Goal: Information Seeking & Learning: Find specific fact

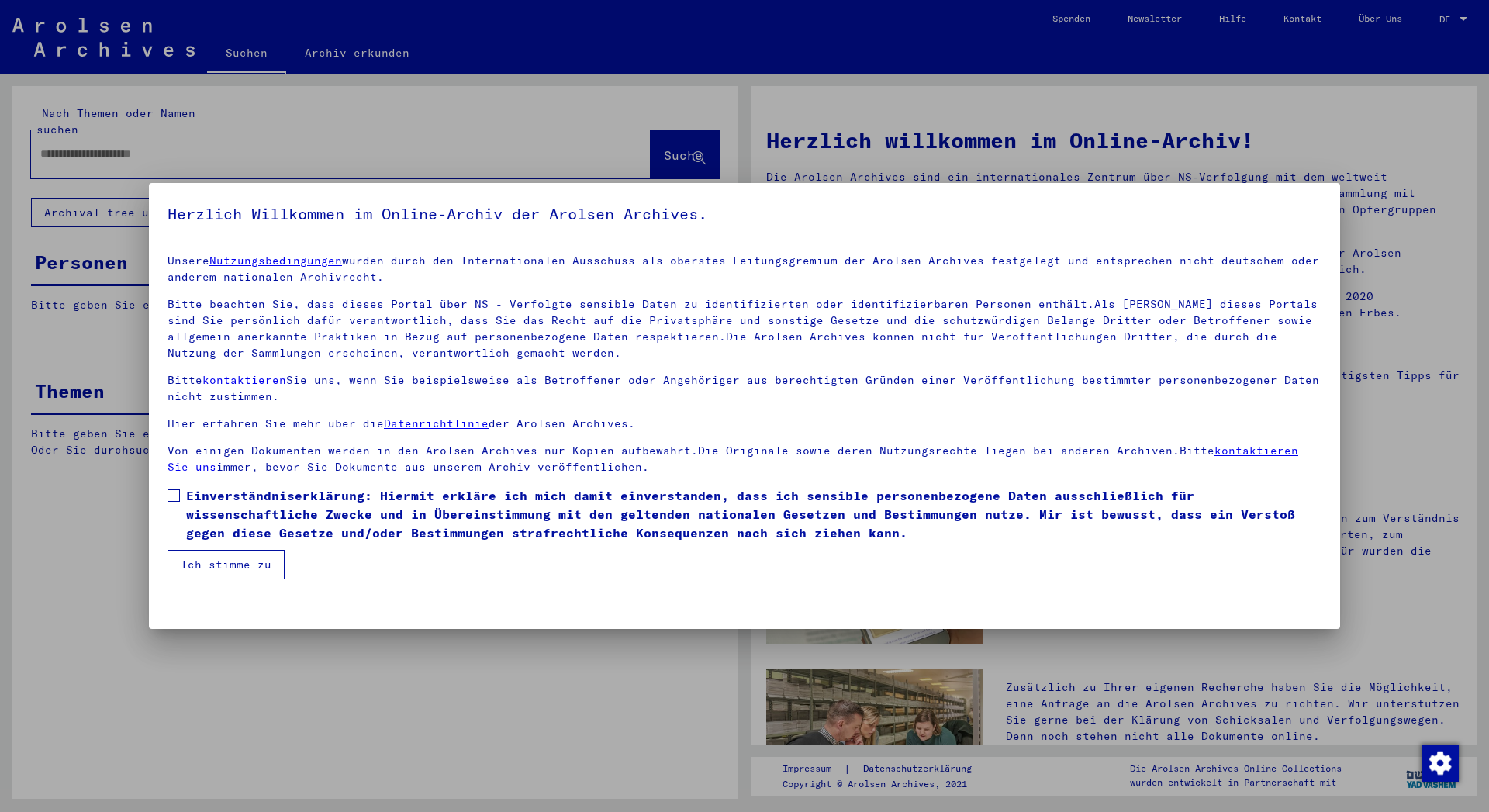
click at [170, 499] on span at bounding box center [173, 495] width 12 height 12
click at [245, 575] on button "Ich stimme zu" at bounding box center [226, 564] width 117 height 29
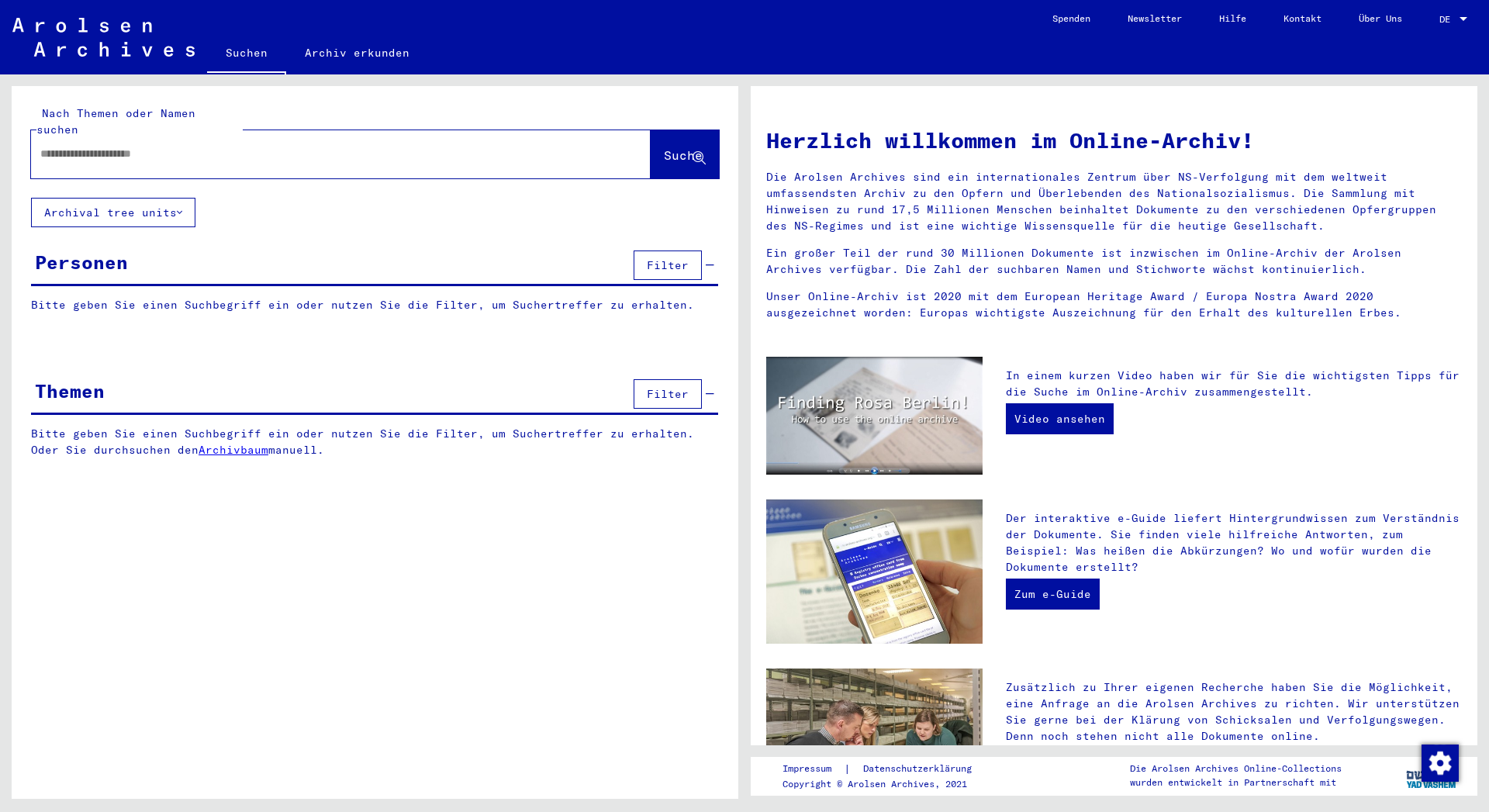
click at [78, 145] on input "text" at bounding box center [322, 153] width 564 height 16
click at [674, 147] on span "Suche" at bounding box center [683, 155] width 39 height 15
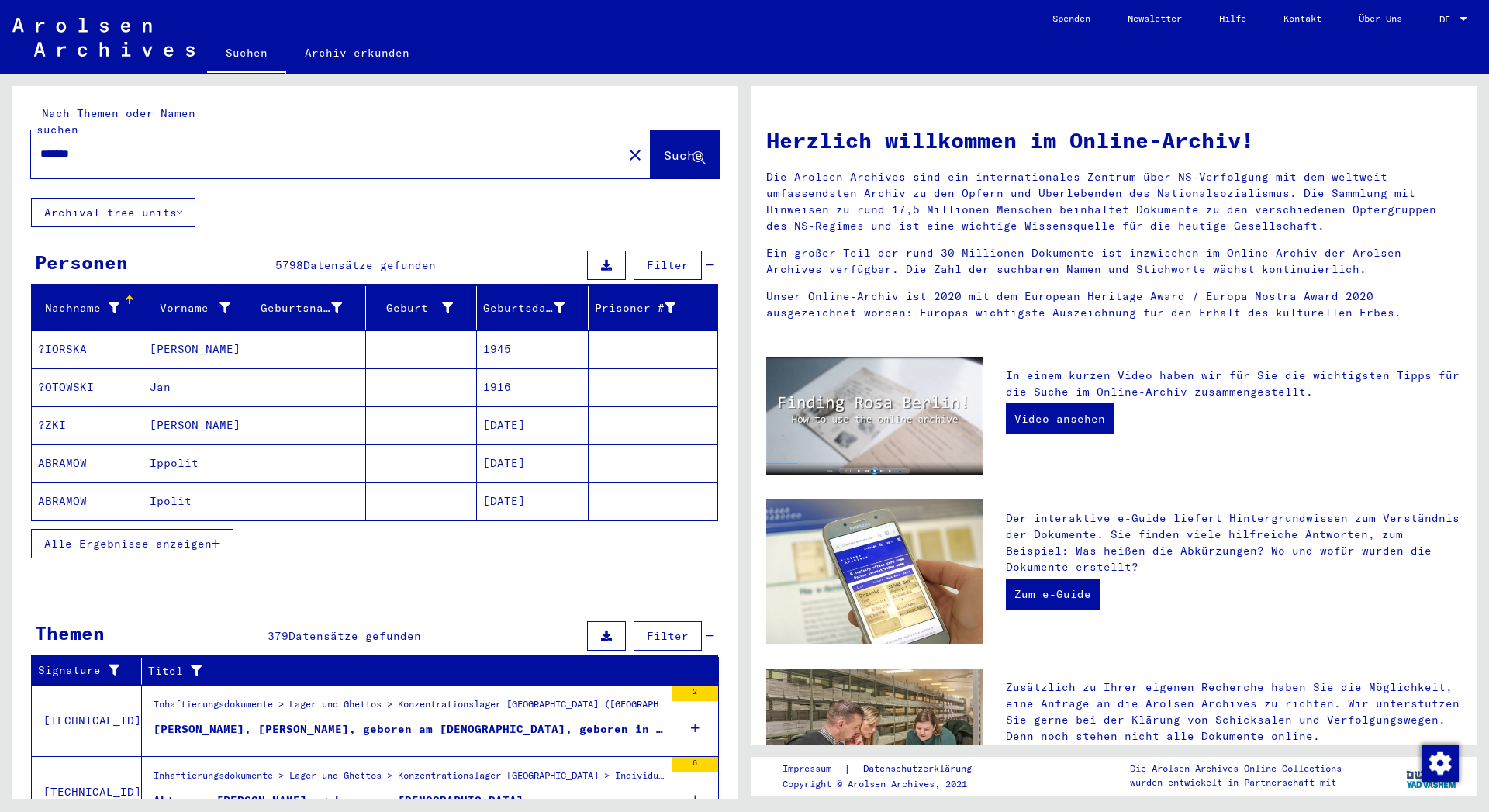
click at [213, 538] on icon "button" at bounding box center [215, 543] width 8 height 10
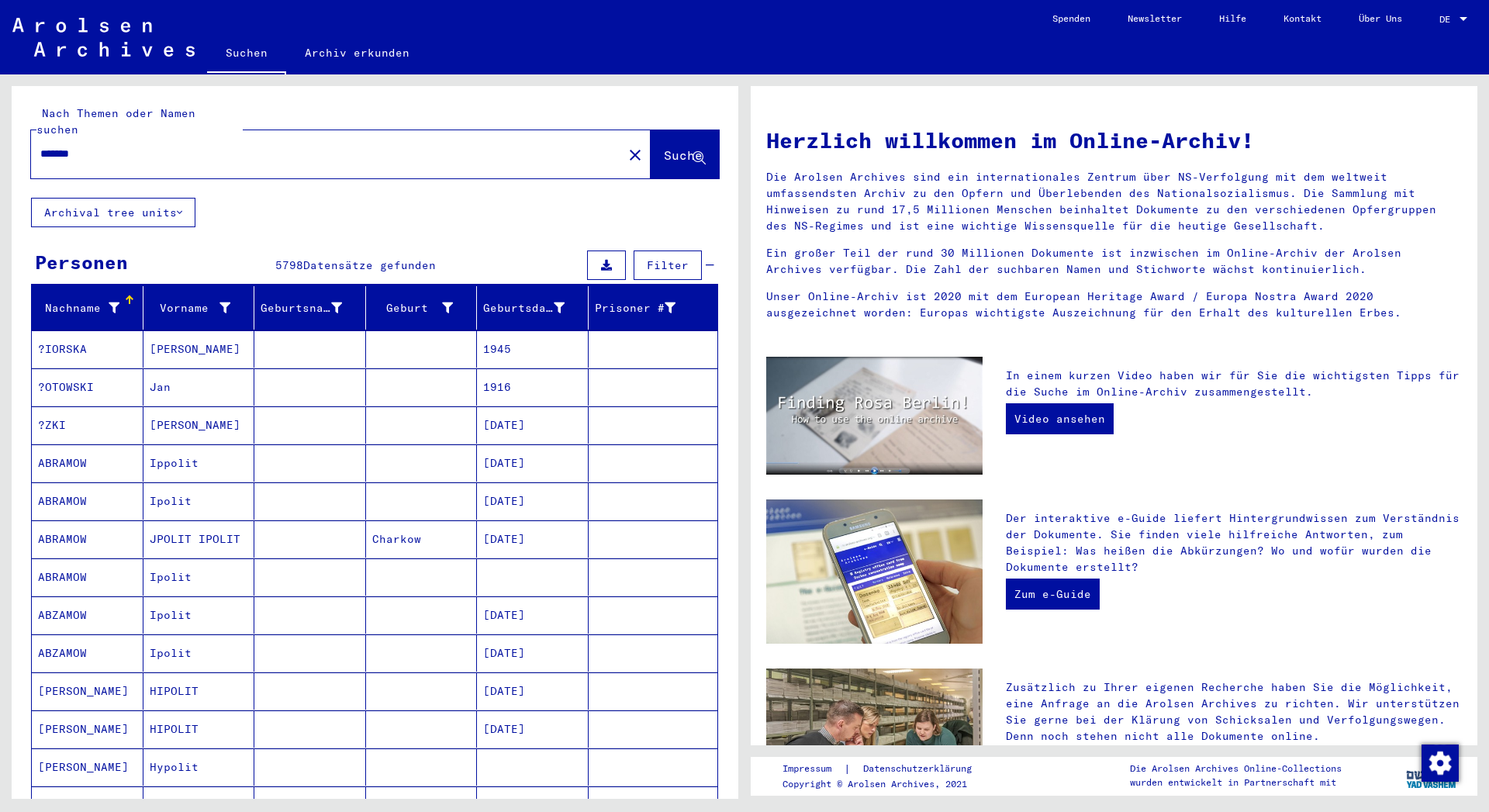
click at [133, 145] on input "*******" at bounding box center [322, 153] width 564 height 16
click at [664, 147] on span "Suche" at bounding box center [683, 155] width 39 height 15
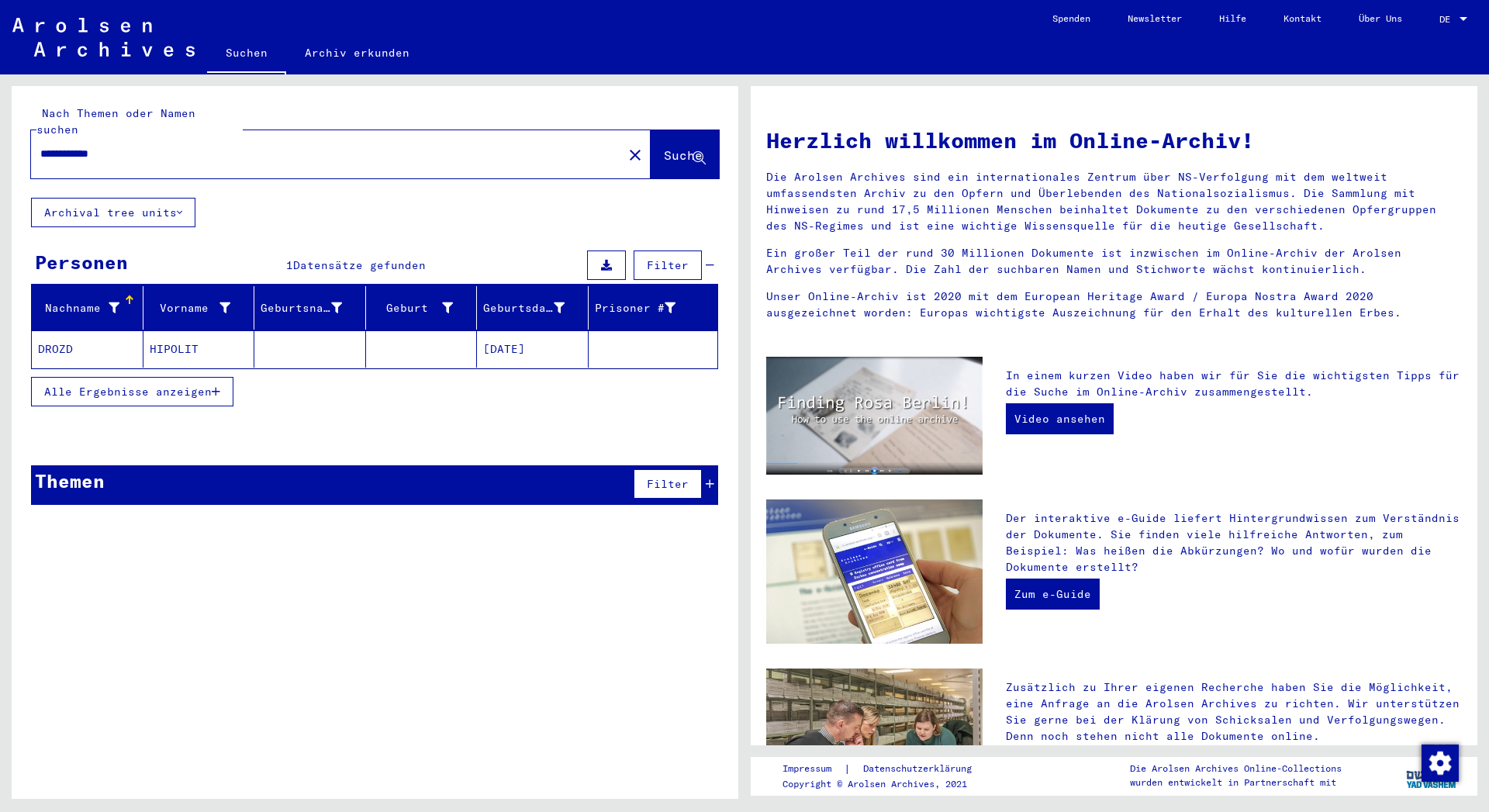
click at [216, 386] on icon "button" at bounding box center [215, 391] width 8 height 10
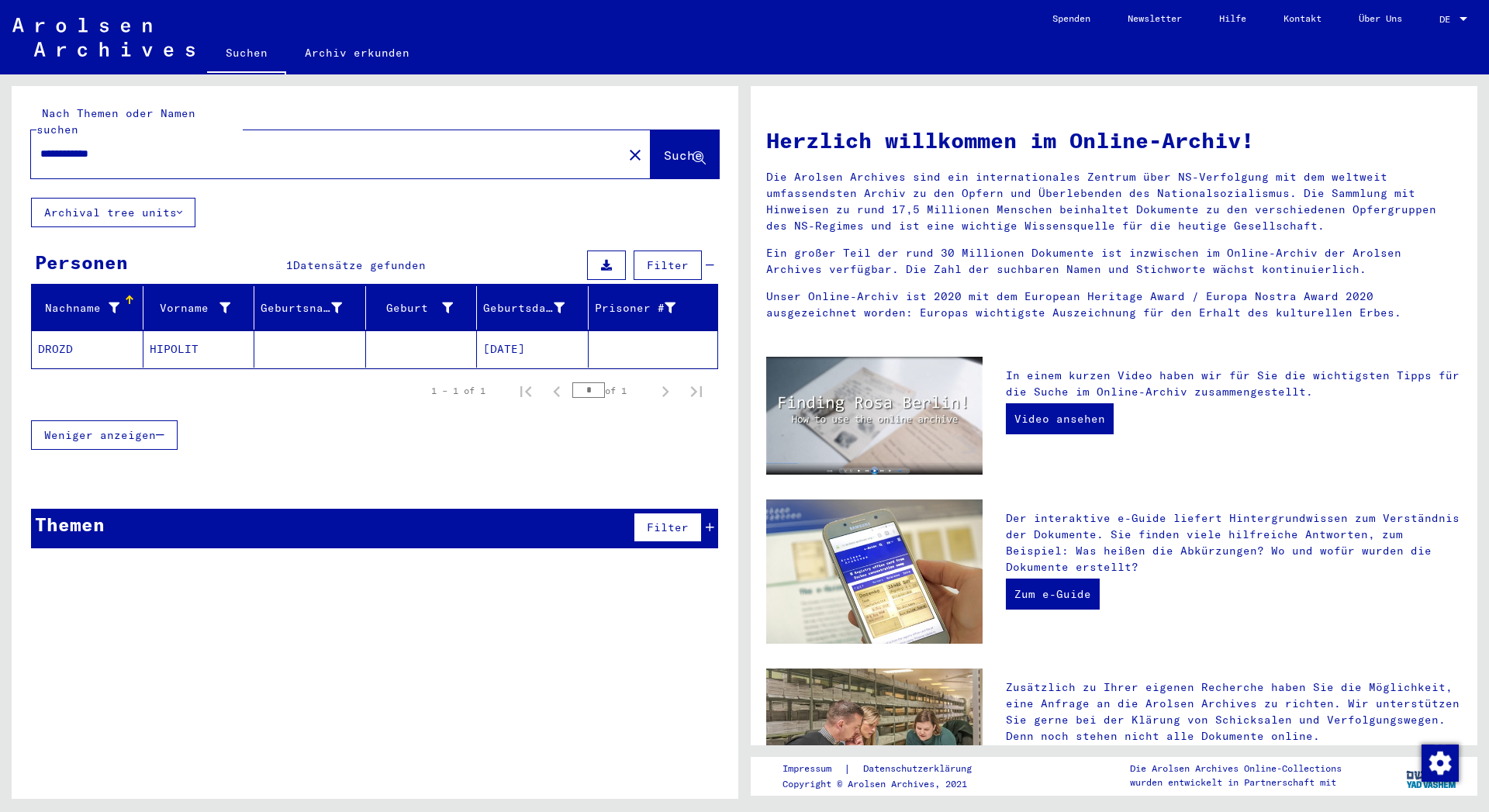
click at [181, 330] on mat-cell "HIPOLIT" at bounding box center [199, 348] width 111 height 37
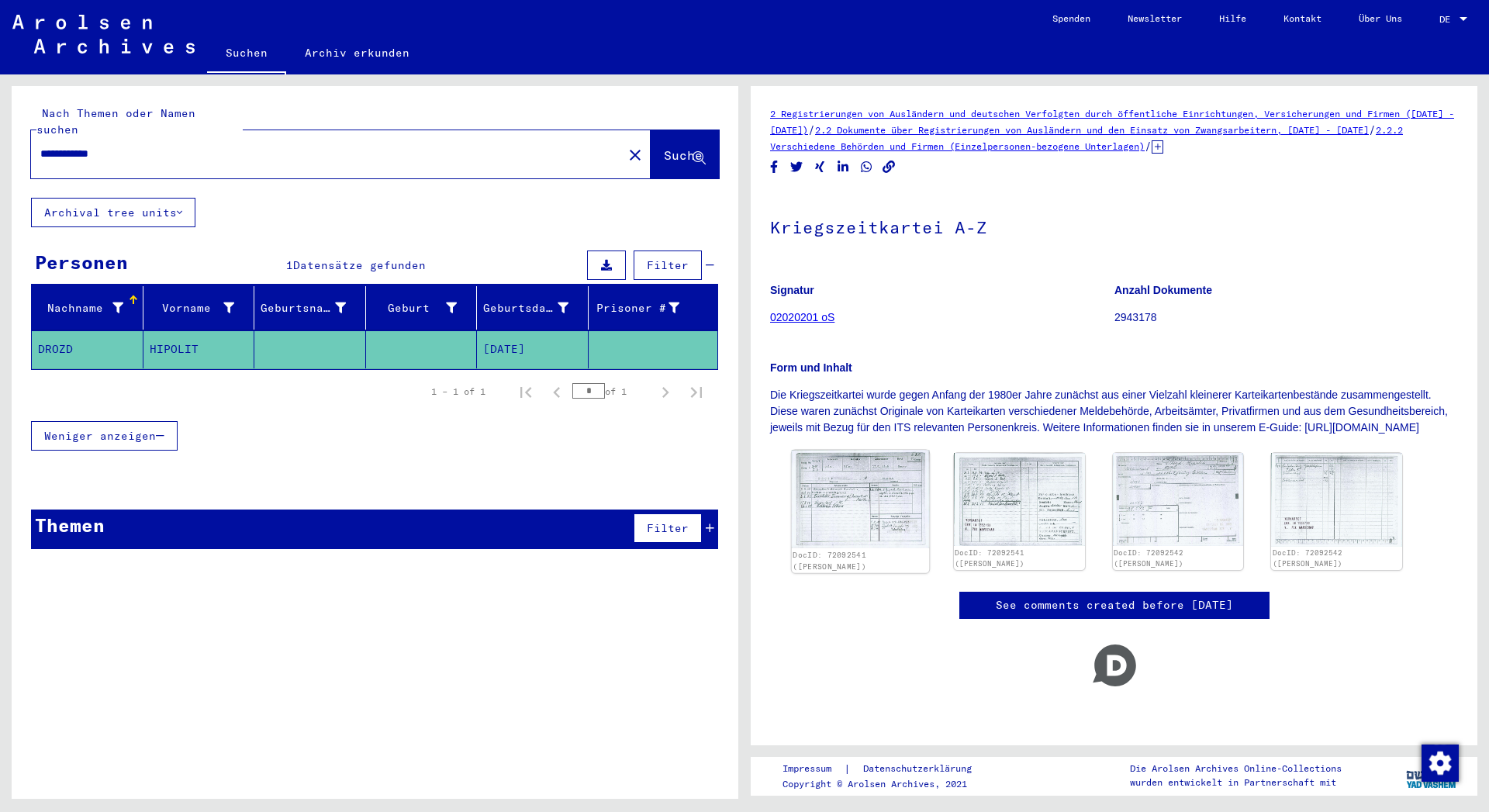
click at [844, 518] on img at bounding box center [859, 498] width 137 height 97
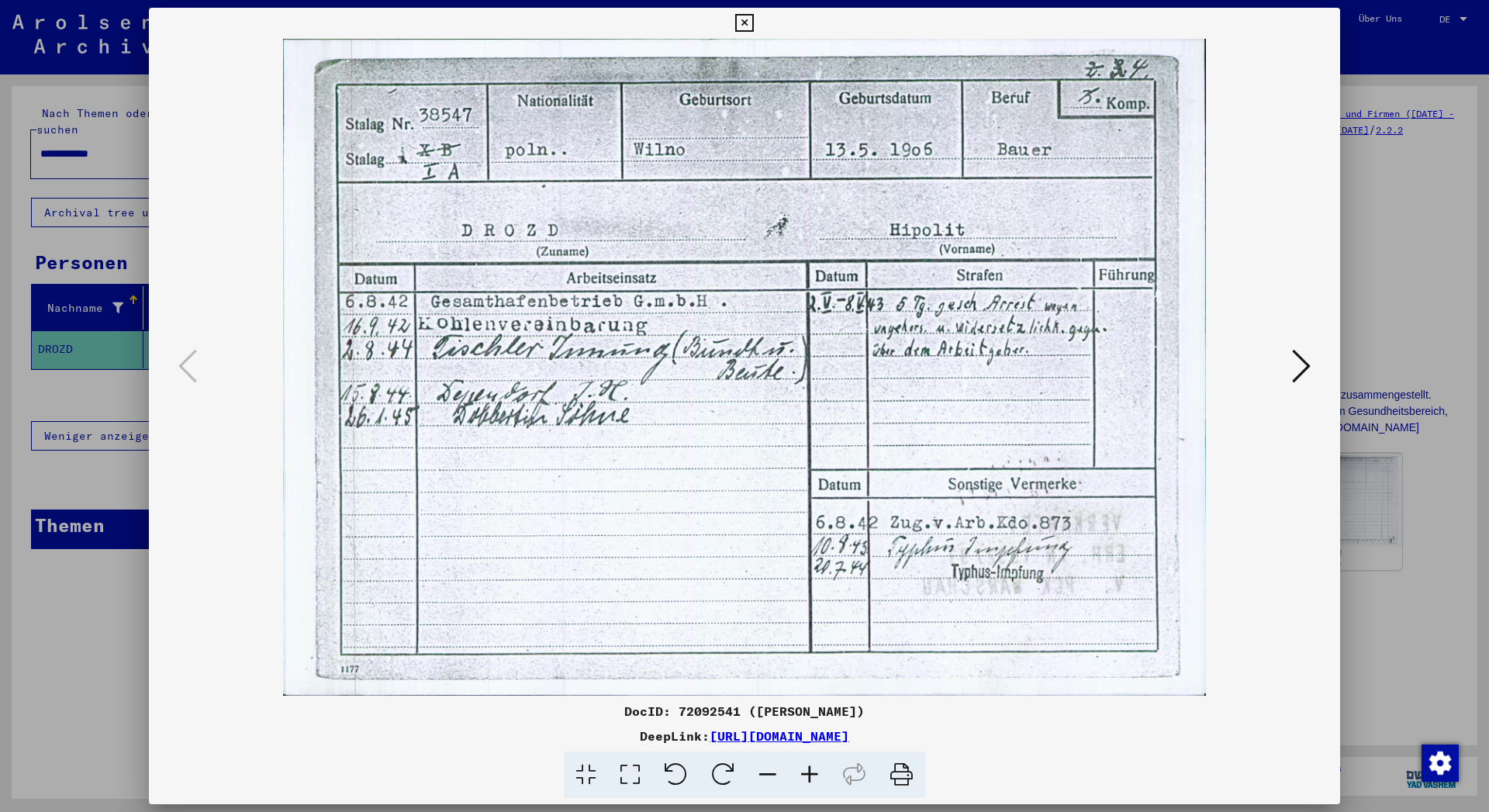
click at [1304, 366] on icon at bounding box center [1301, 365] width 19 height 37
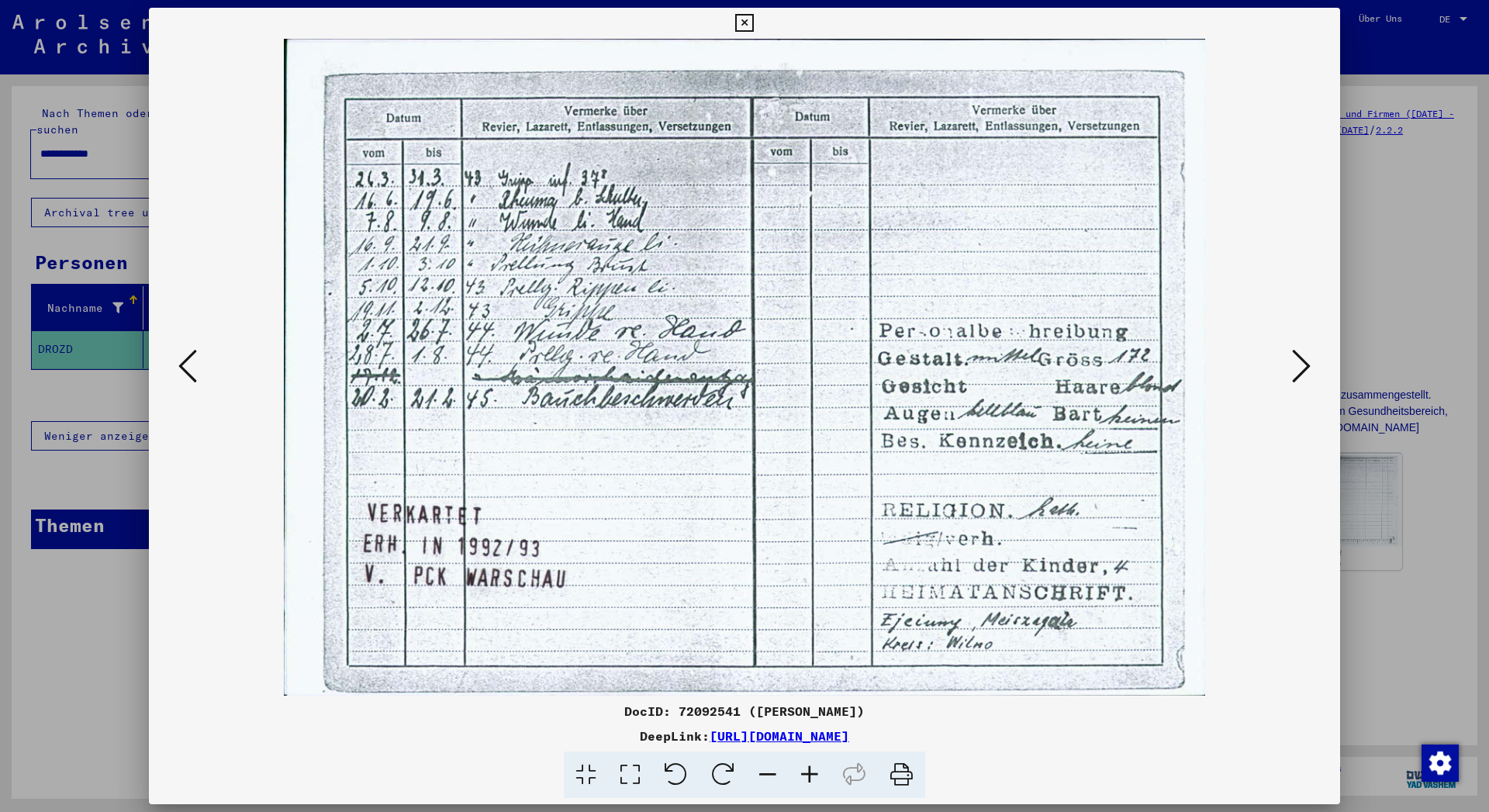
click at [1308, 368] on icon at bounding box center [1301, 365] width 19 height 37
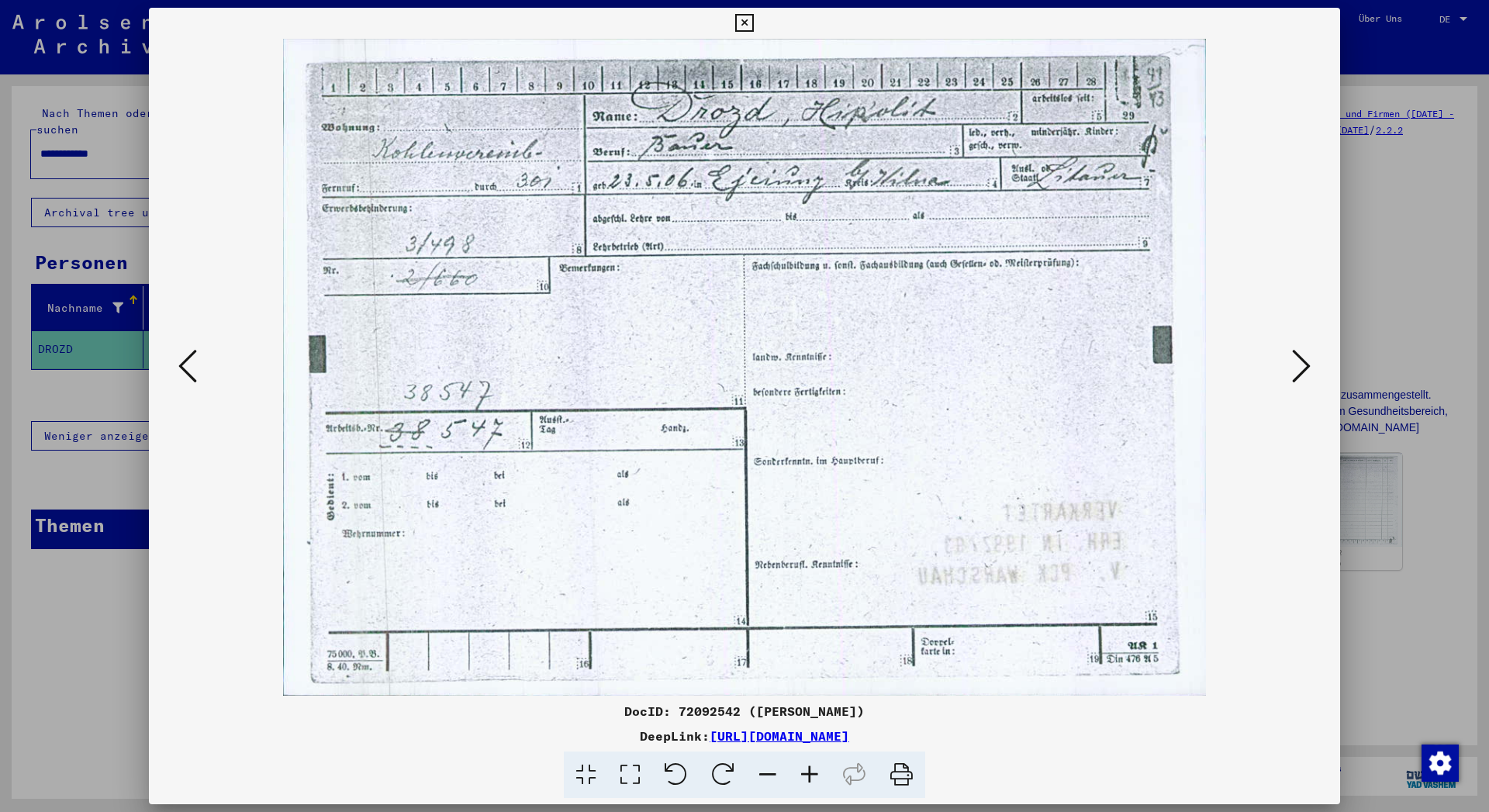
click at [1301, 370] on icon at bounding box center [1301, 365] width 19 height 37
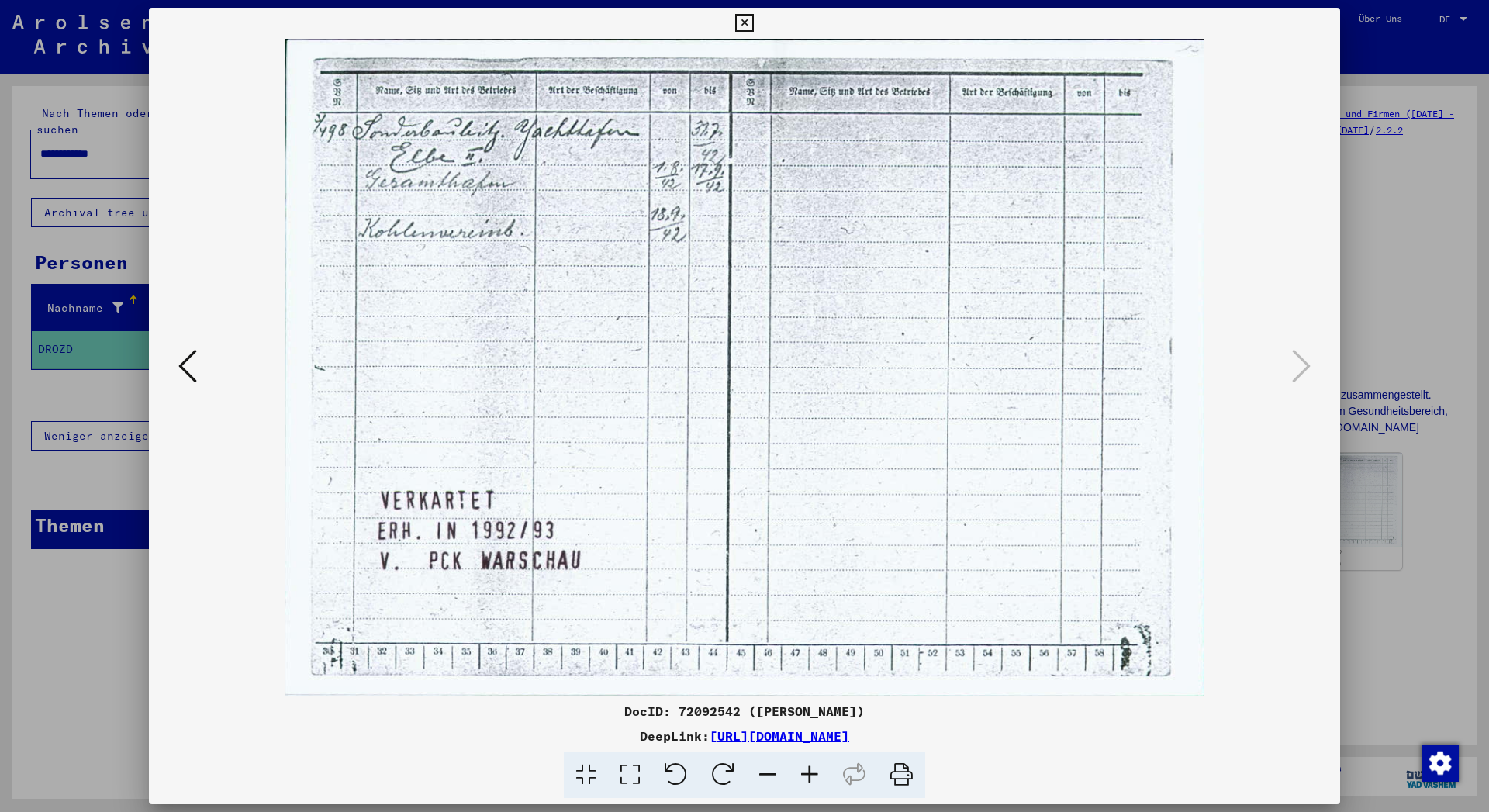
click at [753, 23] on icon at bounding box center [744, 24] width 18 height 19
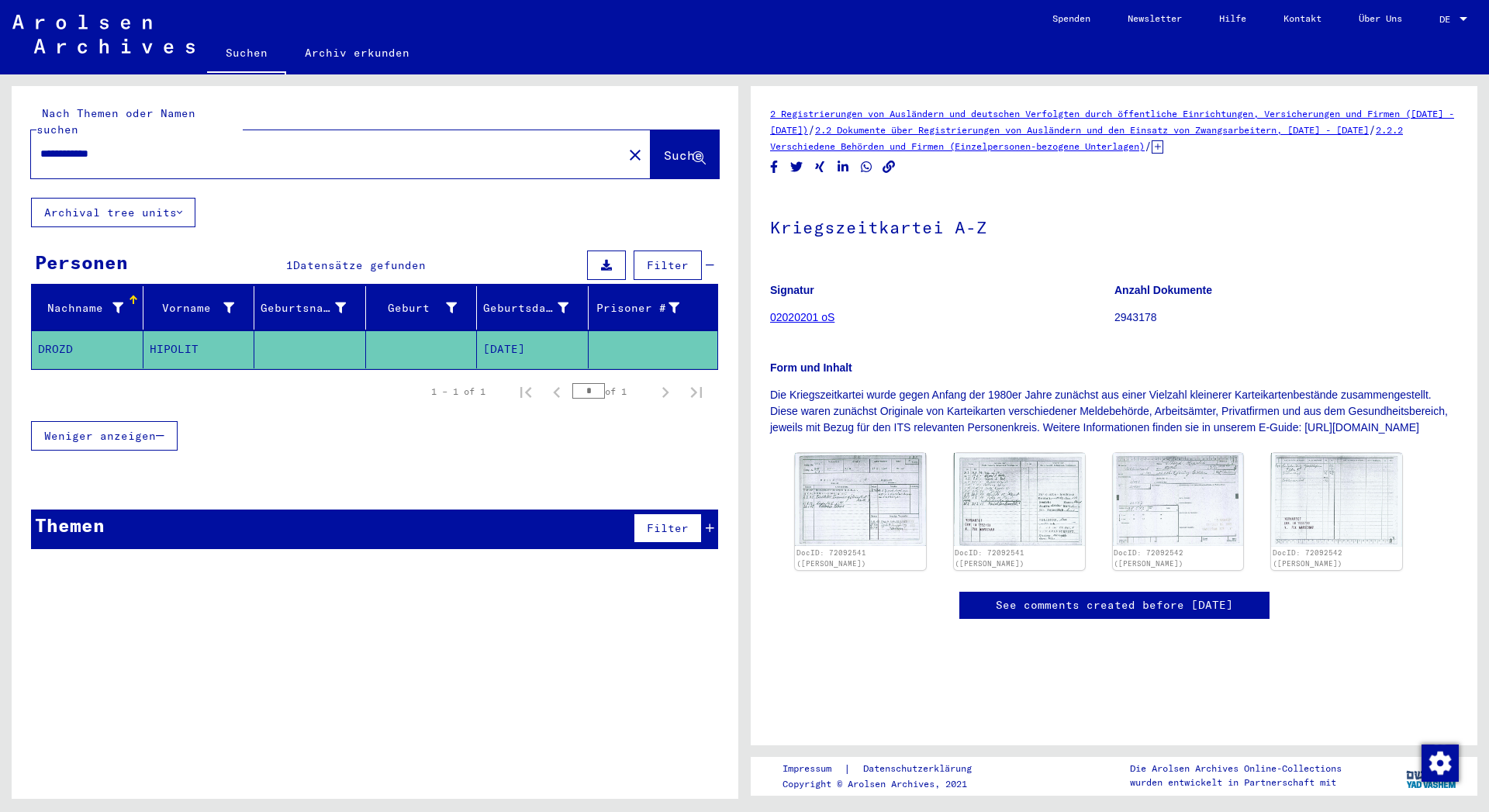
click at [91, 145] on input "**********" at bounding box center [327, 153] width 573 height 16
type input "*********"
click at [664, 147] on span "Suche" at bounding box center [683, 155] width 39 height 15
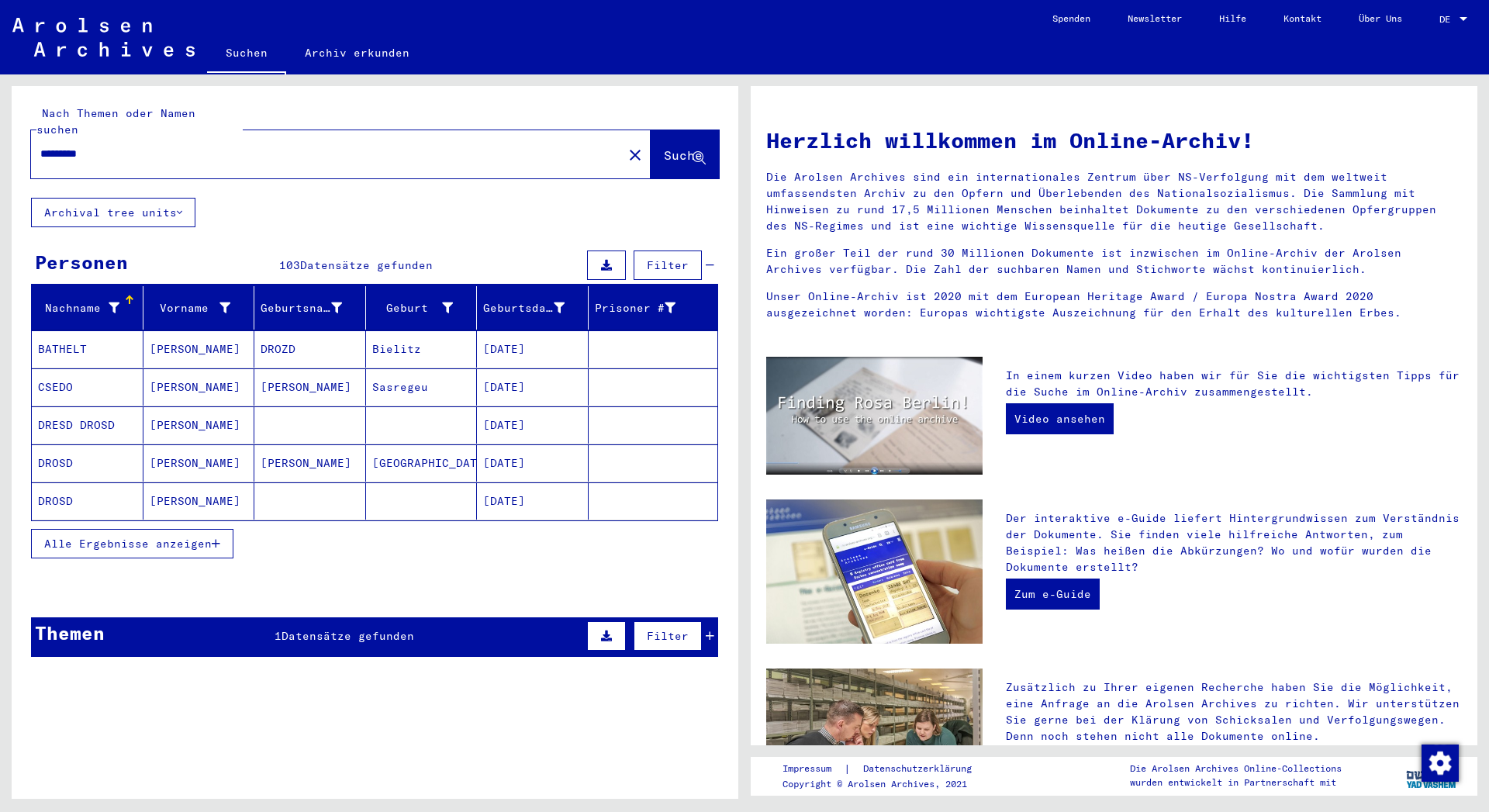
click at [205, 536] on span "Alle Ergebnisse anzeigen" at bounding box center [127, 543] width 167 height 14
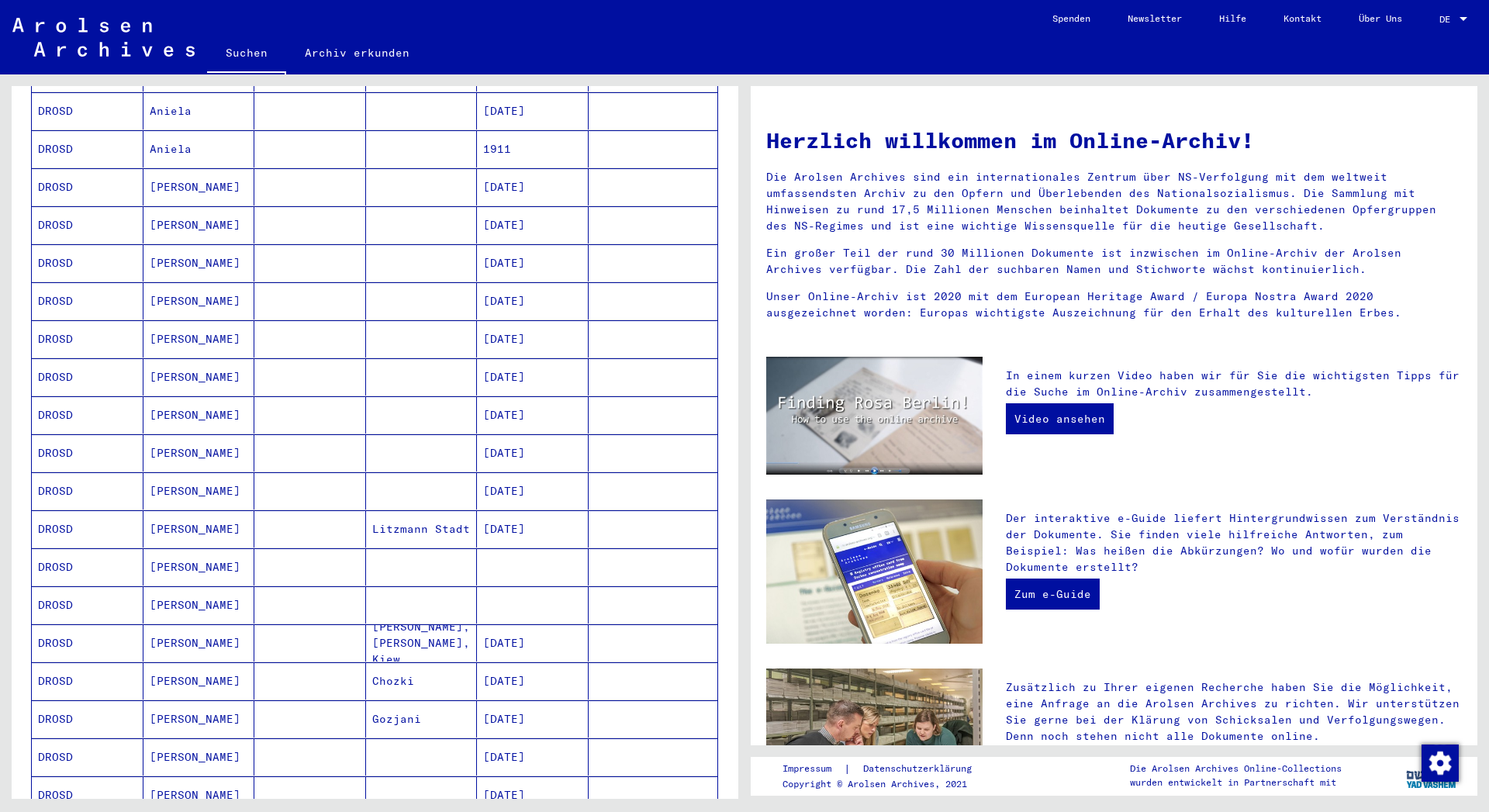
scroll to position [586, 0]
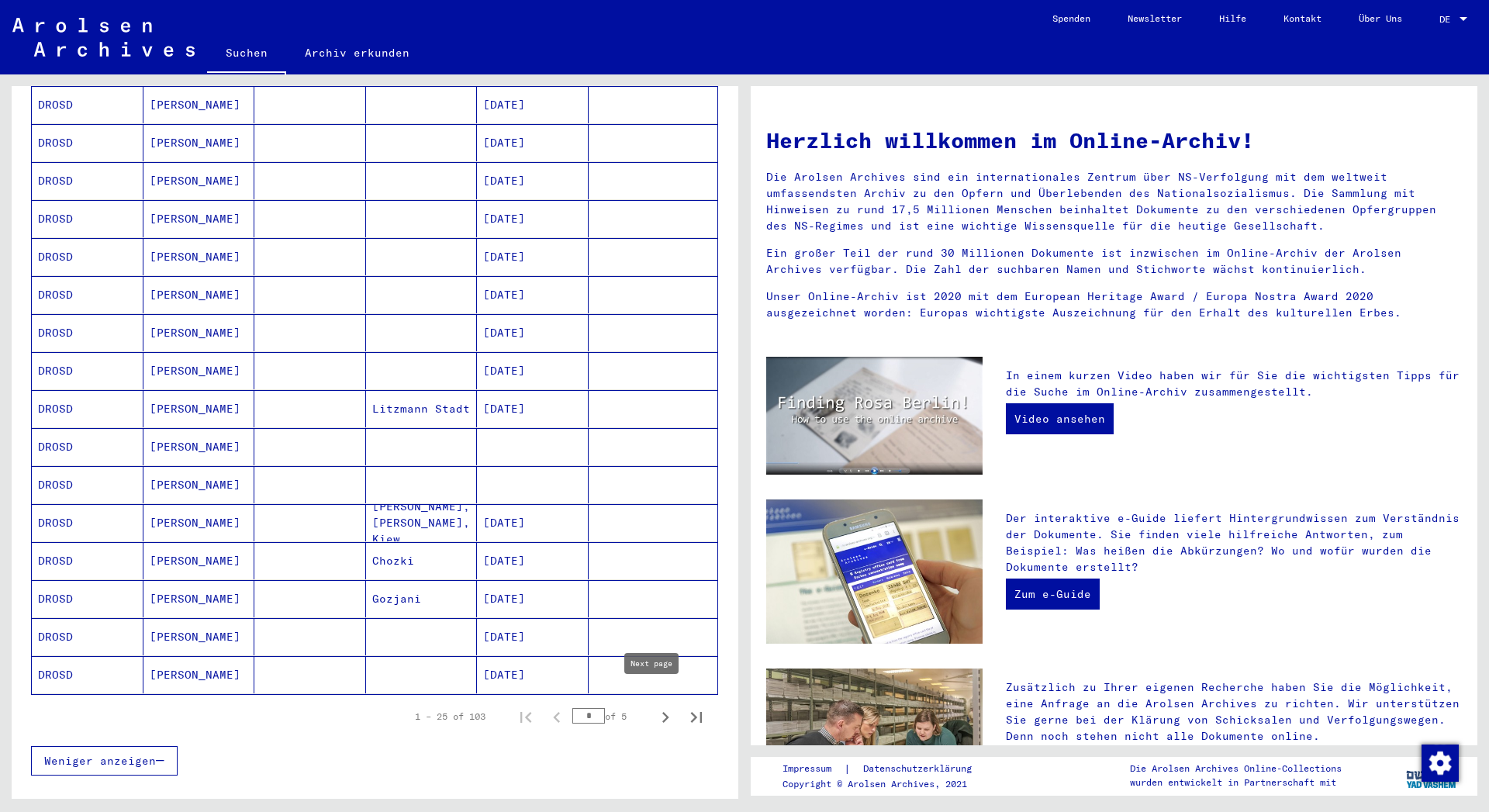
click at [654, 706] on icon "Next page" at bounding box center [665, 717] width 22 height 22
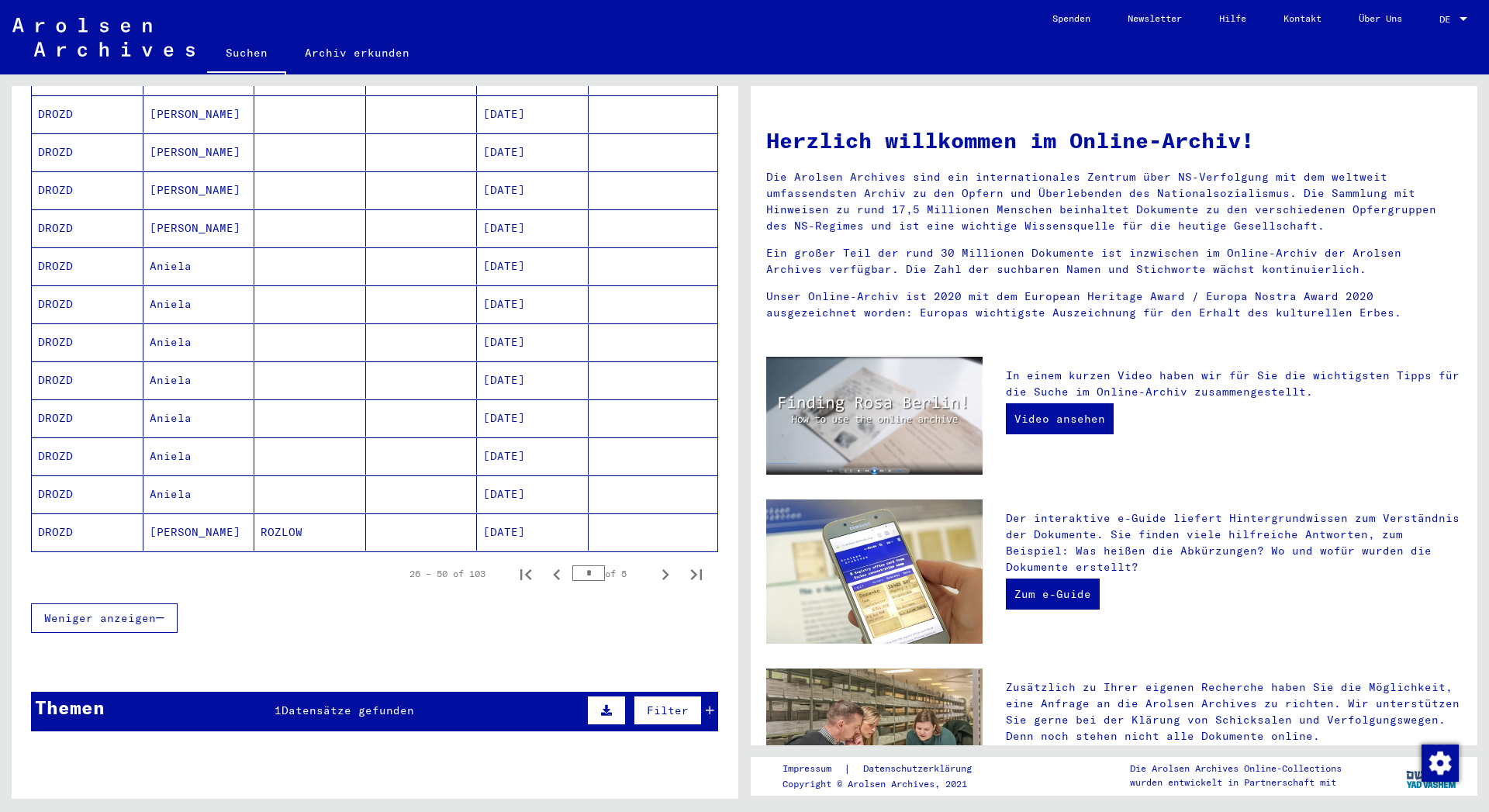
scroll to position [753, 0]
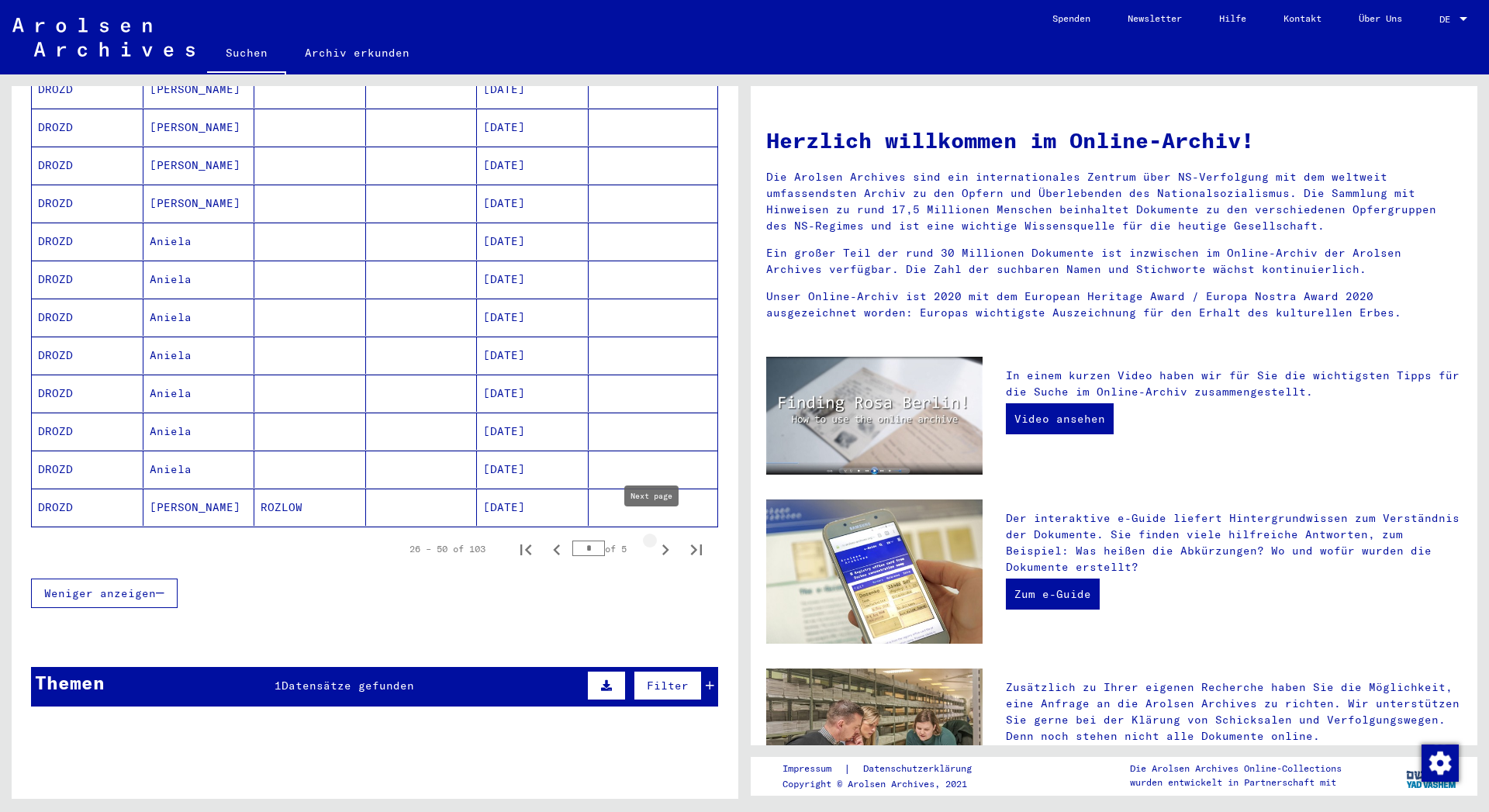
click at [654, 539] on icon "Next page" at bounding box center [665, 550] width 22 height 22
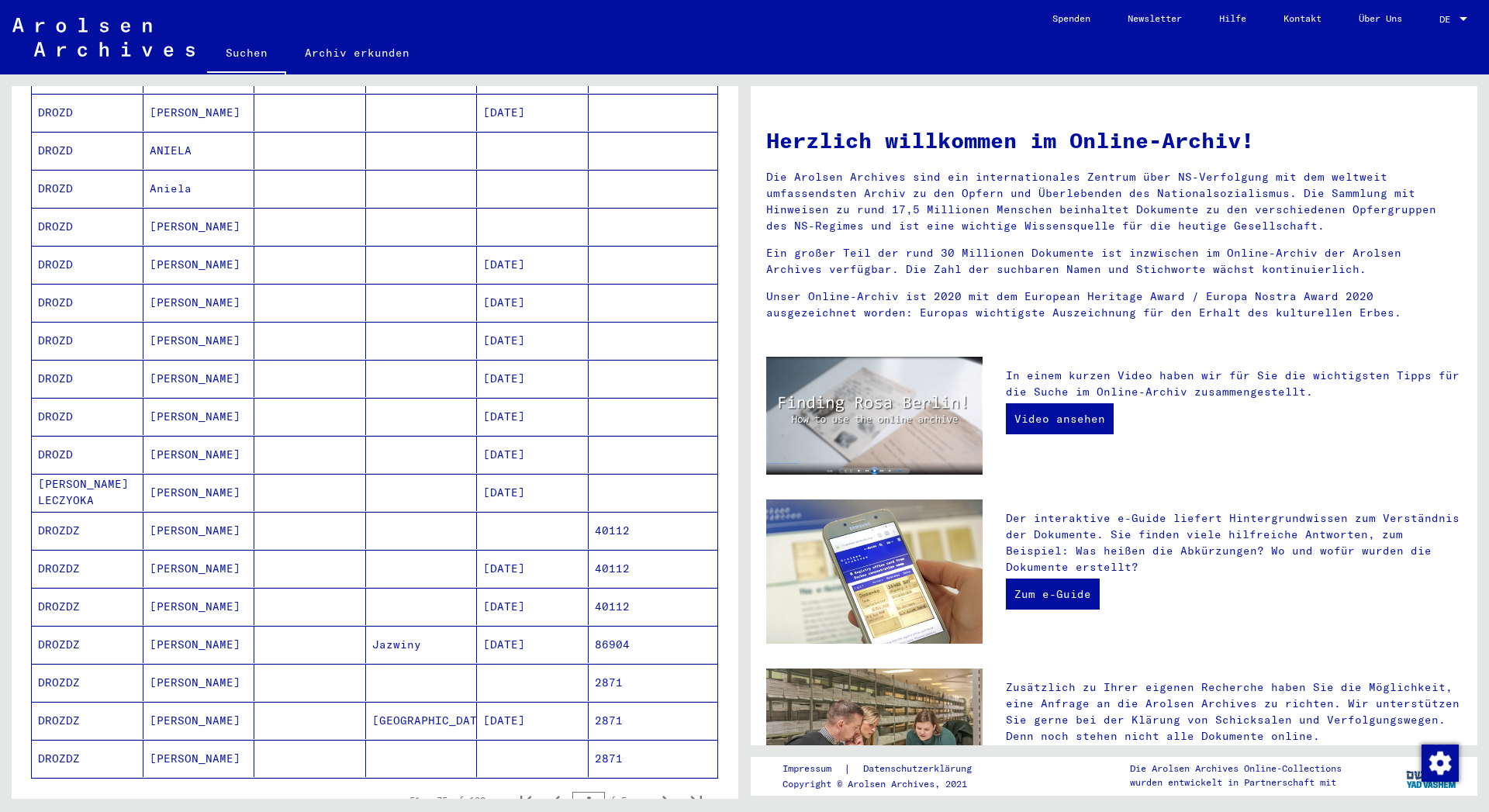
scroll to position [779, 0]
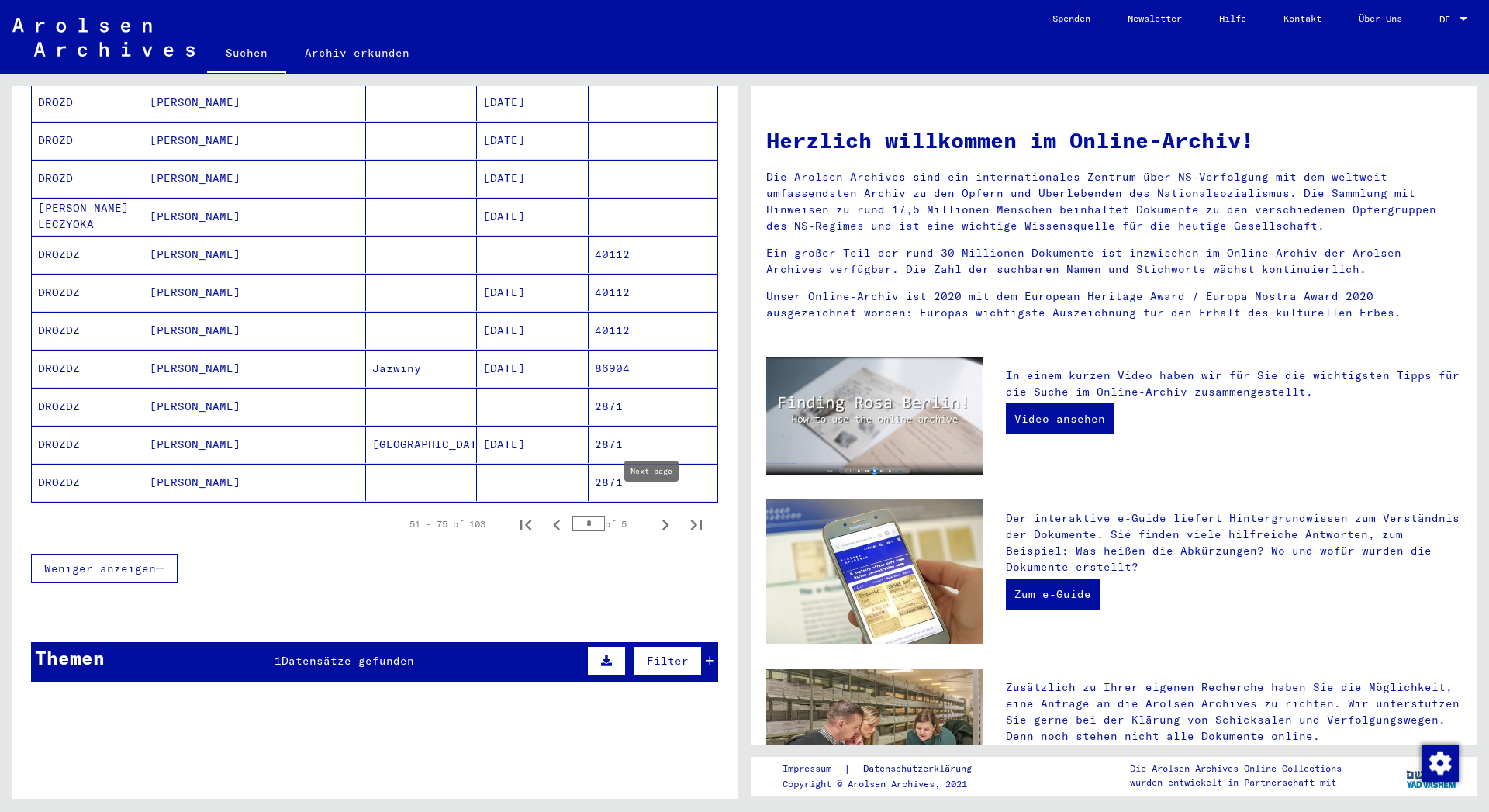
click at [662, 519] on icon "Next page" at bounding box center [665, 524] width 7 height 10
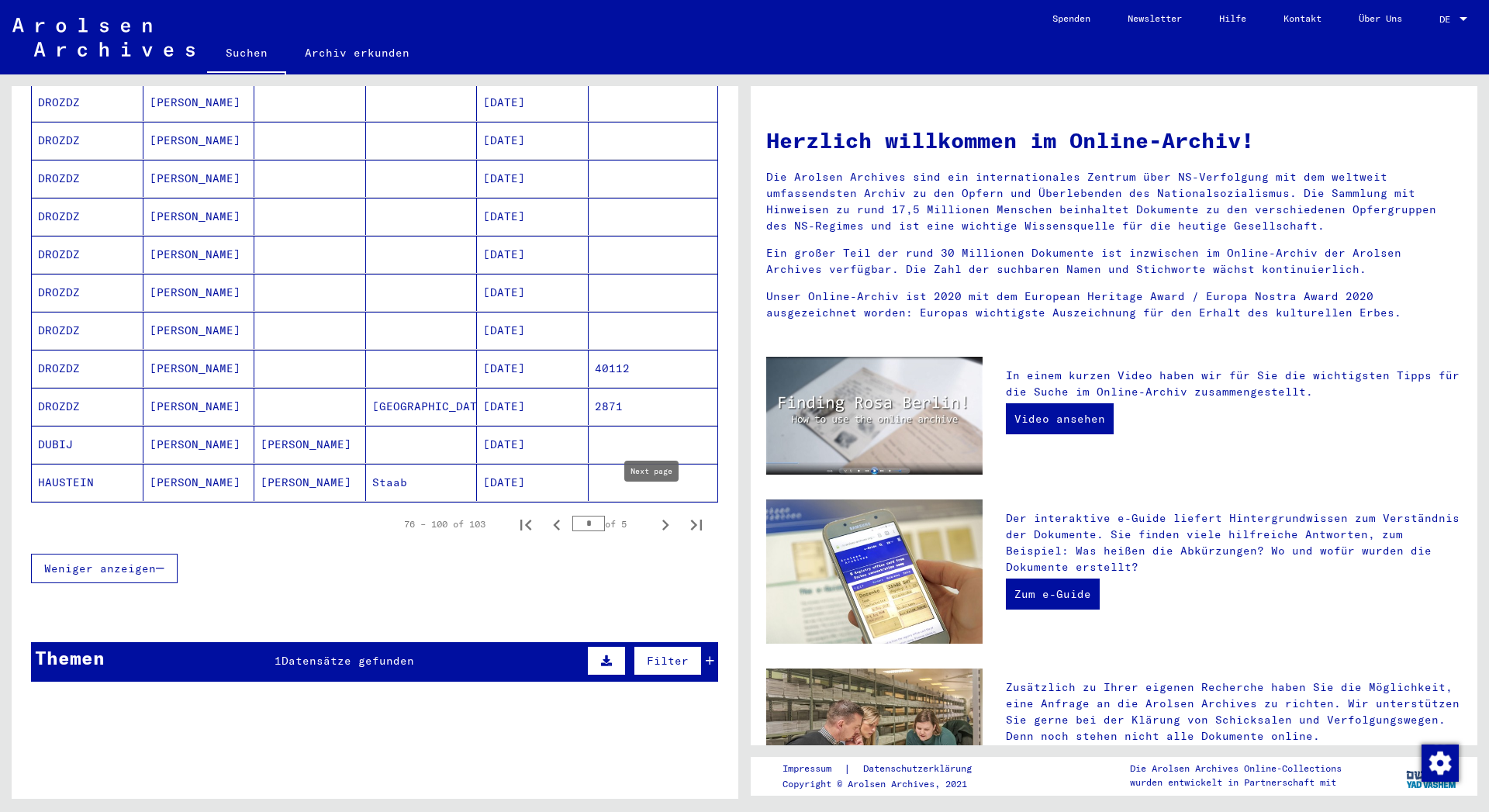
click at [654, 514] on icon "Next page" at bounding box center [665, 524] width 22 height 22
type input "*"
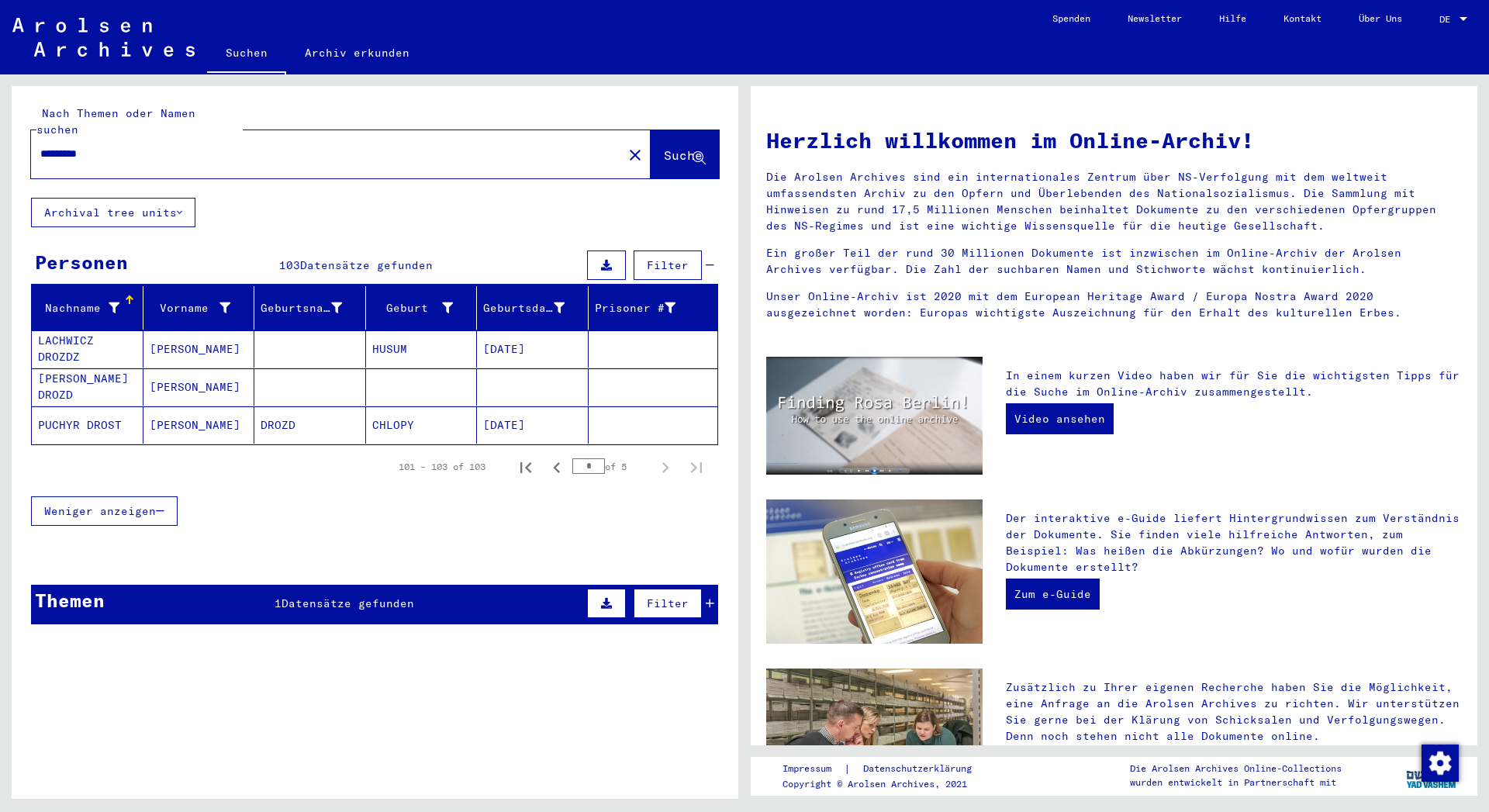
scroll to position [0, 0]
click at [119, 145] on input "*********" at bounding box center [322, 153] width 564 height 16
click at [665, 131] on button "Suche" at bounding box center [685, 154] width 68 height 48
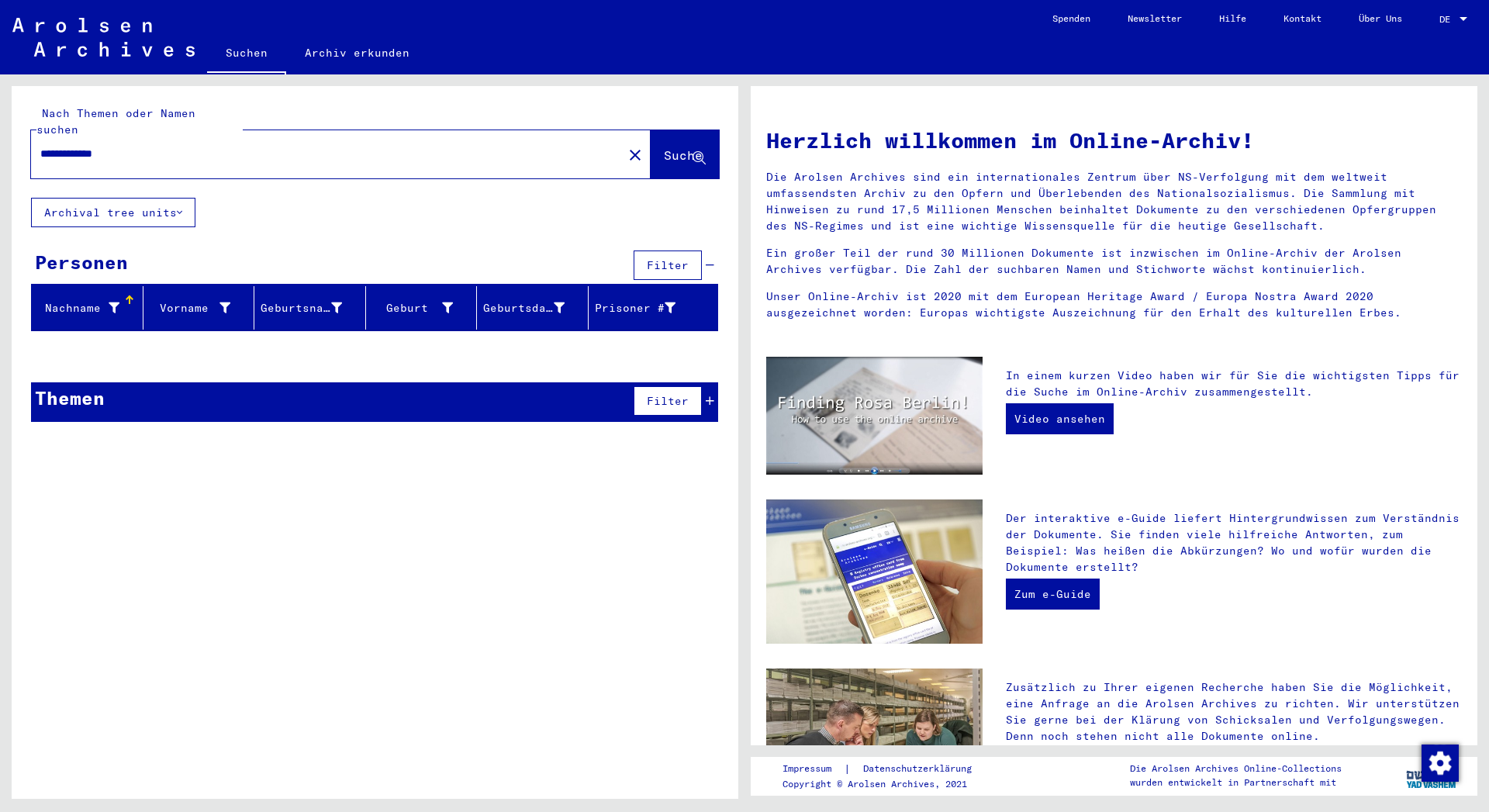
click at [93, 145] on input "**********" at bounding box center [322, 153] width 564 height 16
click at [651, 143] on button "Suche" at bounding box center [685, 154] width 68 height 48
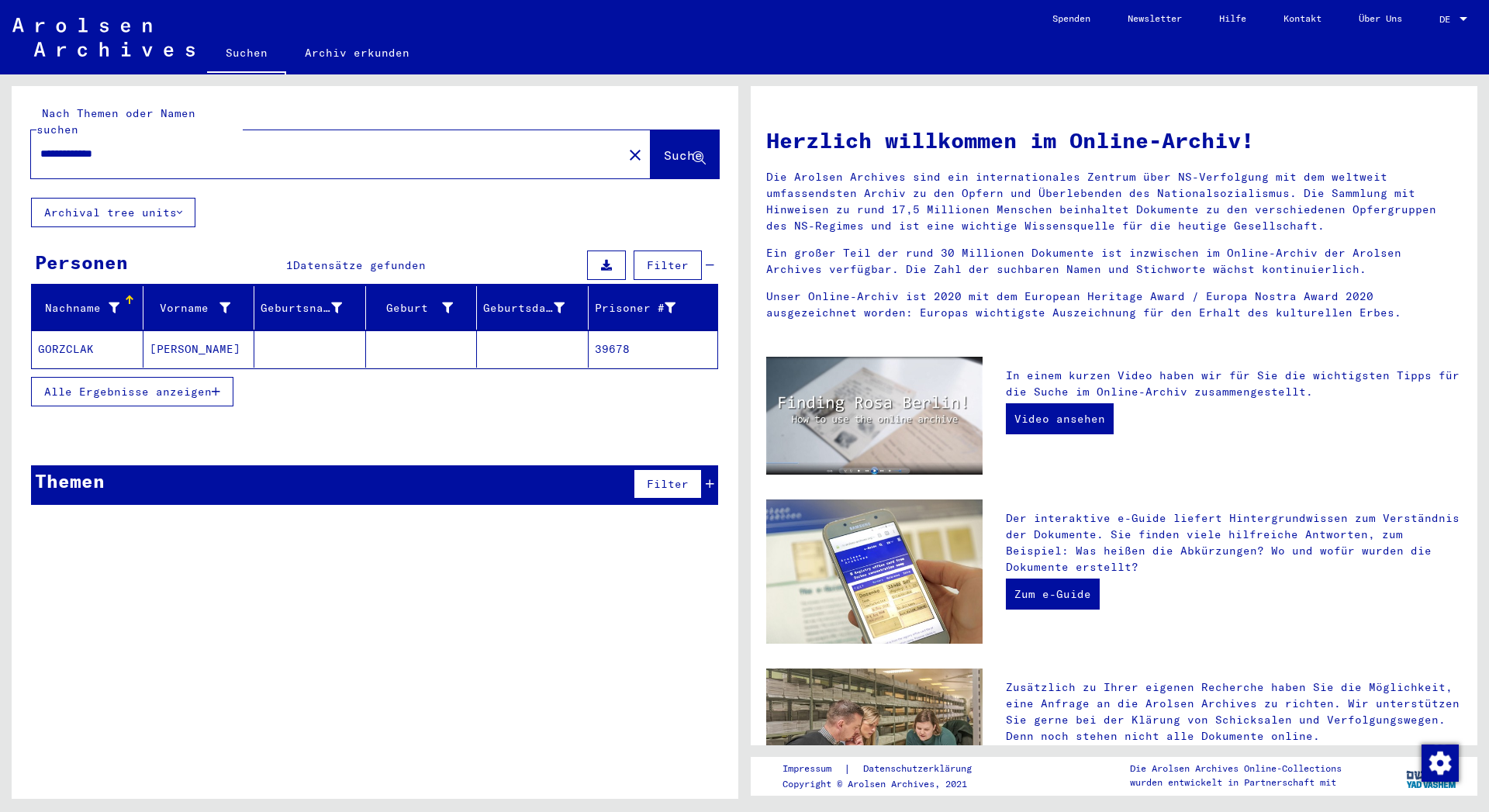
click at [217, 386] on icon "button" at bounding box center [215, 391] width 8 height 10
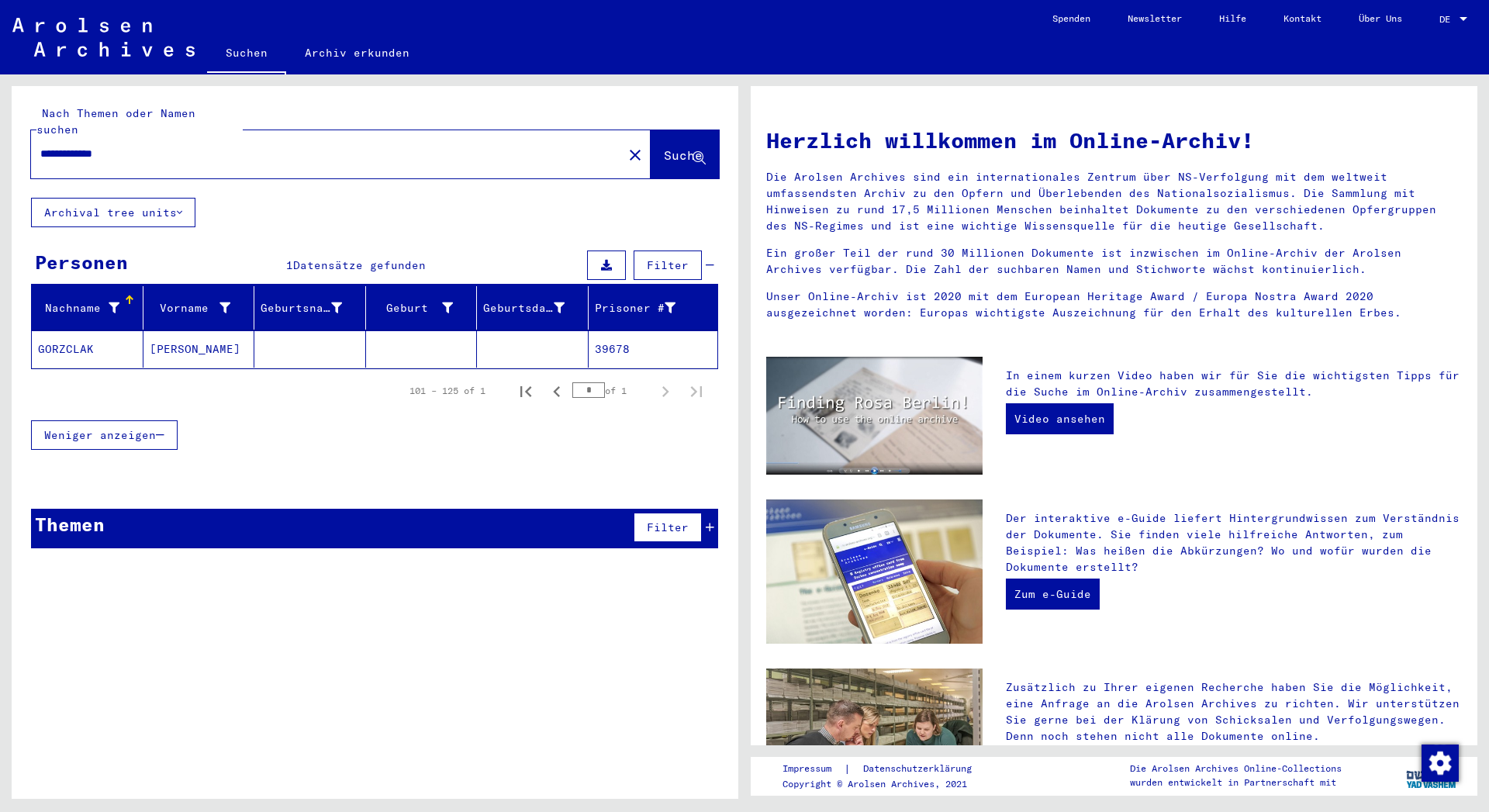
click at [53, 330] on mat-cell "GORZCLAK" at bounding box center [88, 348] width 111 height 37
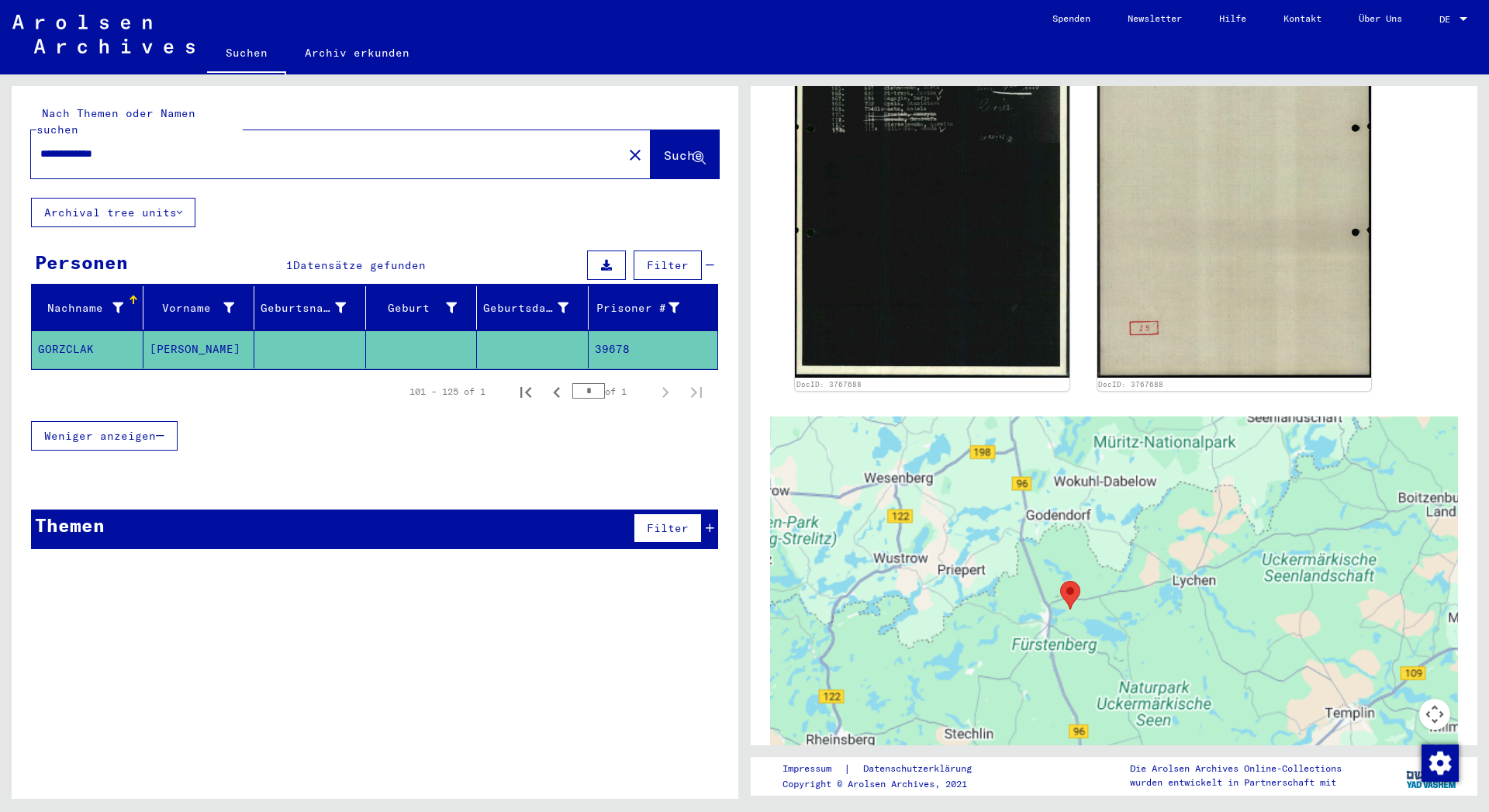
scroll to position [670, 0]
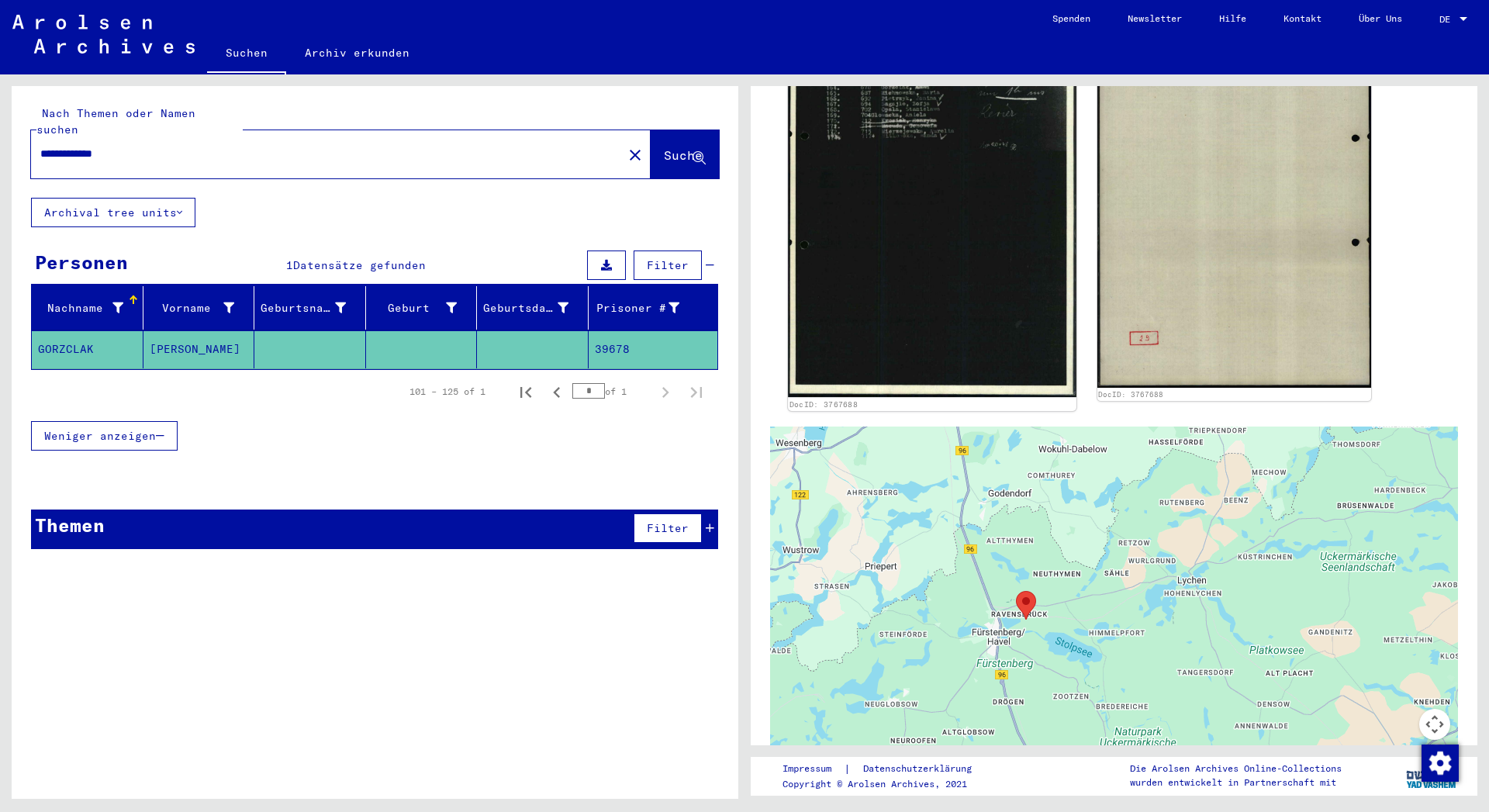
click at [893, 203] on img at bounding box center [931, 193] width 288 height 409
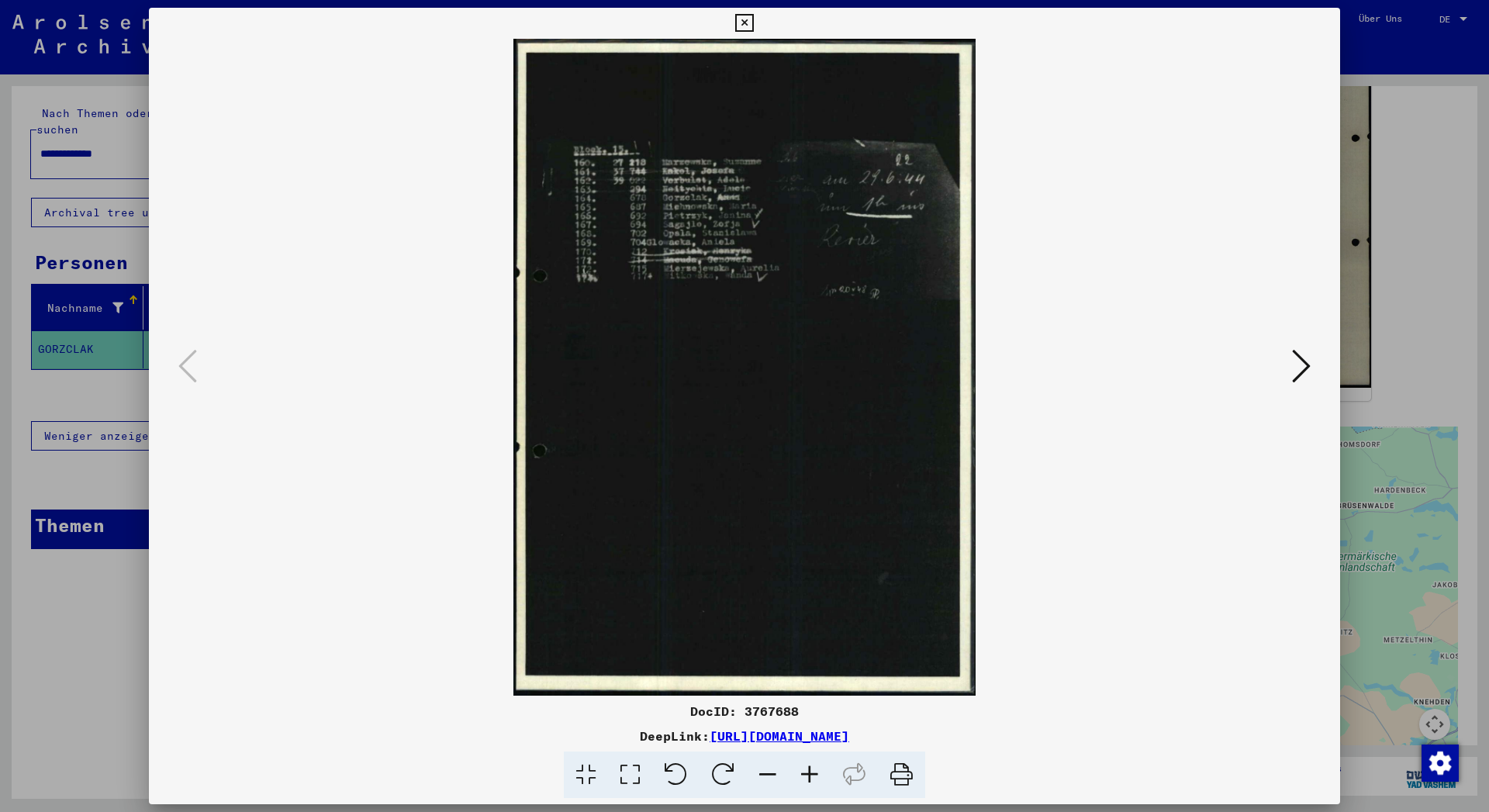
click at [1307, 366] on icon at bounding box center [1301, 365] width 19 height 37
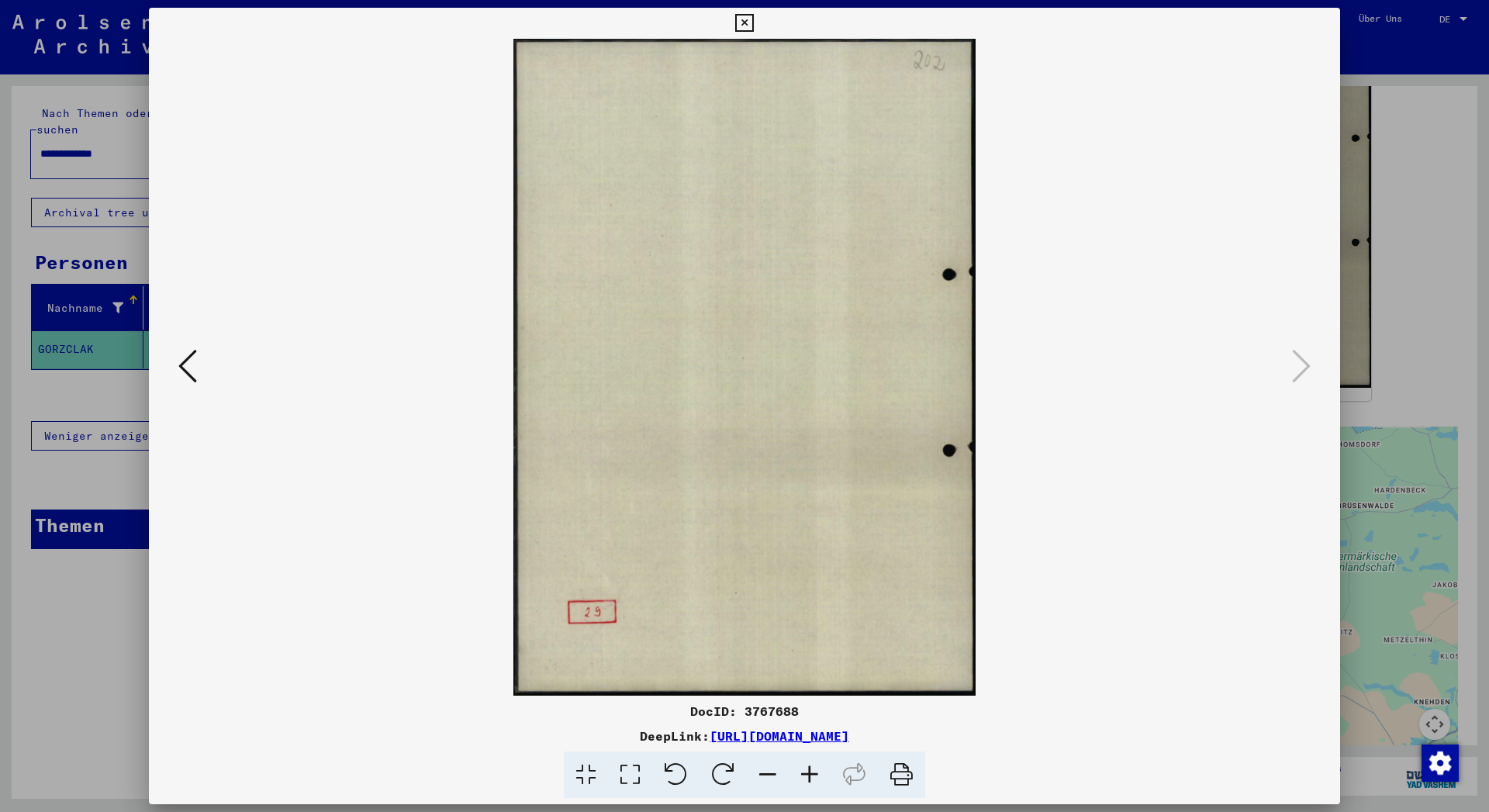
click at [186, 373] on icon at bounding box center [188, 365] width 19 height 37
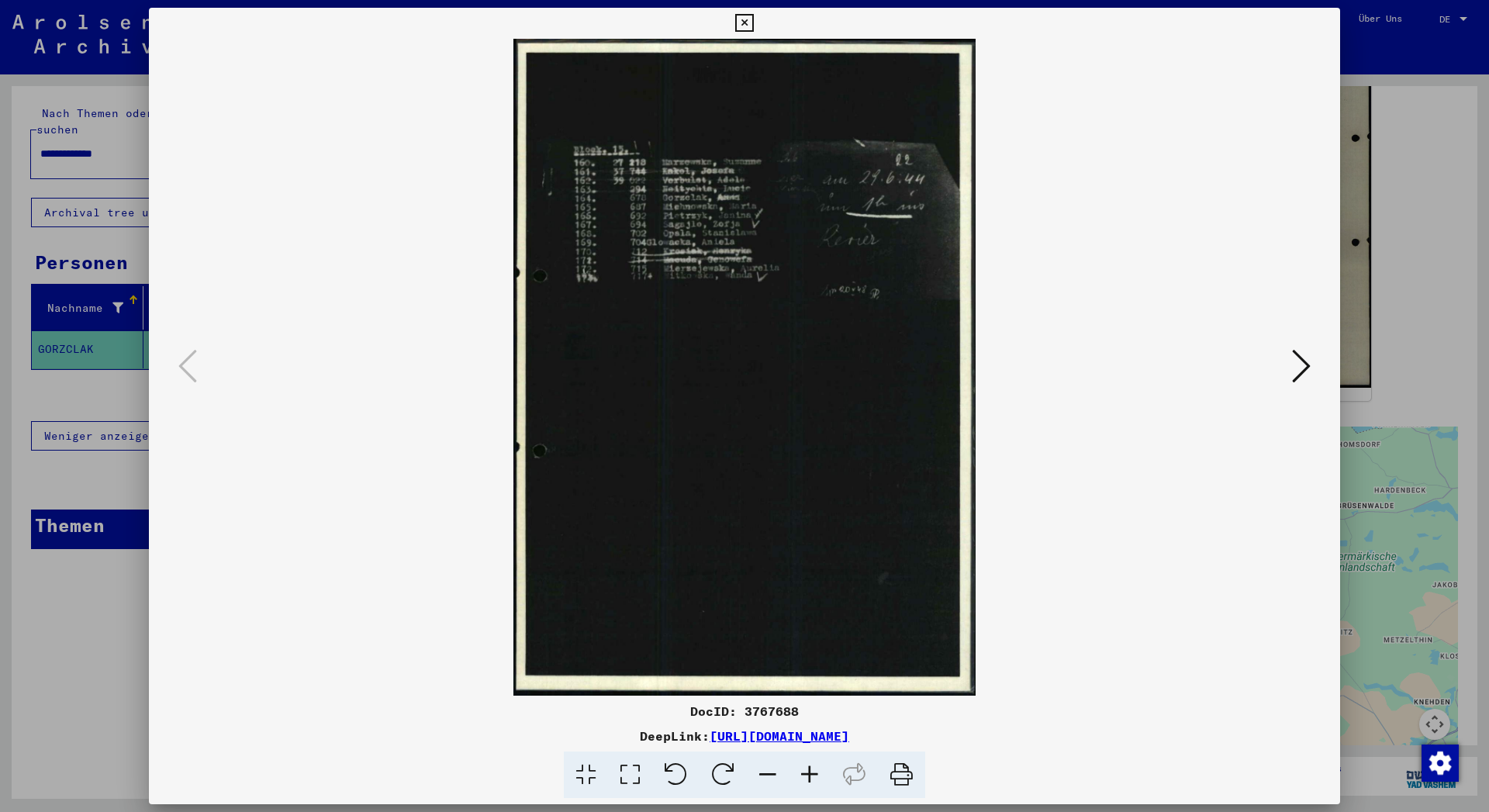
click at [757, 15] on div at bounding box center [744, 23] width 27 height 31
click at [753, 25] on icon at bounding box center [744, 24] width 18 height 19
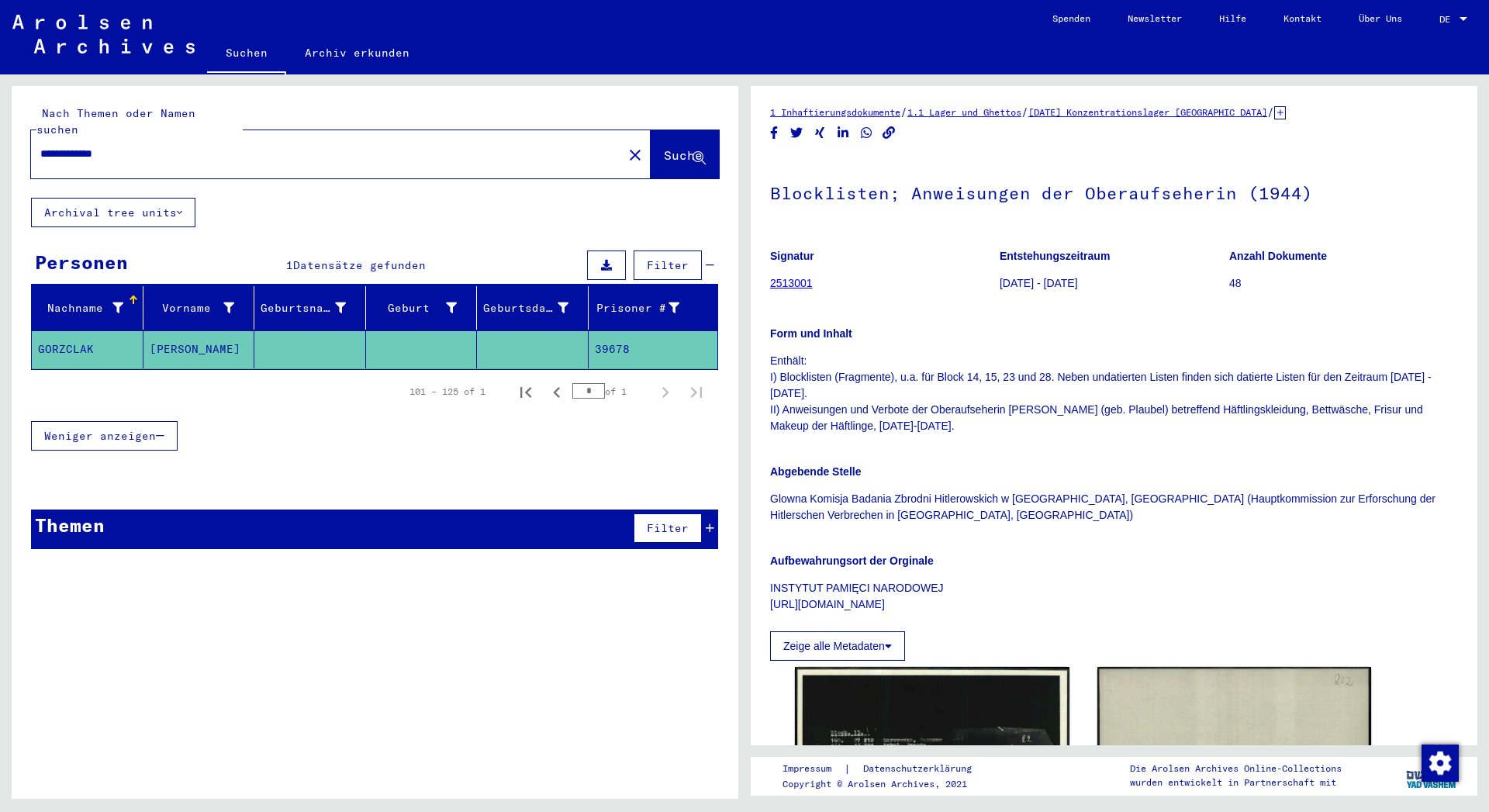
scroll to position [0, 0]
click at [173, 145] on input "**********" at bounding box center [327, 153] width 573 height 16
type input "*"
click at [664, 147] on span "Suche" at bounding box center [683, 155] width 39 height 15
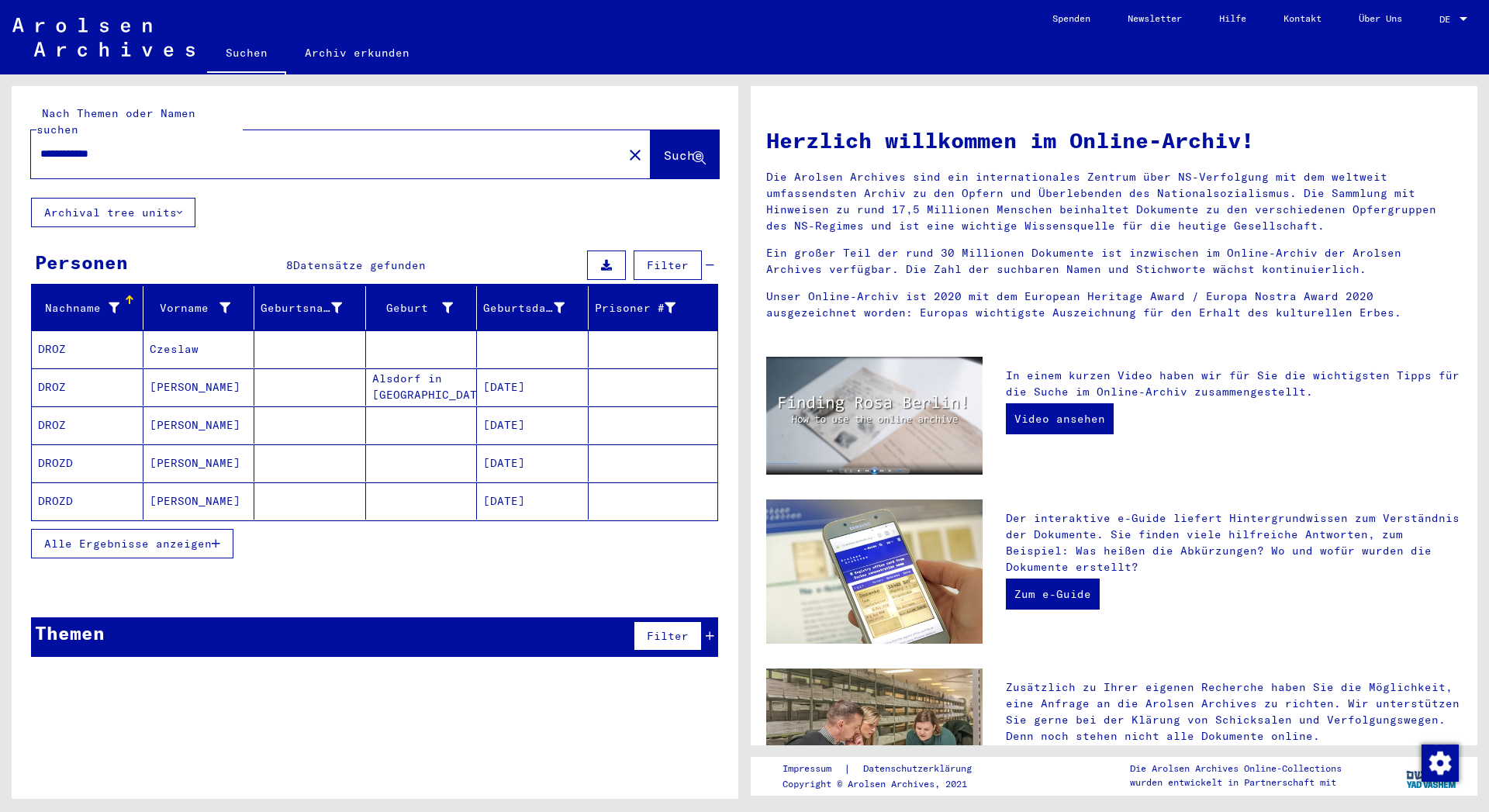
click at [212, 373] on mat-cell "[PERSON_NAME]" at bounding box center [199, 386] width 111 height 37
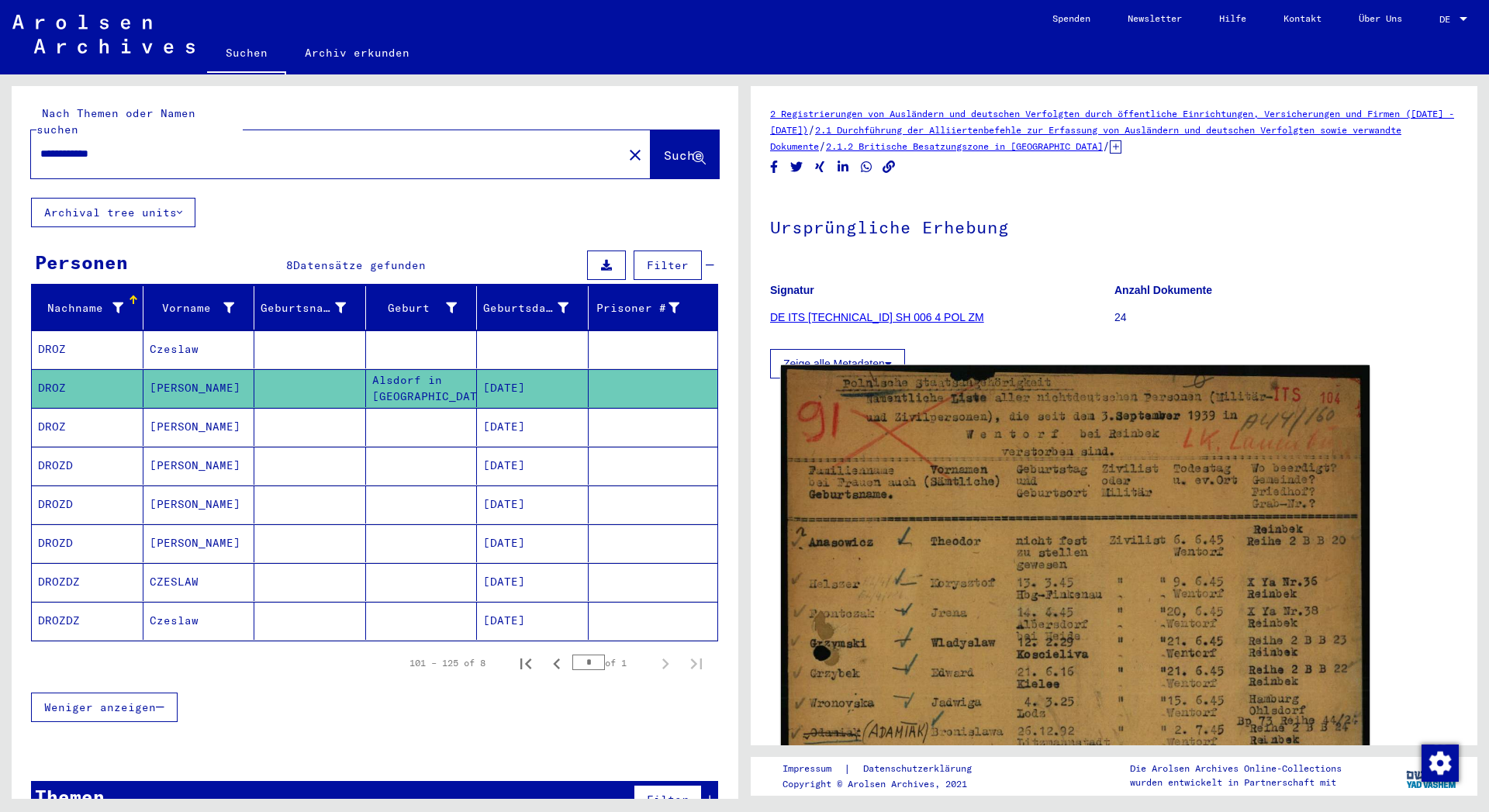
click at [1030, 572] on img at bounding box center [1074, 770] width 588 height 809
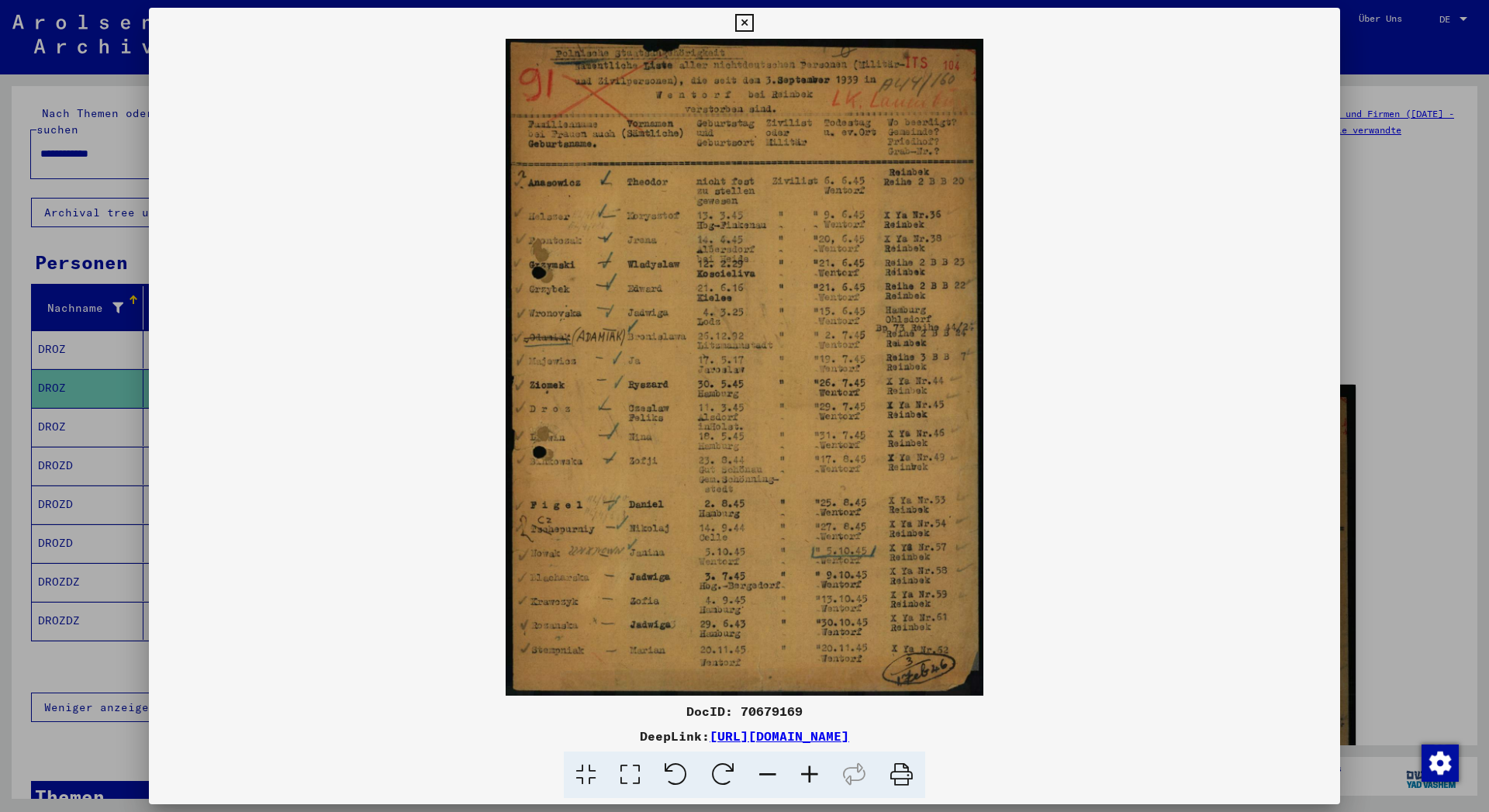
click at [753, 19] on icon at bounding box center [744, 24] width 18 height 19
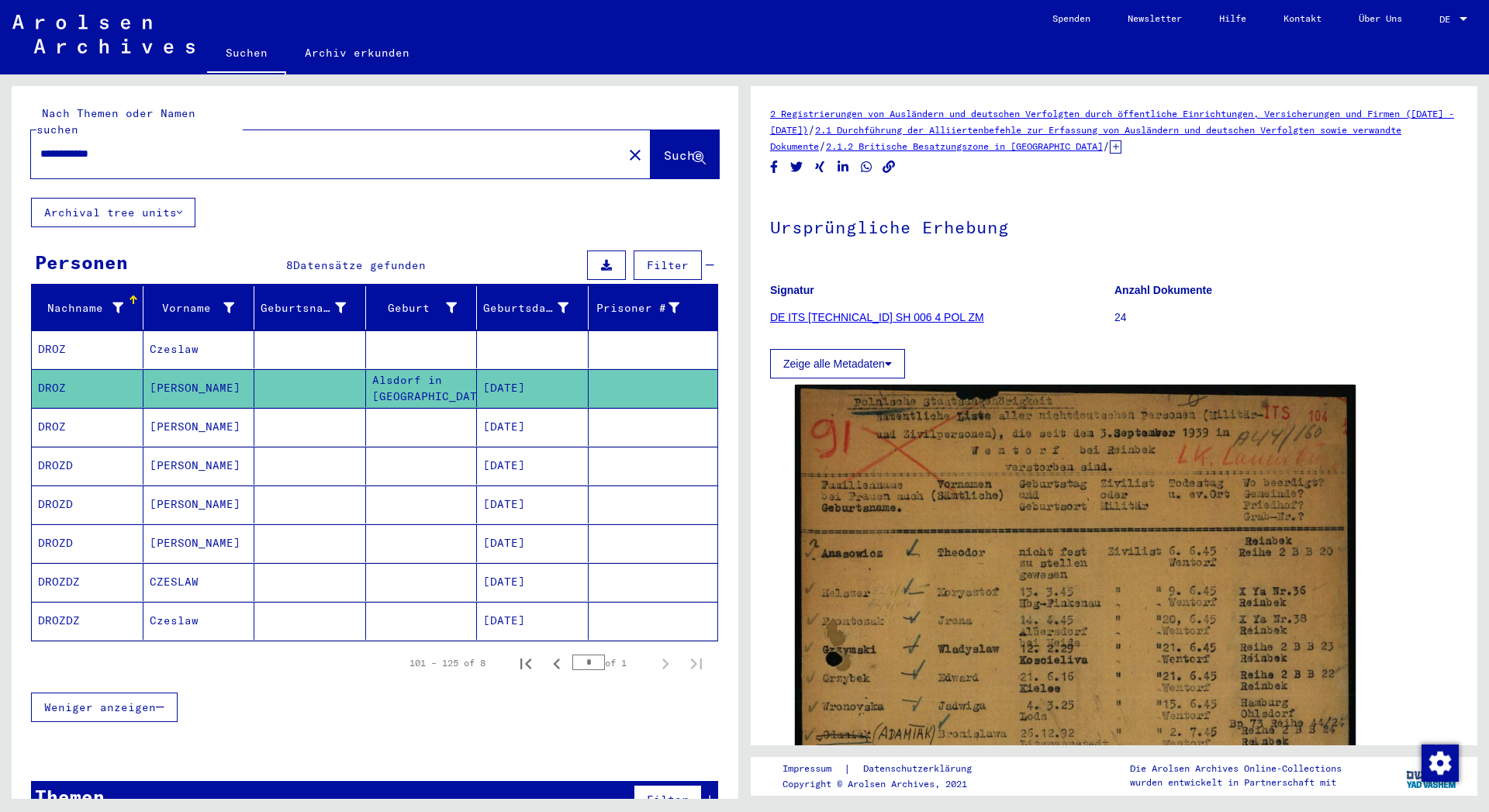
click at [190, 330] on mat-cell "Czeslaw" at bounding box center [199, 349] width 111 height 38
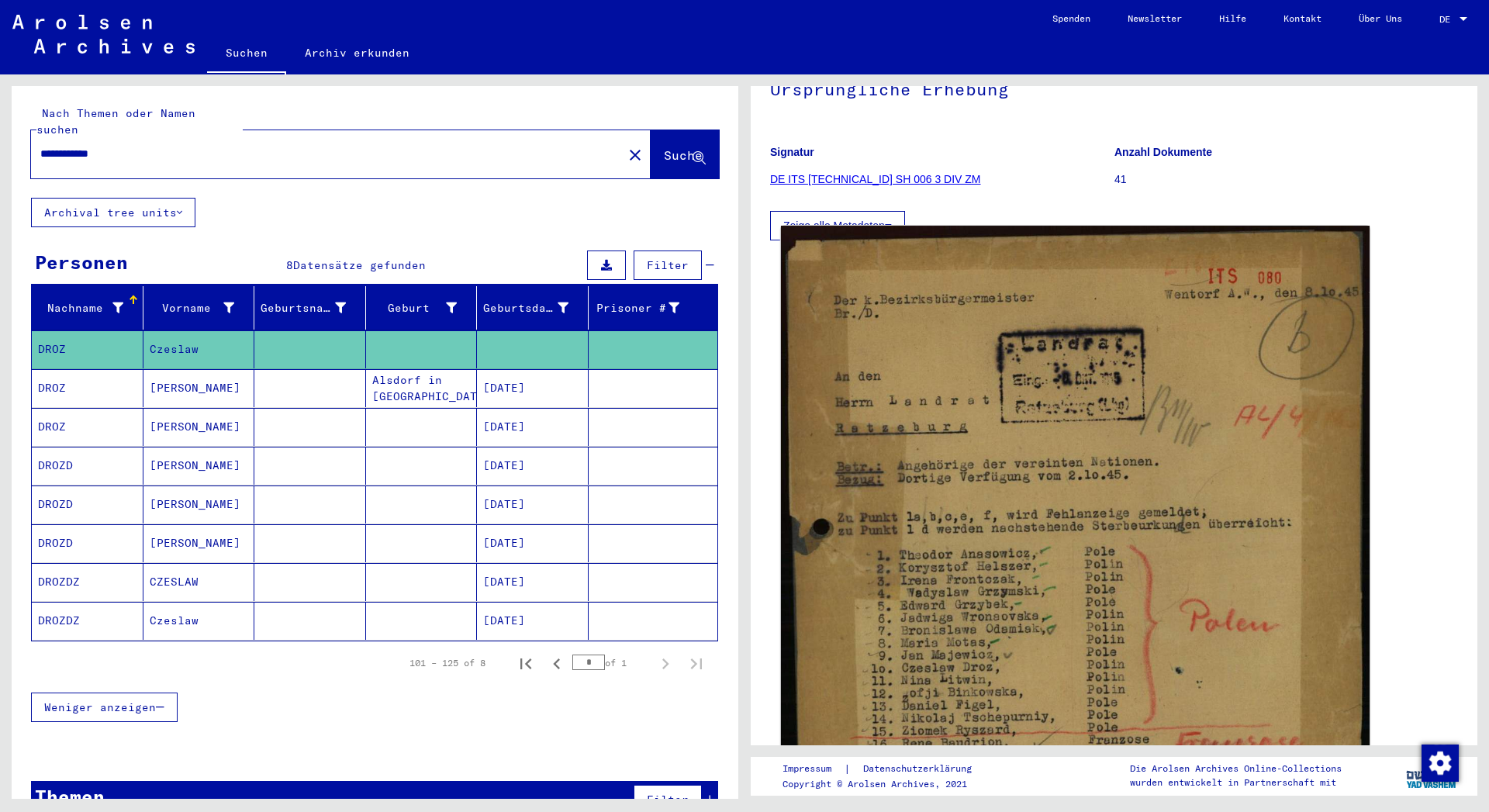
scroll to position [335, 0]
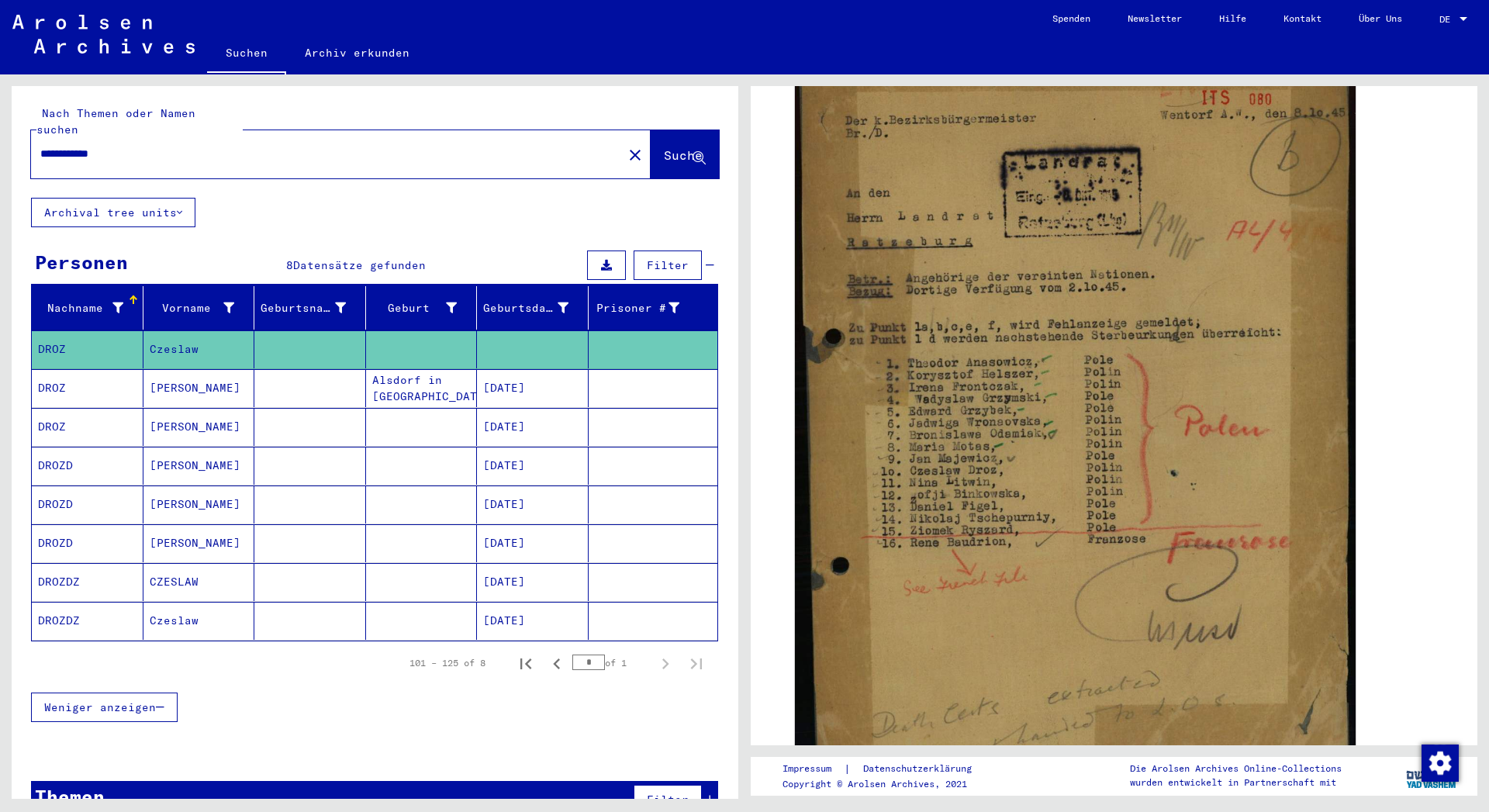
click at [183, 408] on mat-cell "[PERSON_NAME]" at bounding box center [199, 427] width 111 height 38
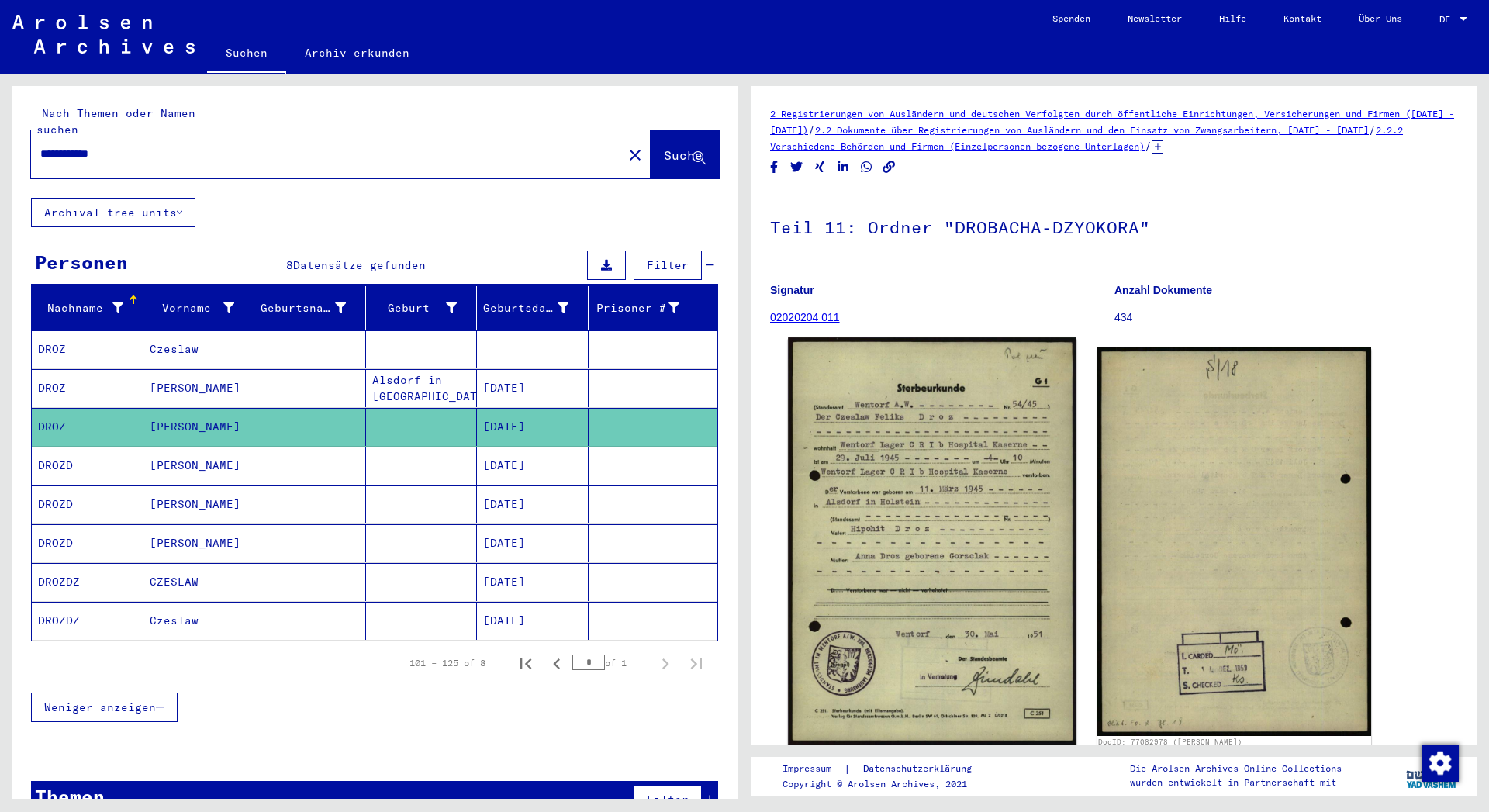
click at [918, 561] on img at bounding box center [931, 541] width 288 height 408
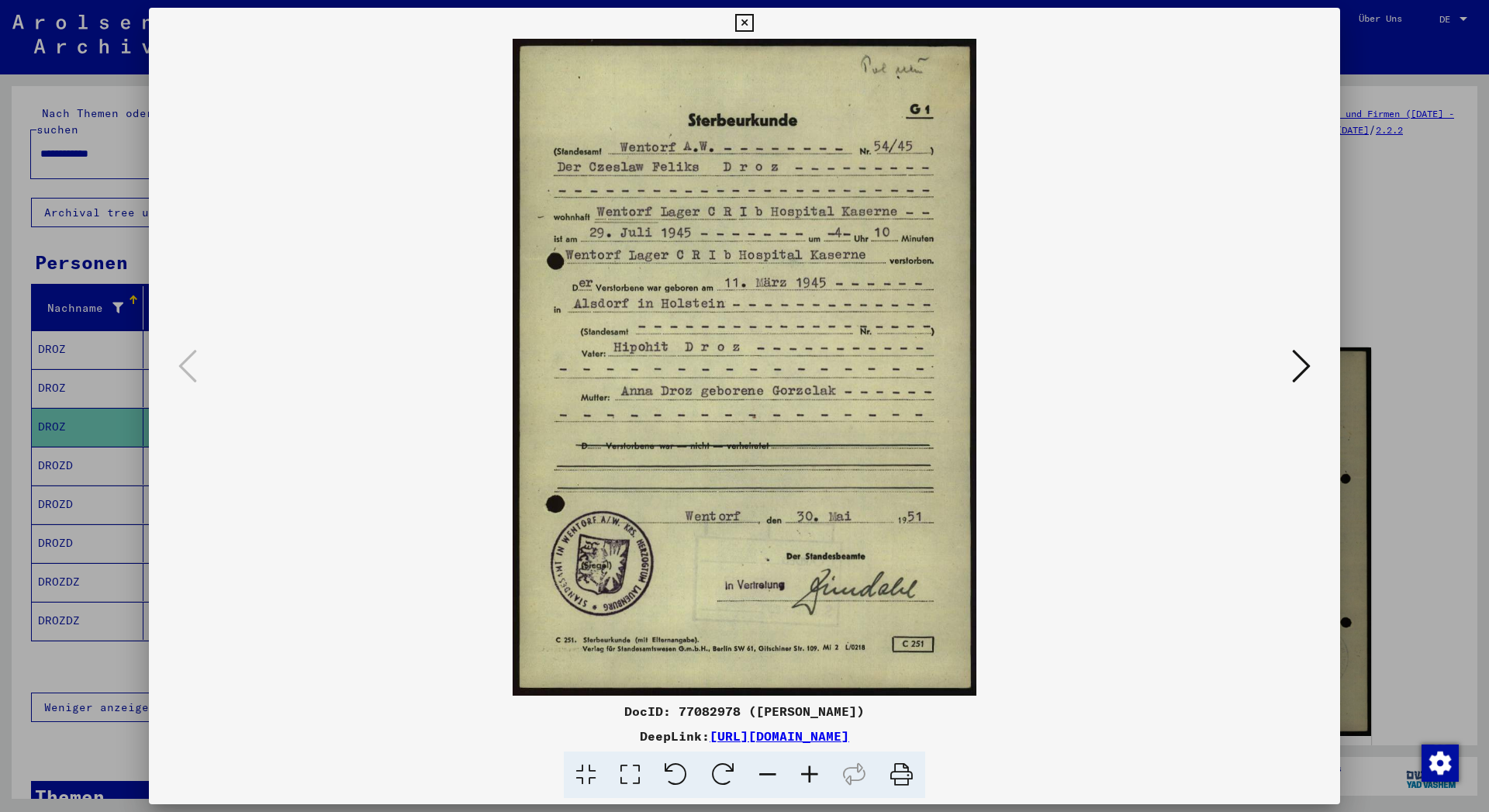
click at [1301, 370] on icon at bounding box center [1301, 365] width 19 height 37
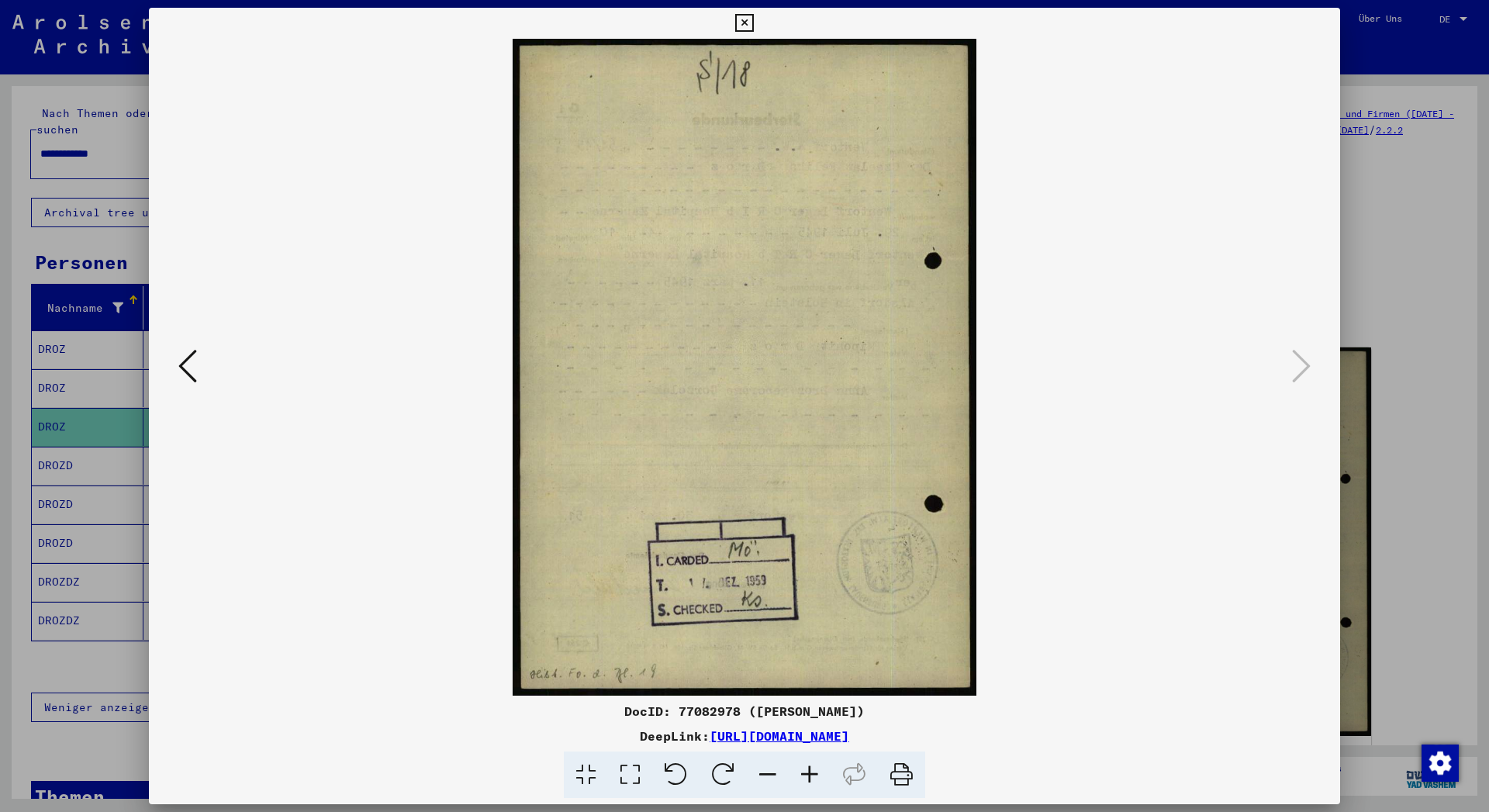
click at [753, 20] on icon at bounding box center [744, 24] width 18 height 19
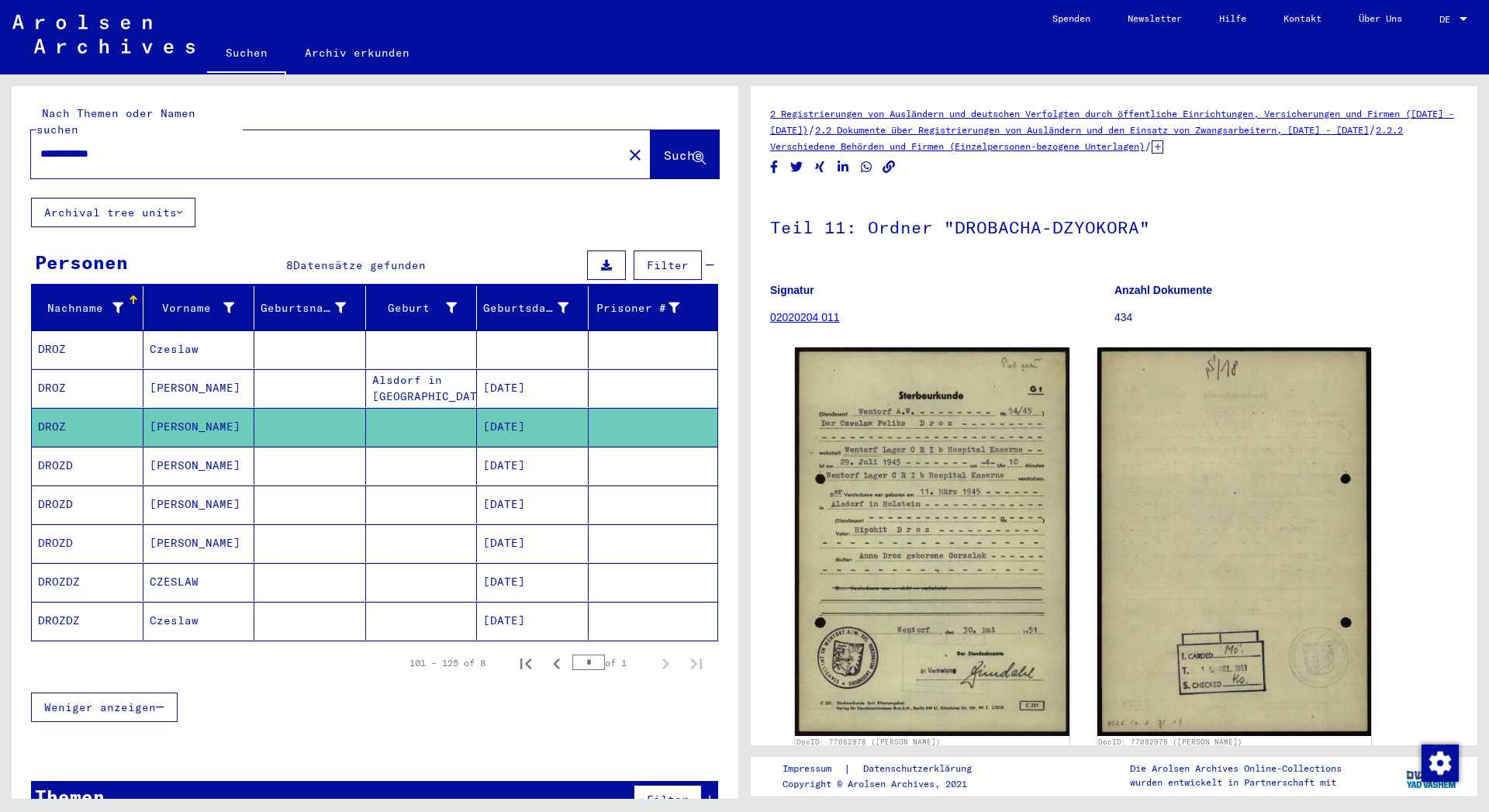
click at [93, 145] on input "**********" at bounding box center [327, 153] width 573 height 16
click at [664, 147] on span "Suche" at bounding box center [683, 155] width 39 height 15
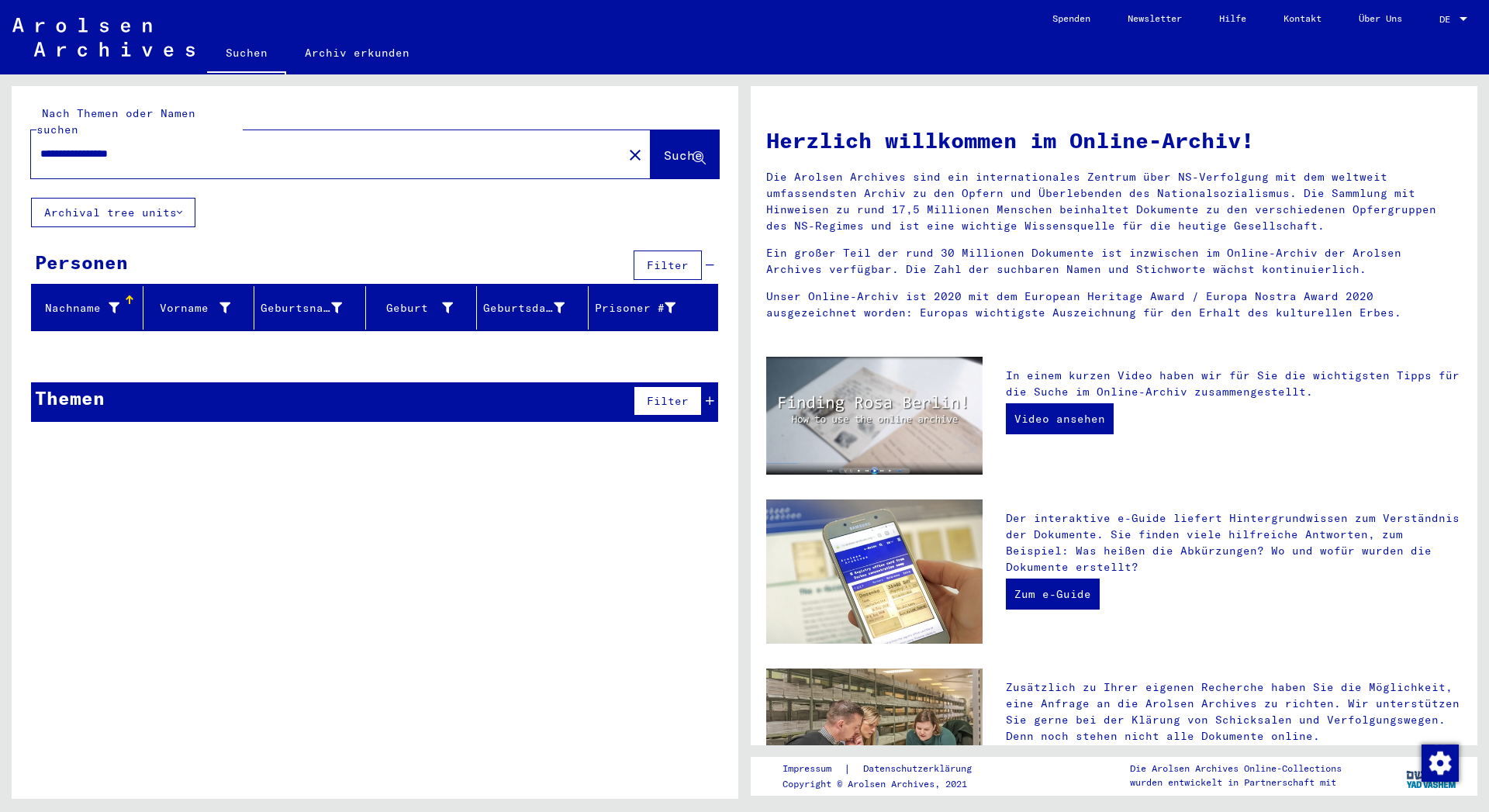
click at [126, 145] on input "**********" at bounding box center [322, 153] width 564 height 16
click at [651, 131] on button "Suche" at bounding box center [685, 154] width 68 height 48
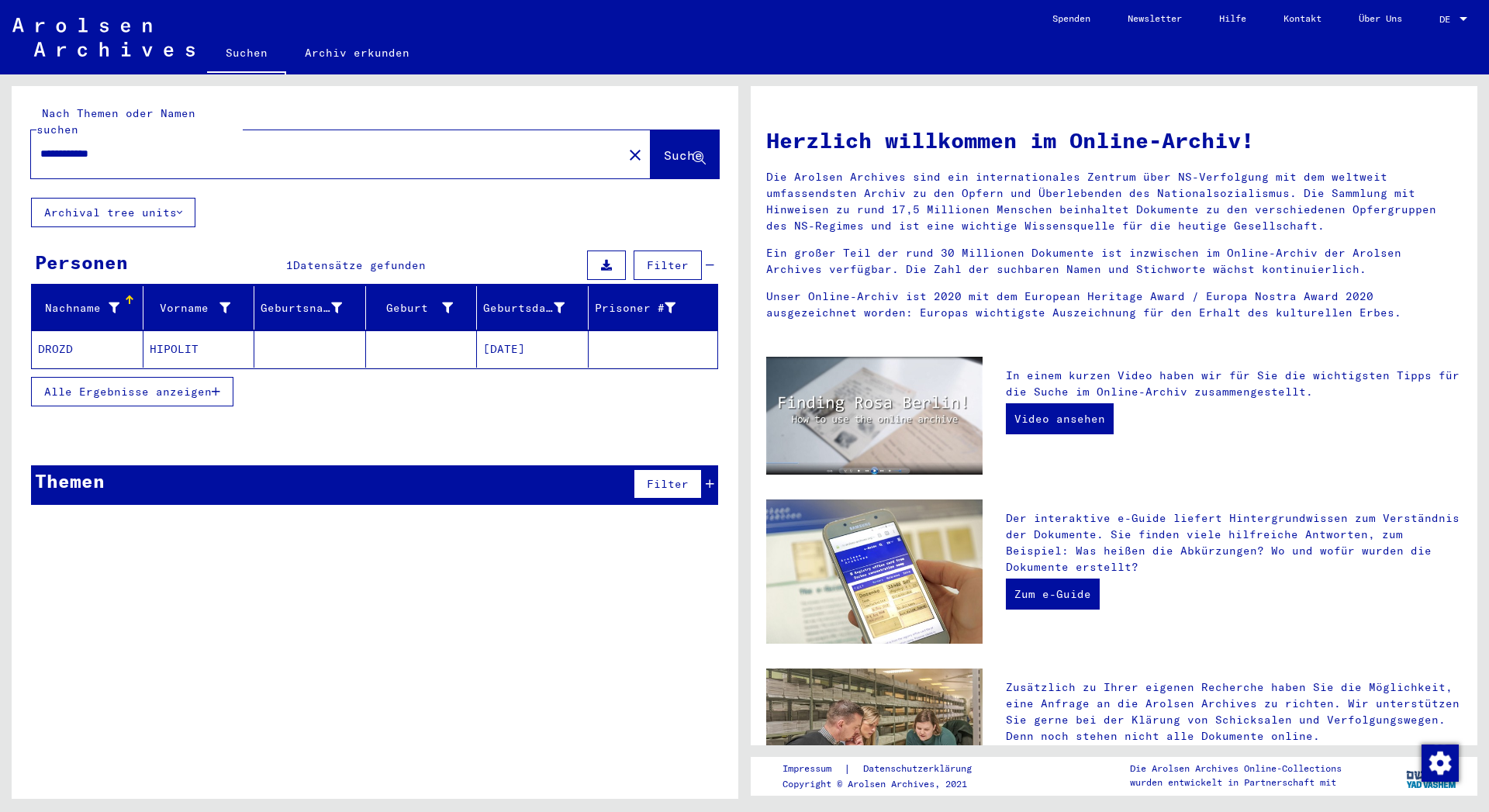
click at [224, 377] on button "Alle Ergebnisse anzeigen" at bounding box center [132, 391] width 202 height 29
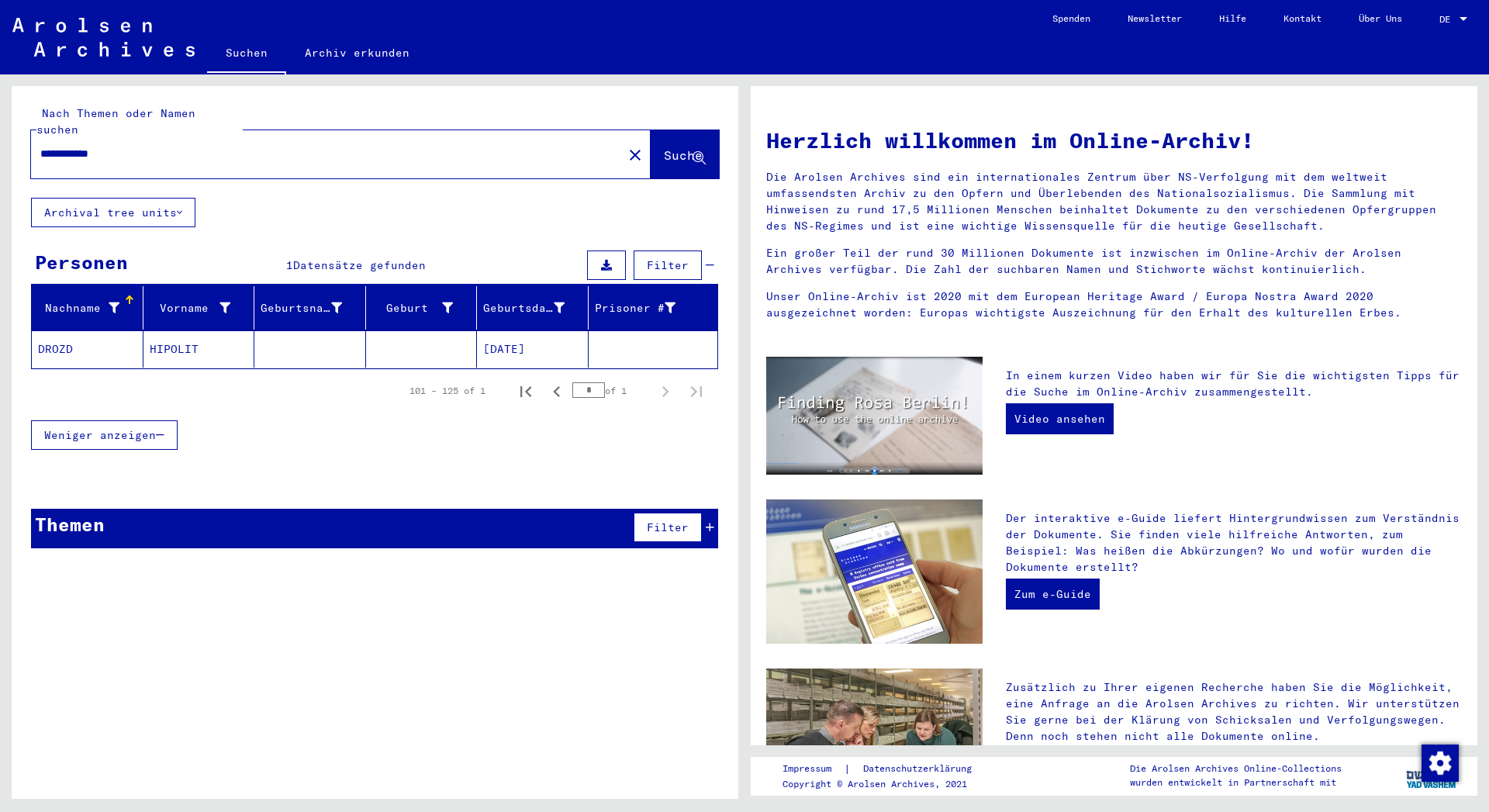
click at [167, 334] on mat-cell "HIPOLIT" at bounding box center [199, 348] width 111 height 37
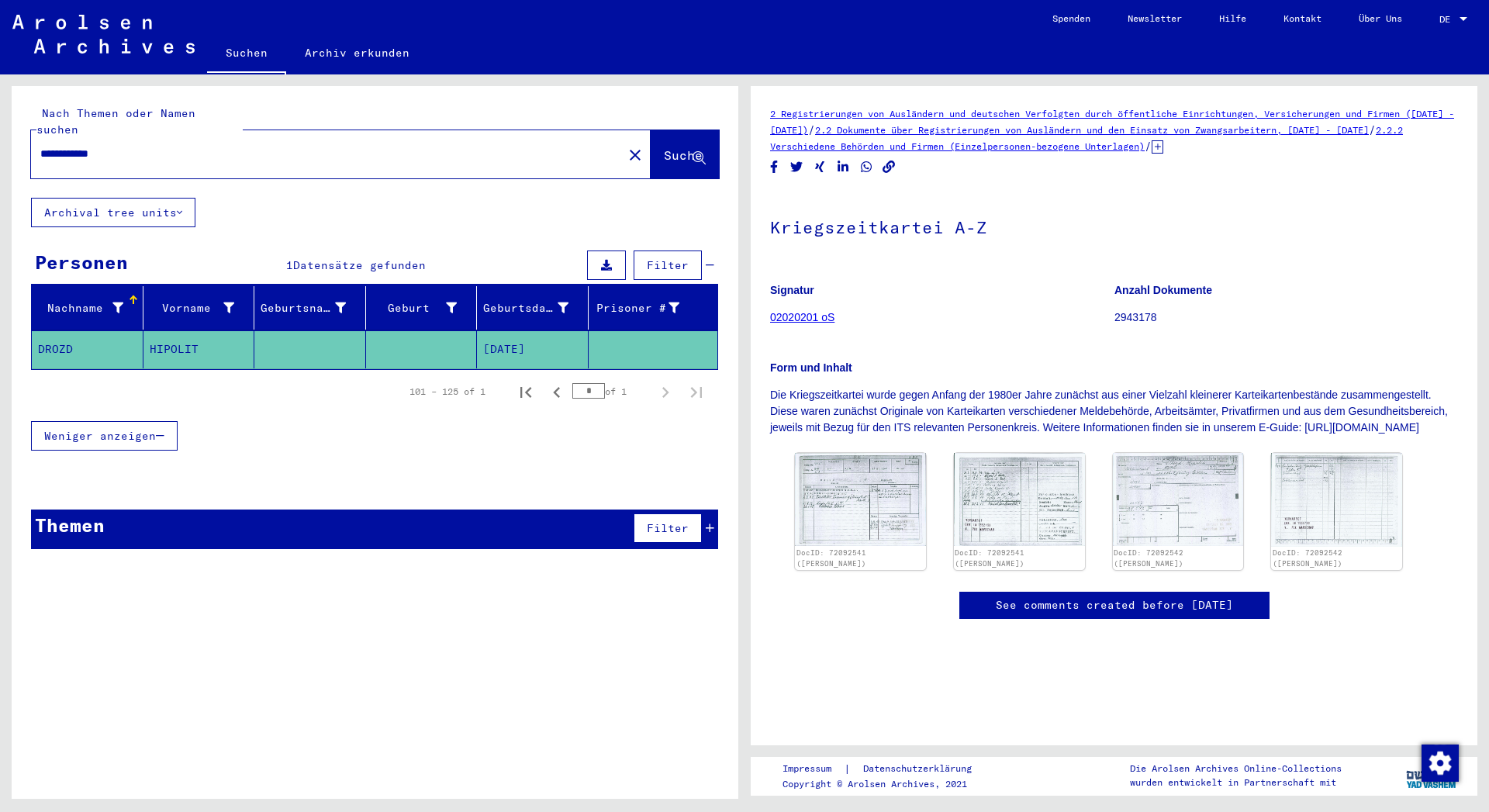
click at [131, 145] on input "**********" at bounding box center [327, 153] width 573 height 16
click at [664, 147] on span "Suche" at bounding box center [683, 155] width 39 height 15
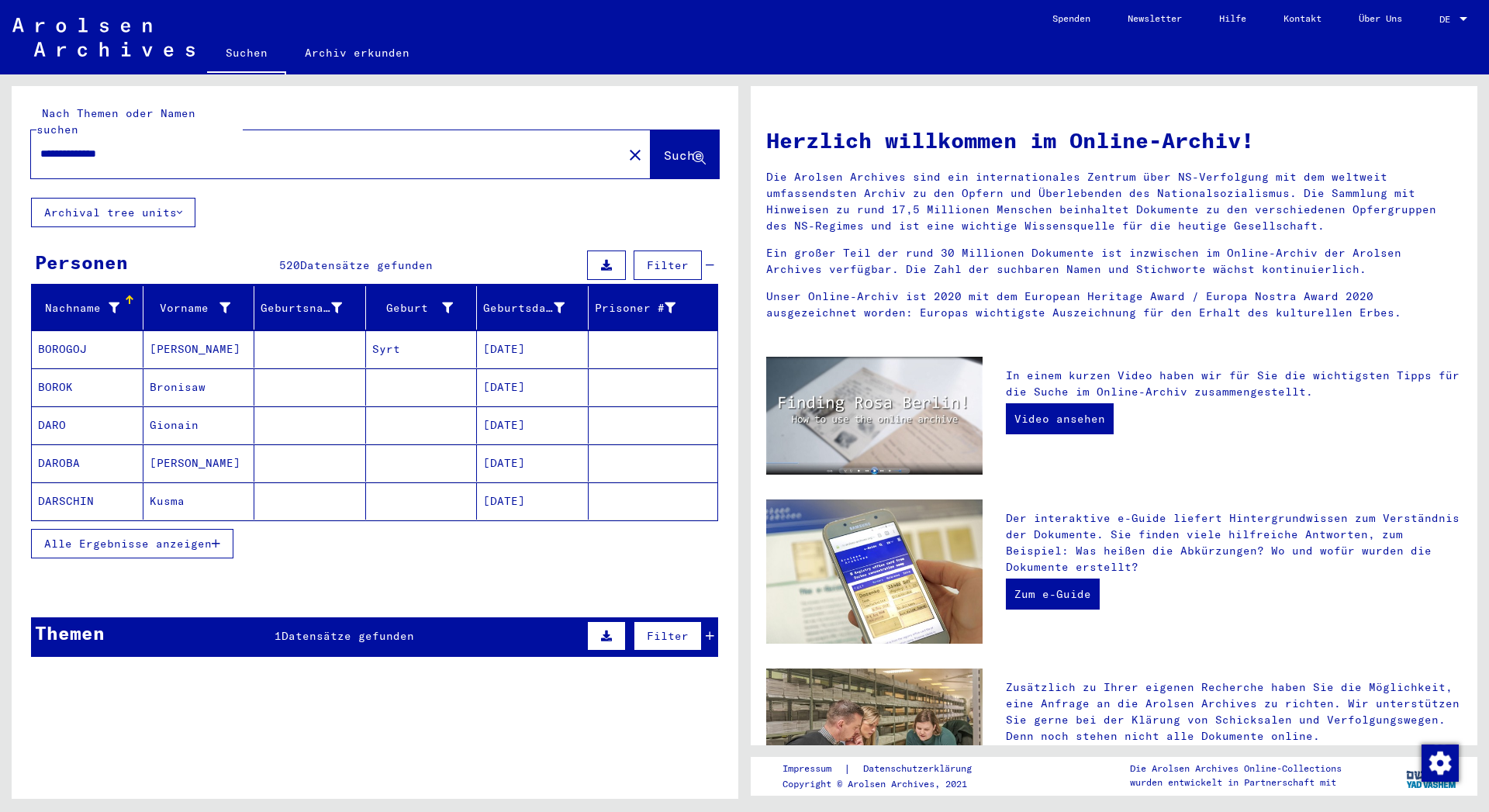
click at [212, 536] on span "Alle Ergebnisse anzeigen" at bounding box center [127, 543] width 167 height 14
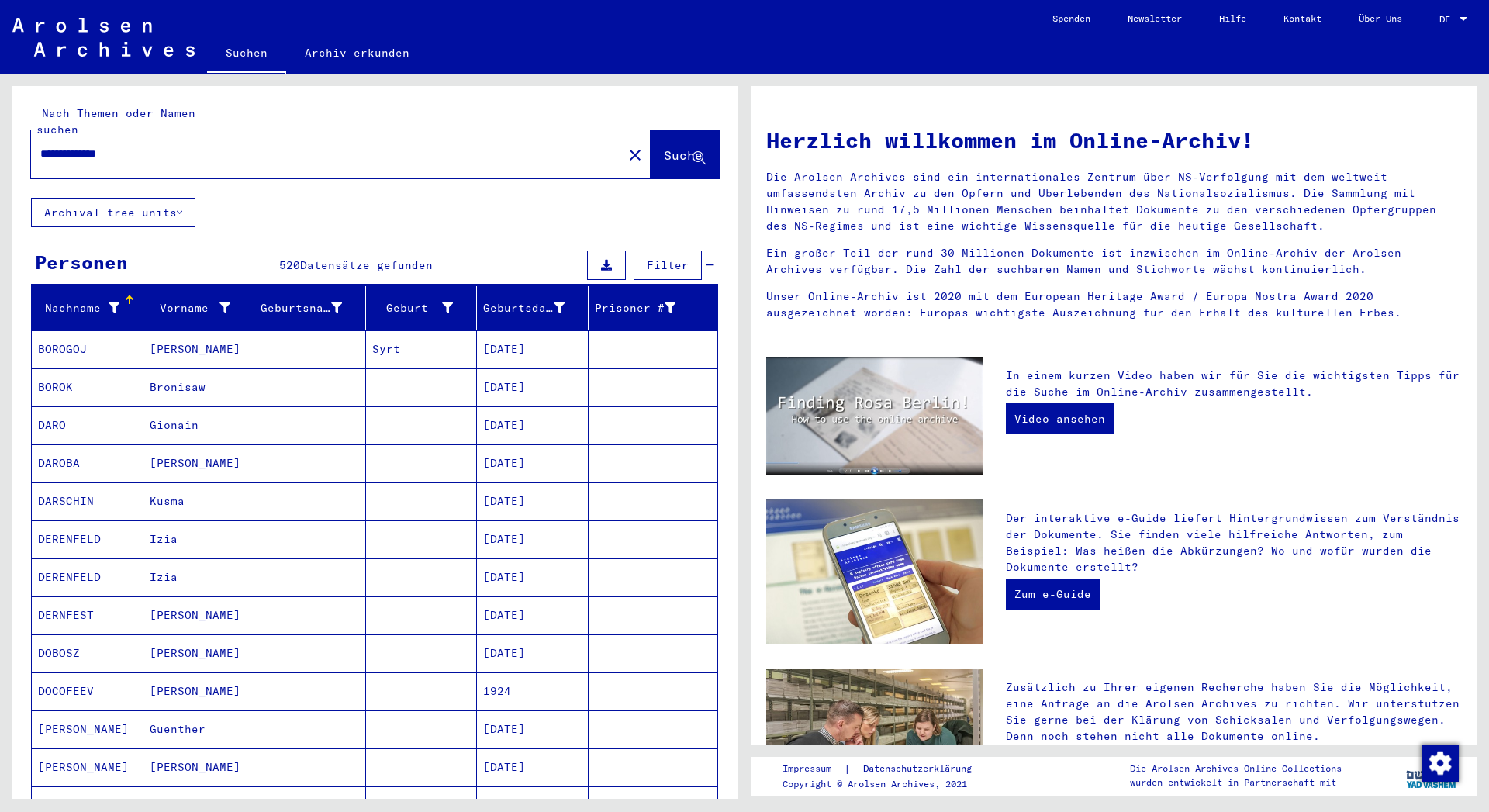
drag, startPoint x: 89, startPoint y: 140, endPoint x: 0, endPoint y: 102, distance: 96.8
click at [41, 145] on input "**********" at bounding box center [322, 153] width 564 height 16
click at [664, 147] on span "Suche" at bounding box center [683, 155] width 39 height 15
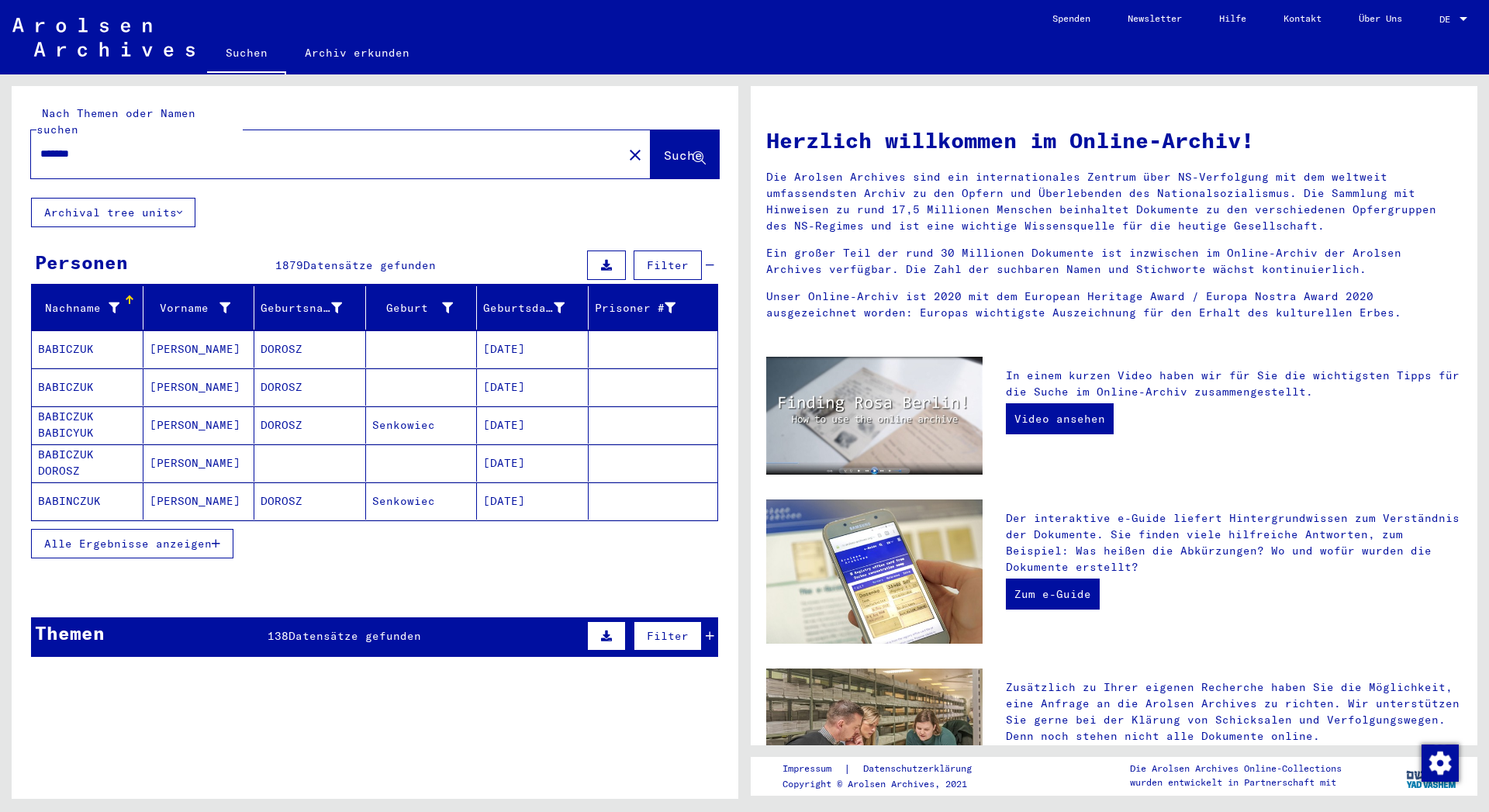
click at [219, 538] on icon "button" at bounding box center [215, 543] width 8 height 10
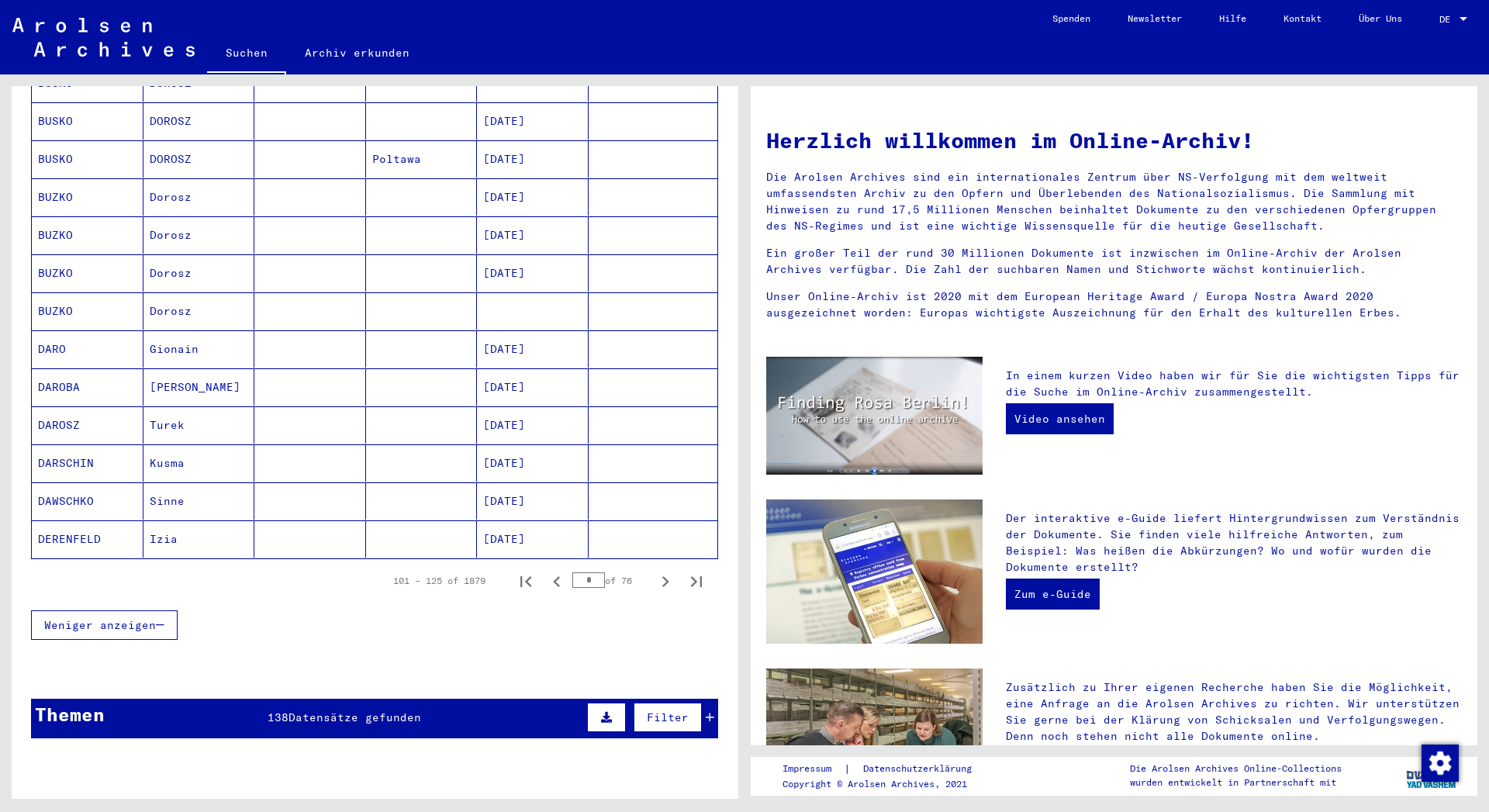
scroll to position [922, 0]
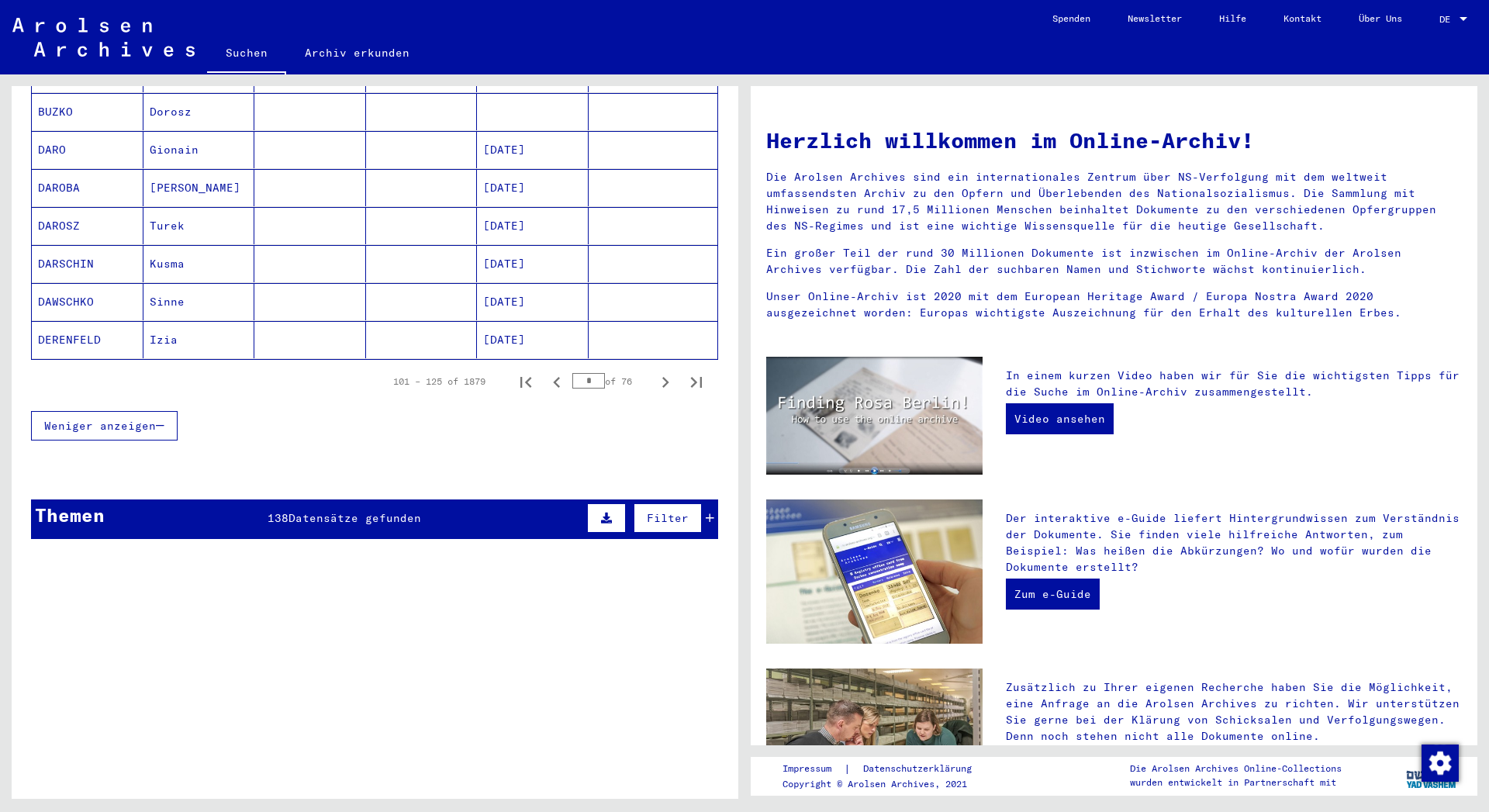
click at [705, 513] on icon at bounding box center [709, 517] width 8 height 10
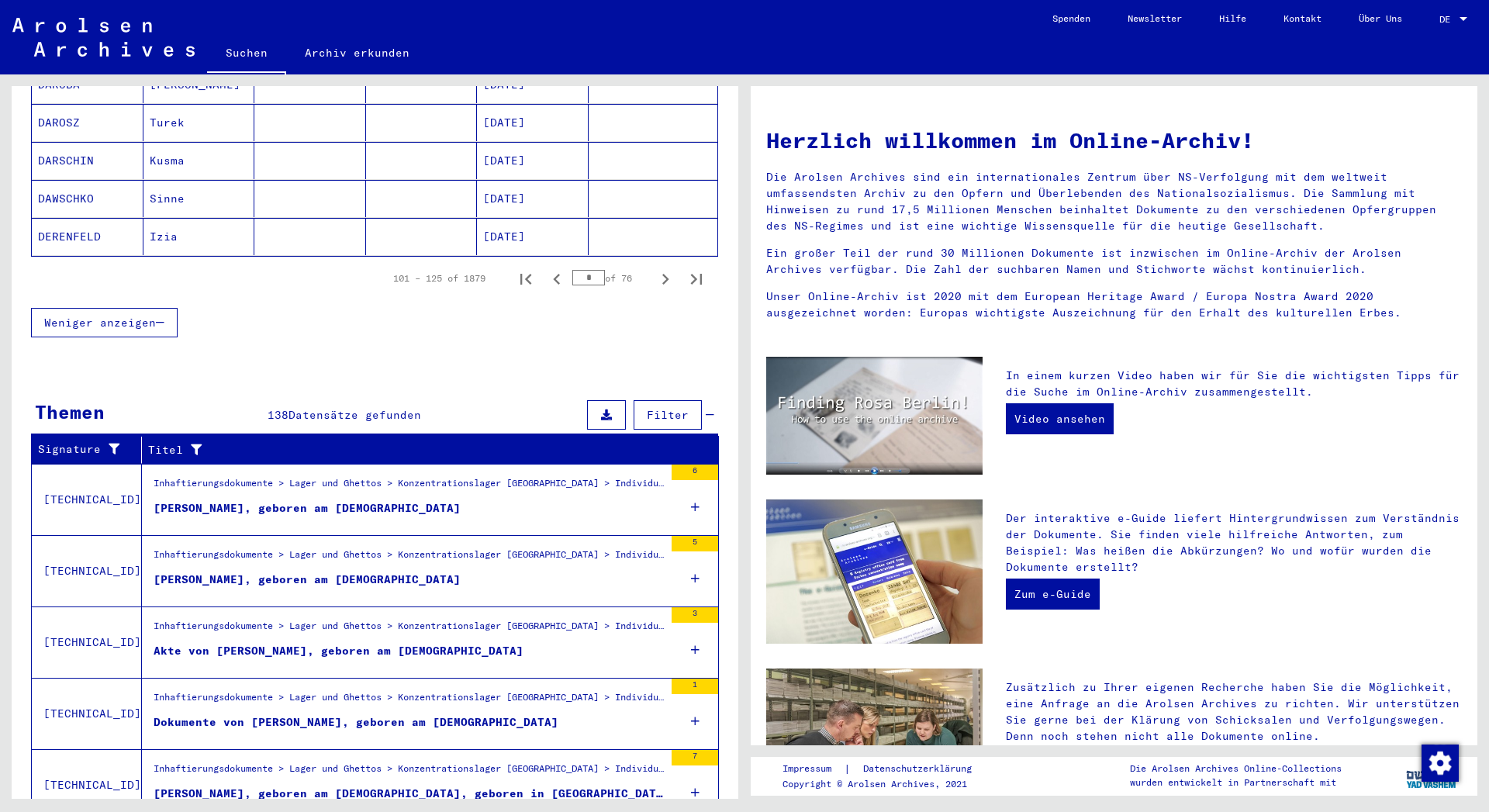
scroll to position [1076, 0]
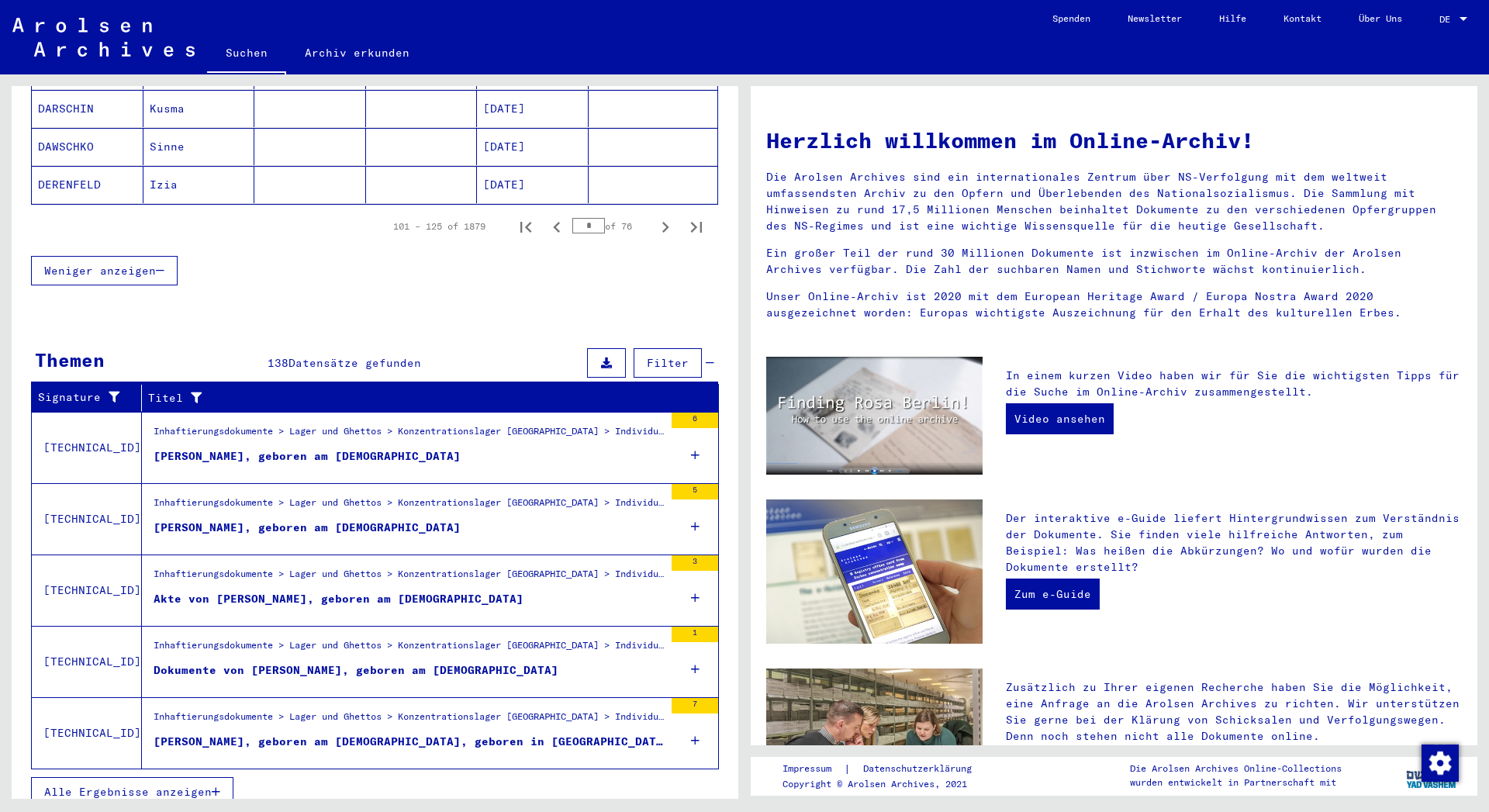
click at [207, 785] on span "Alle Ergebnisse anzeigen" at bounding box center [127, 791] width 167 height 14
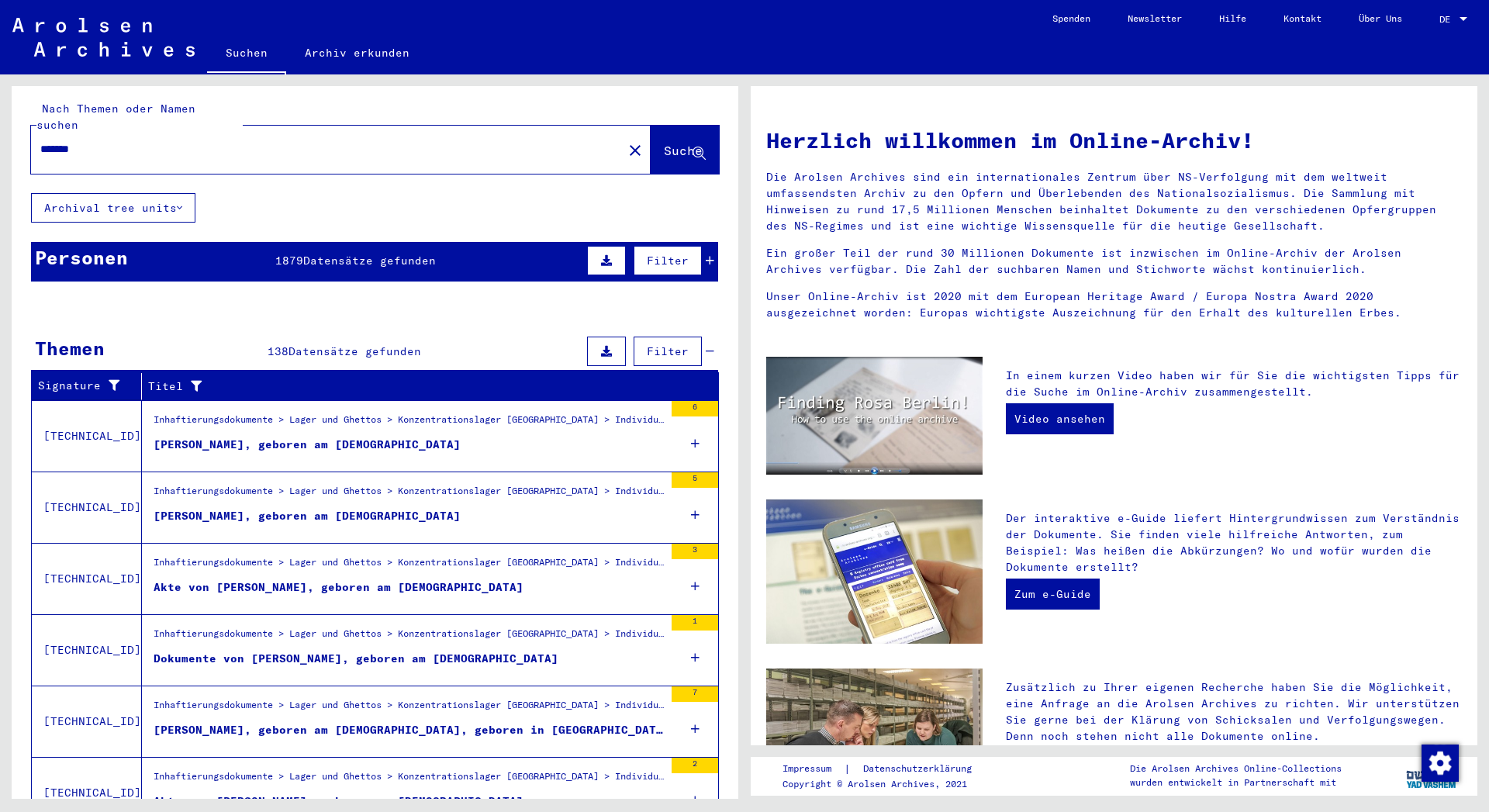
scroll to position [0, 0]
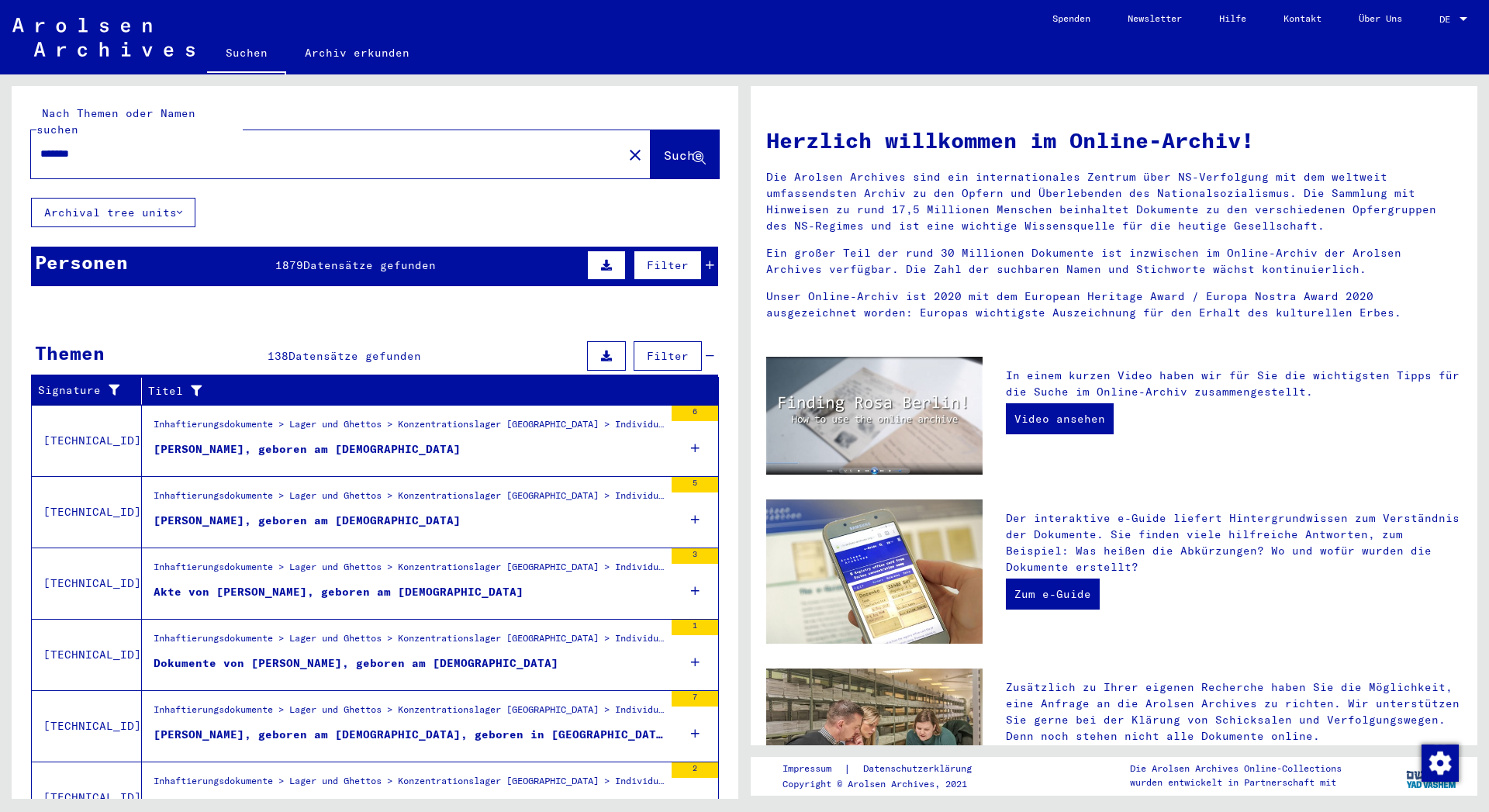
click at [45, 145] on input "******" at bounding box center [322, 153] width 564 height 16
click at [664, 147] on span "Suche" at bounding box center [683, 155] width 39 height 15
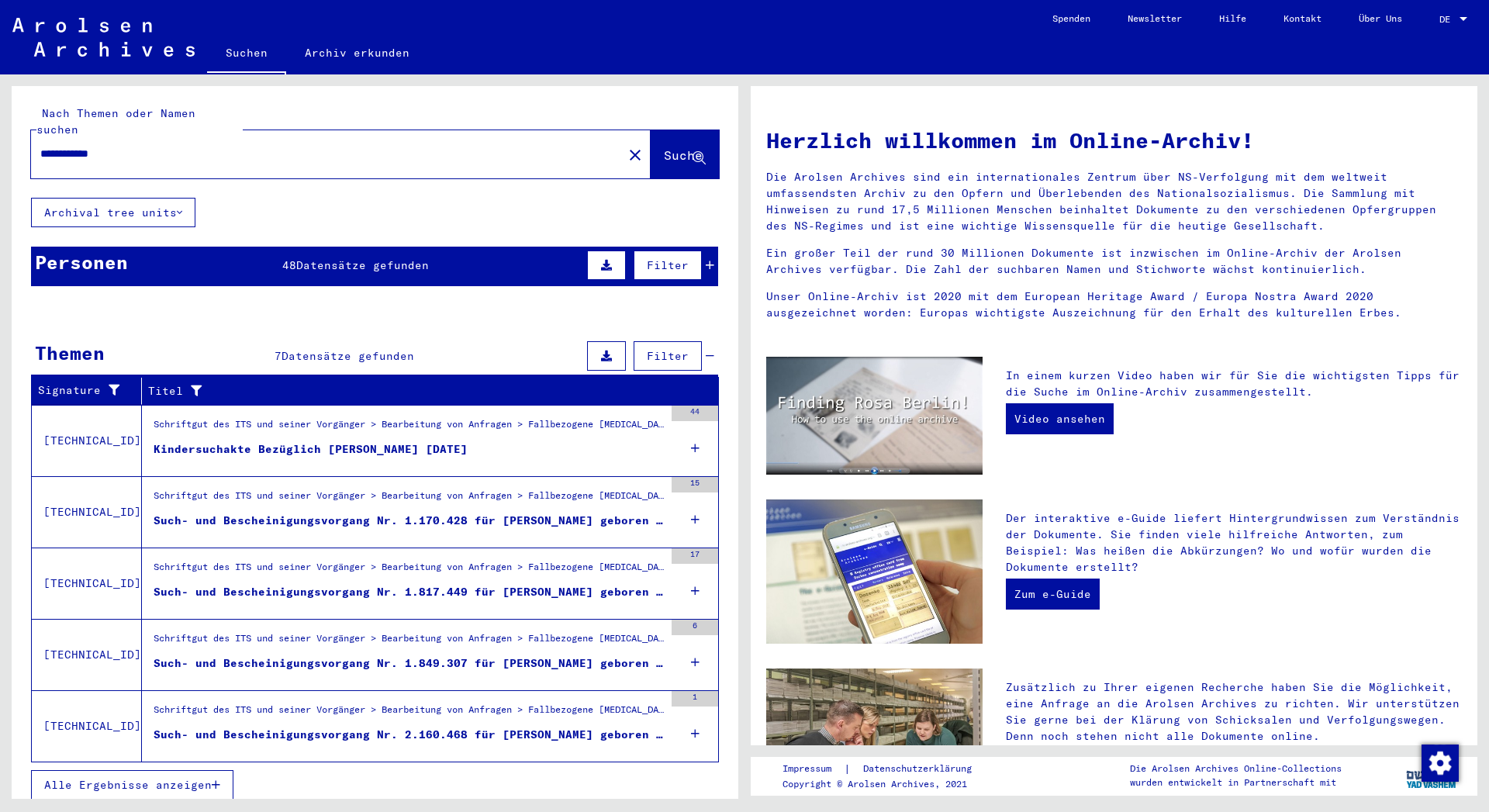
click at [668, 147] on span "Suche" at bounding box center [683, 155] width 39 height 15
click at [712, 255] on div "Filter" at bounding box center [649, 264] width 131 height 37
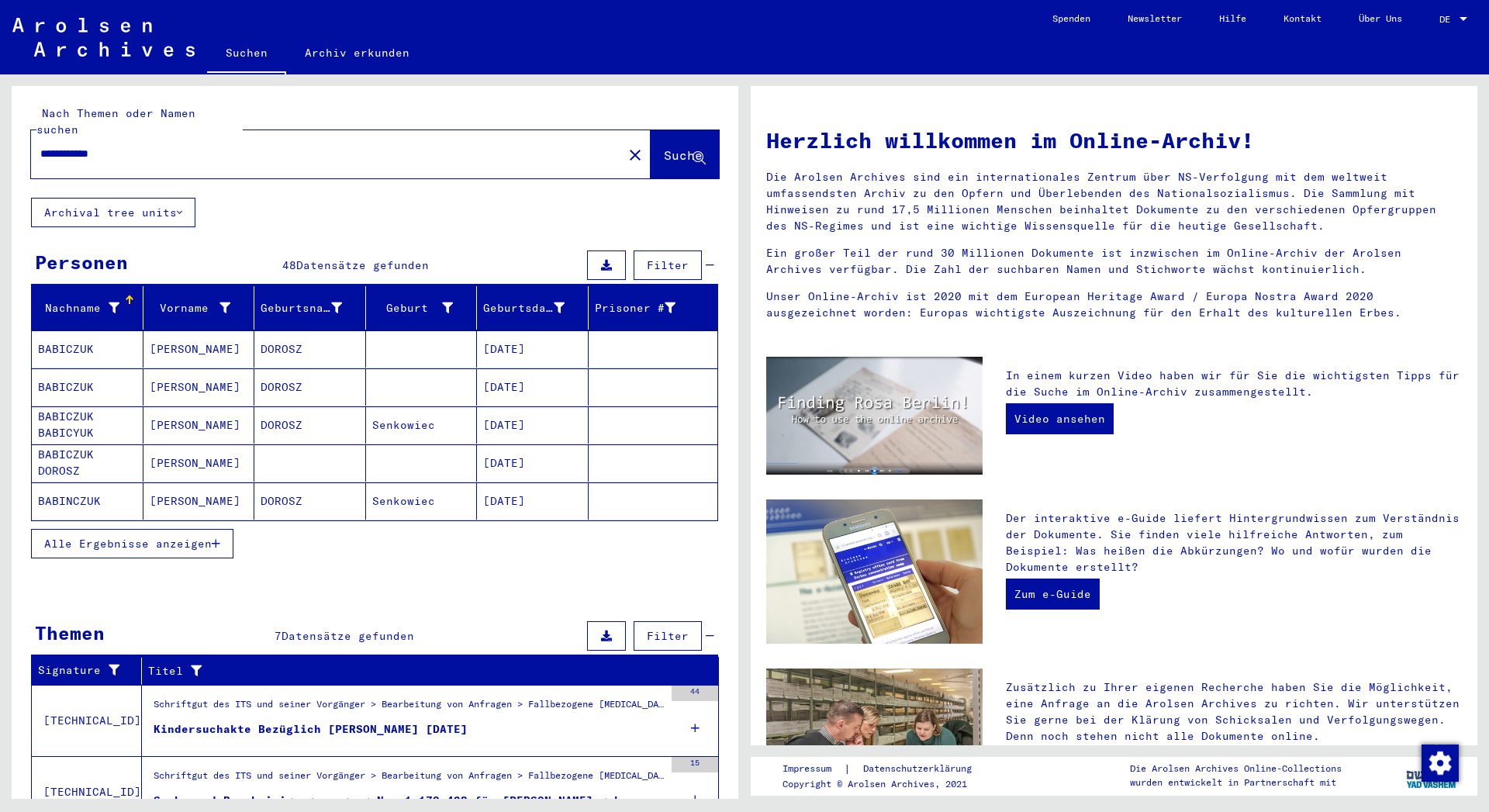
click at [224, 533] on button "Alle Ergebnisse anzeigen" at bounding box center [132, 543] width 202 height 29
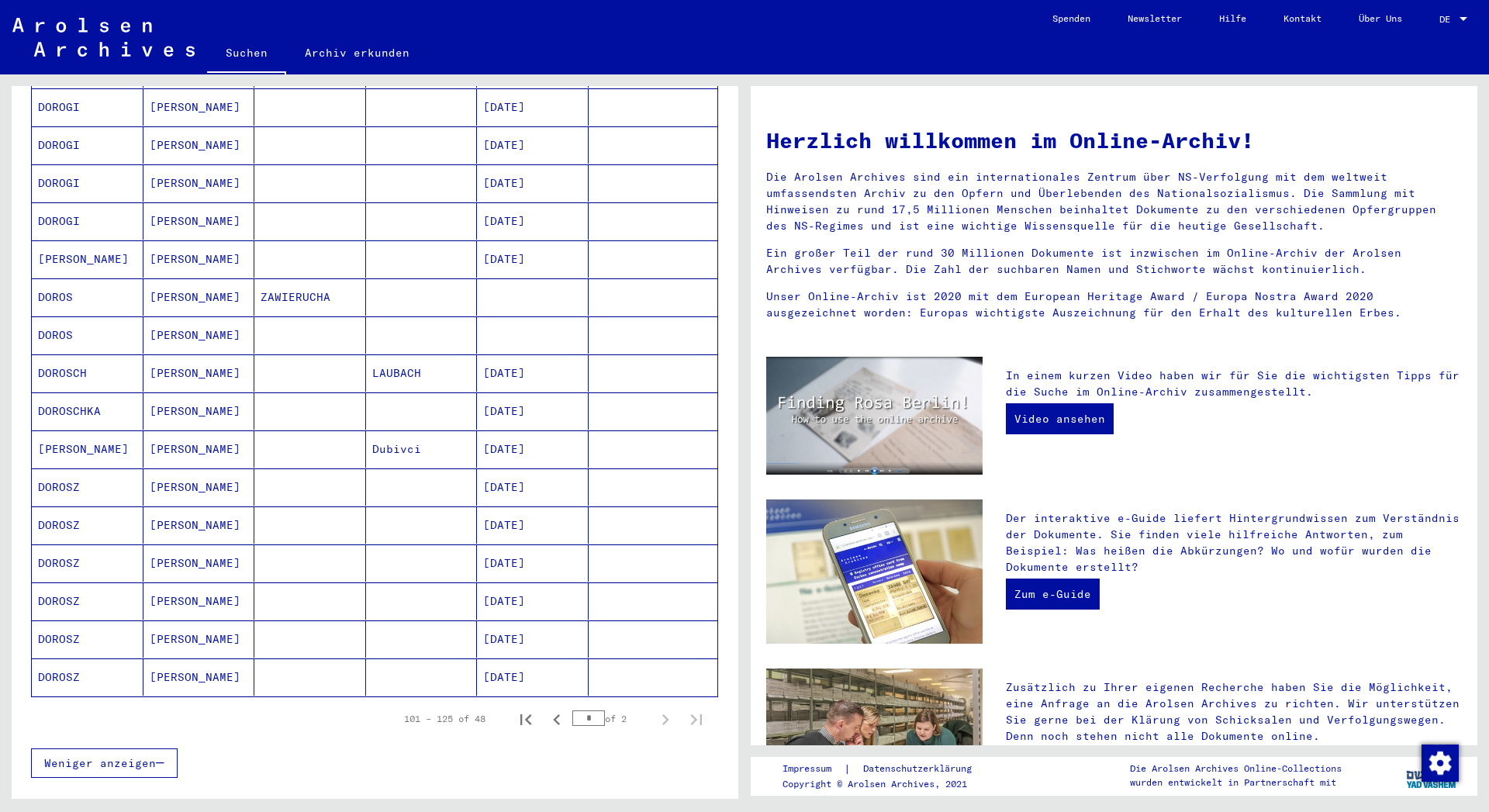
scroll to position [586, 0]
click at [170, 469] on mat-cell "[PERSON_NAME]" at bounding box center [199, 484] width 111 height 37
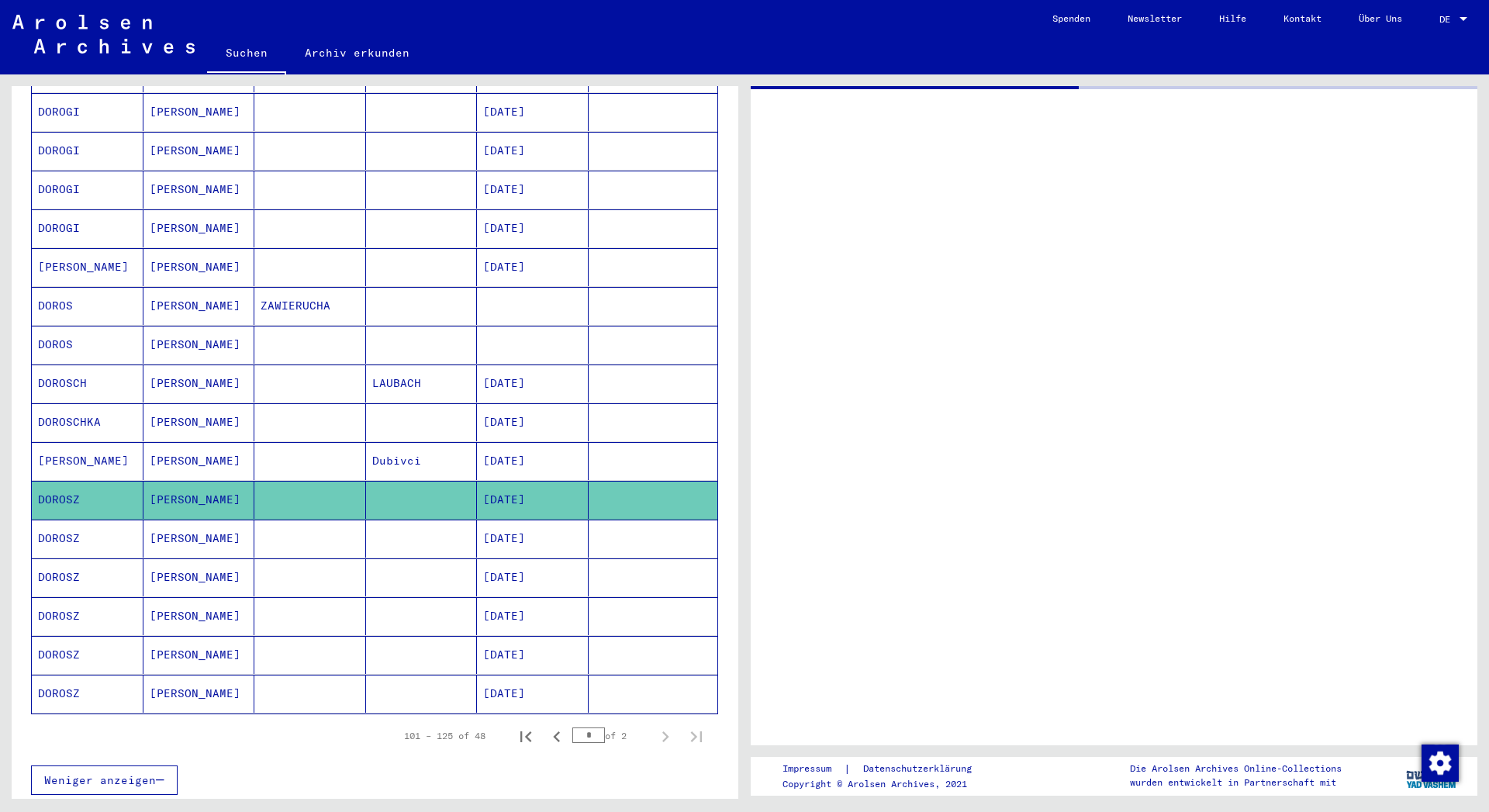
scroll to position [594, 0]
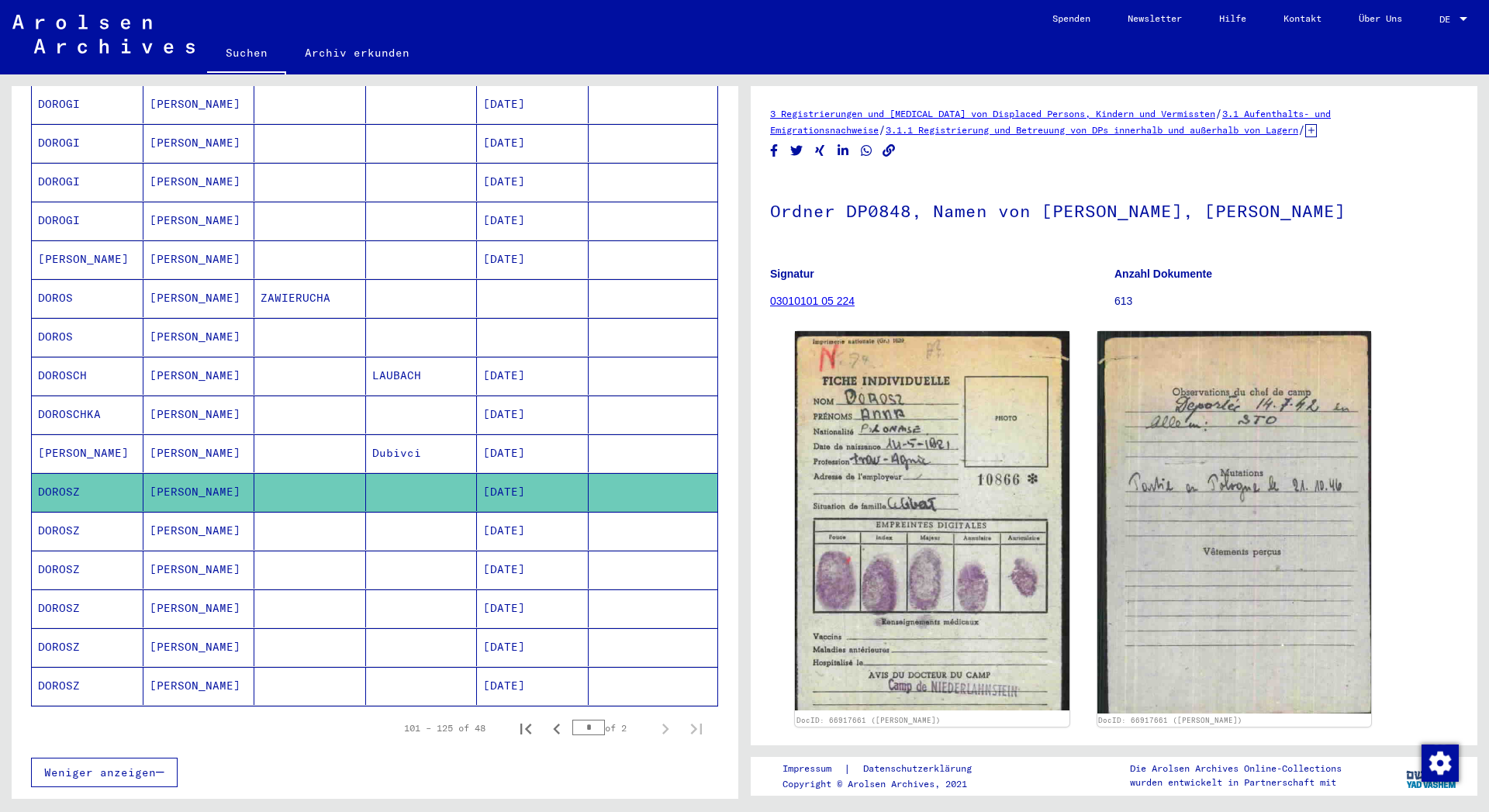
click at [144, 516] on mat-cell "[PERSON_NAME]" at bounding box center [199, 531] width 111 height 38
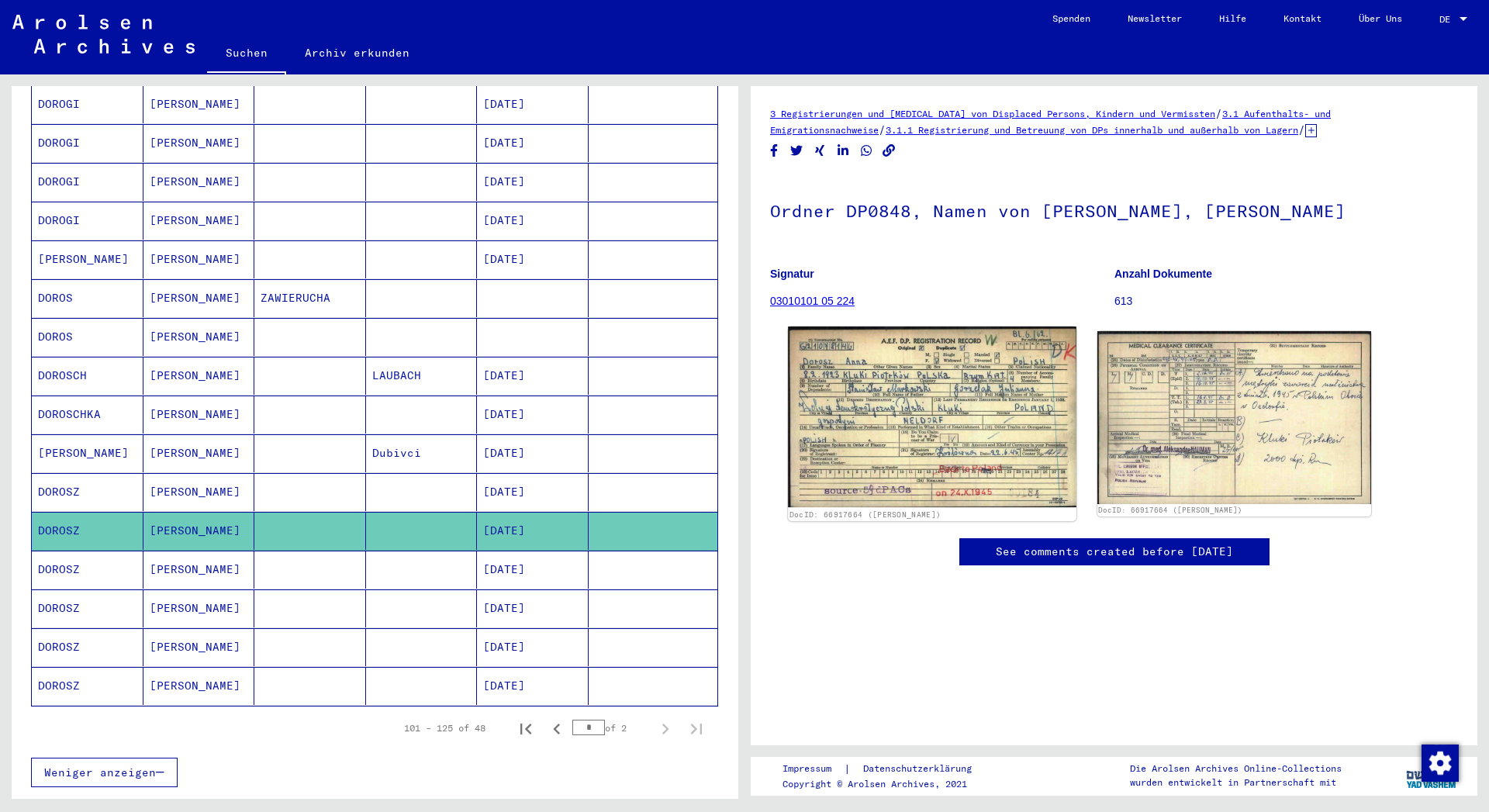
click at [887, 449] on img at bounding box center [931, 417] width 288 height 181
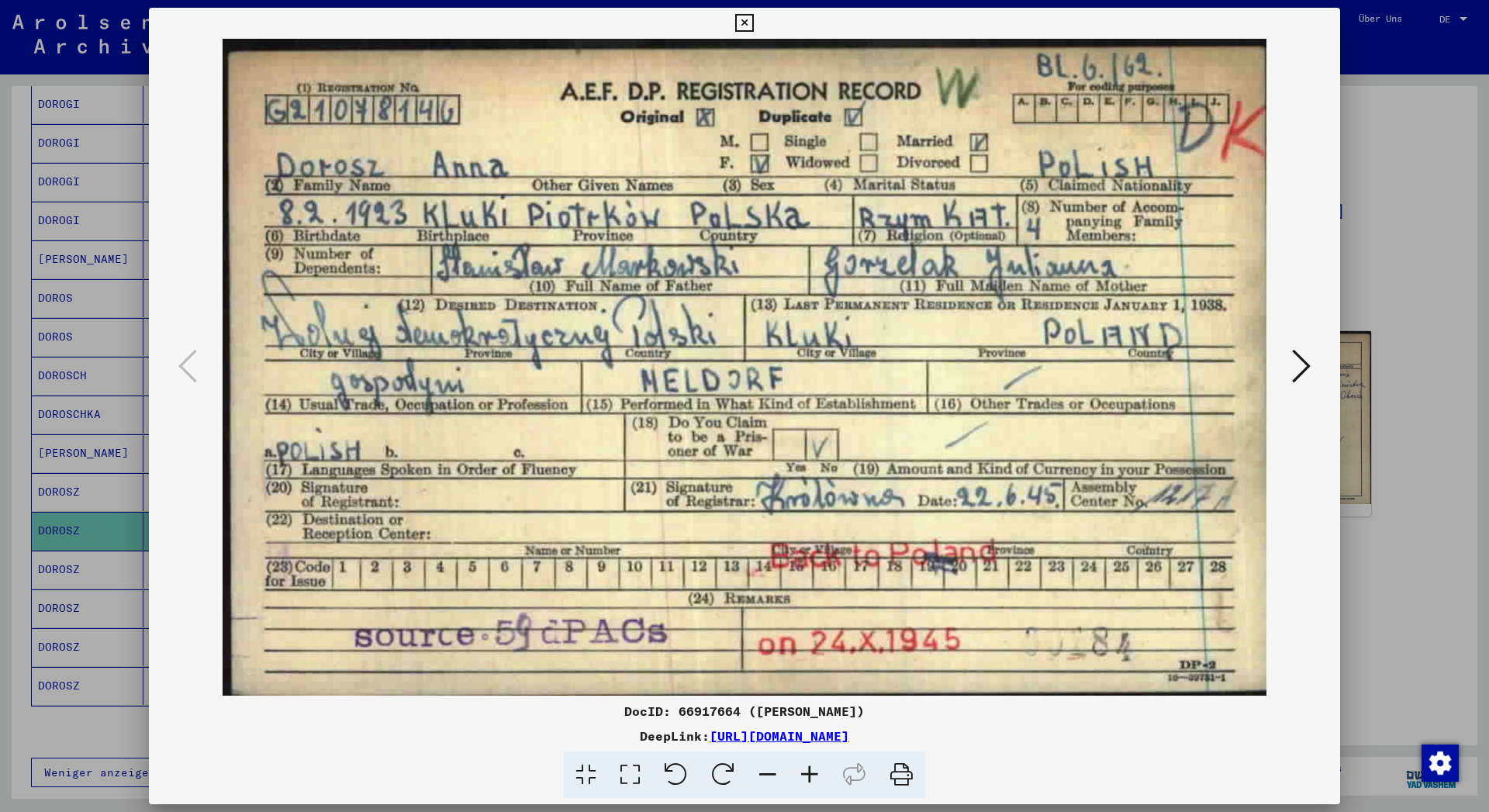
click at [1294, 367] on icon at bounding box center [1301, 365] width 19 height 37
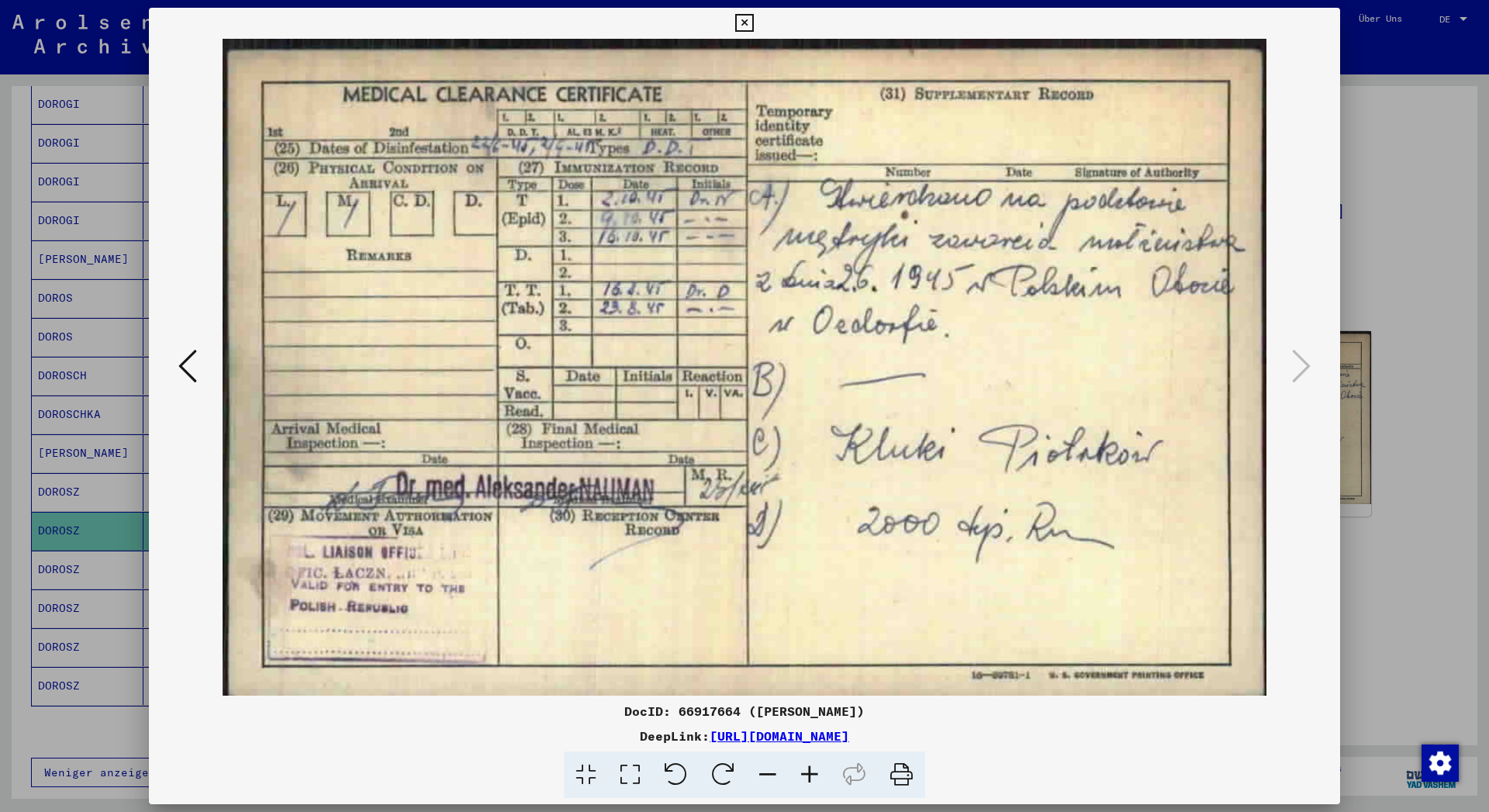
click at [193, 379] on icon at bounding box center [188, 365] width 19 height 37
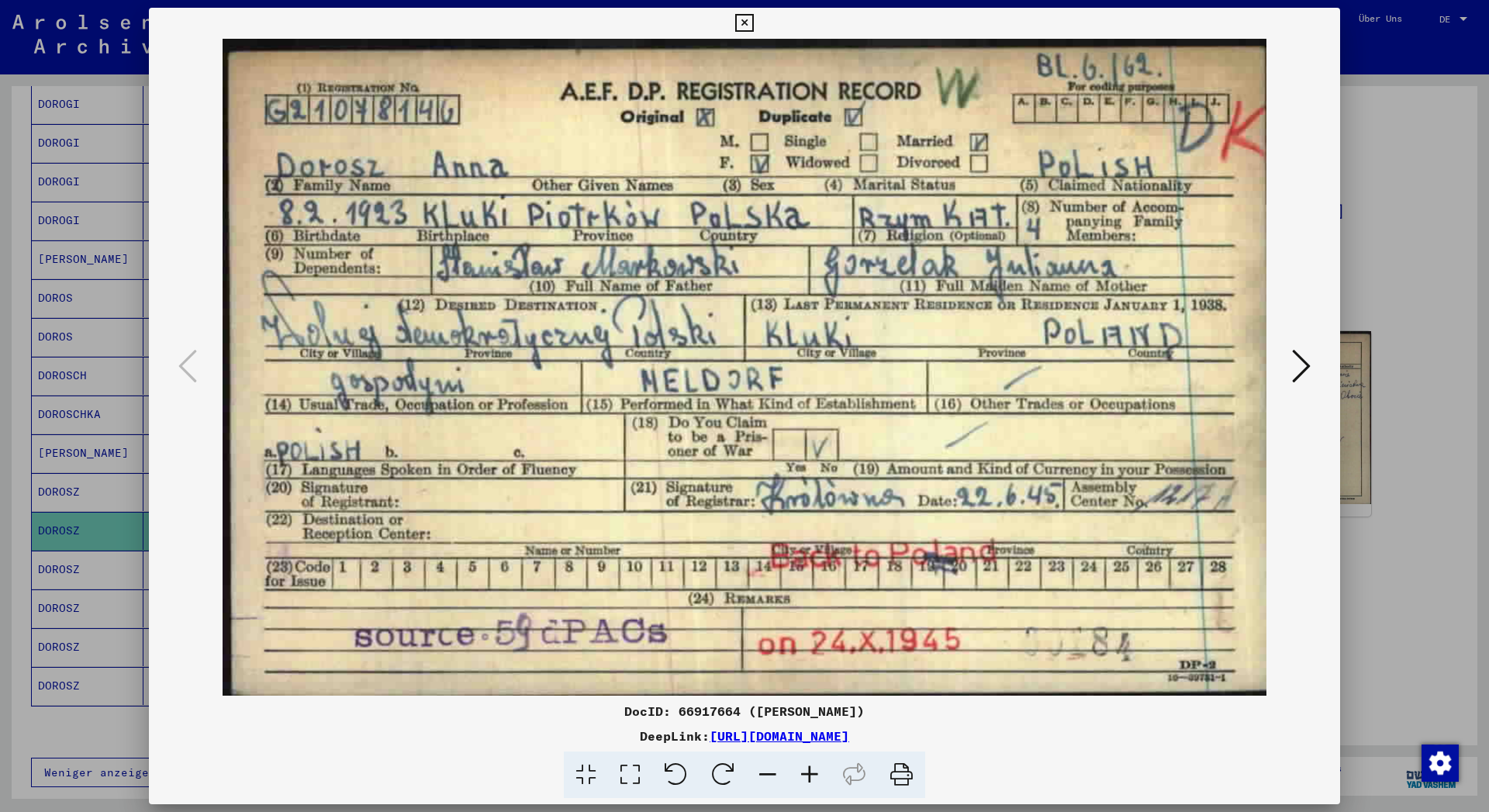
click at [753, 20] on icon at bounding box center [744, 24] width 18 height 19
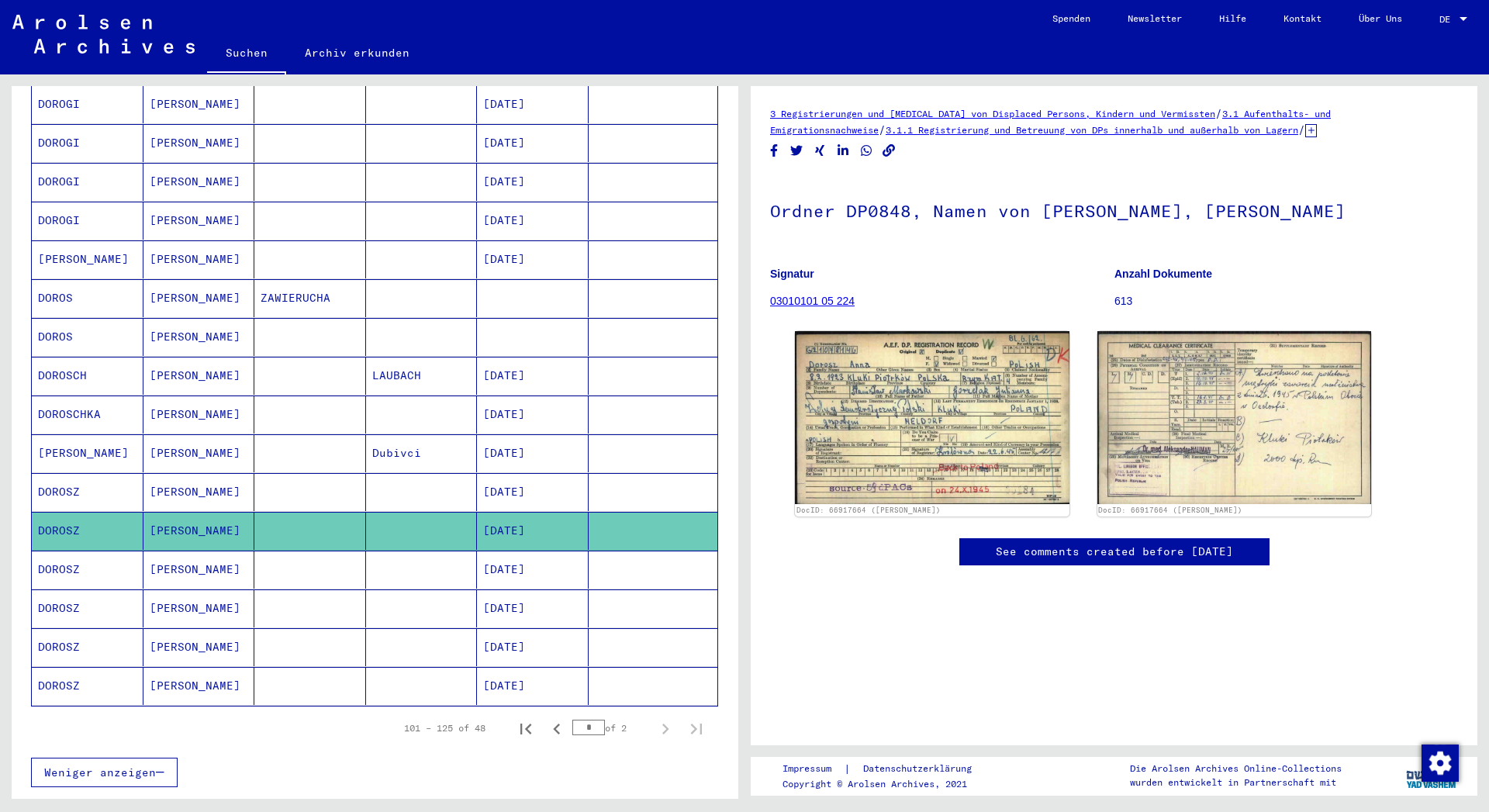
click at [76, 553] on mat-cell "DOROSZ" at bounding box center [88, 569] width 111 height 38
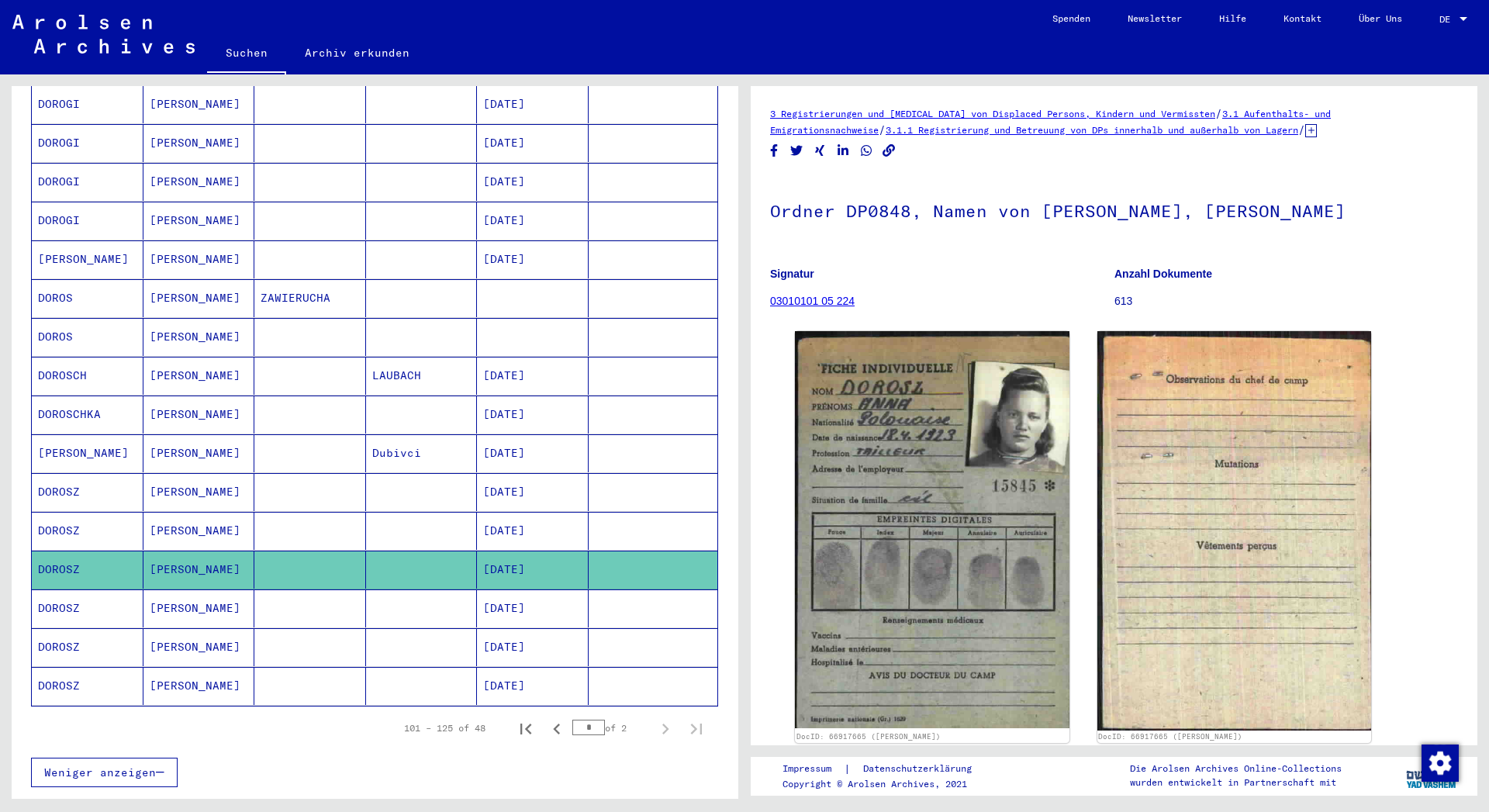
click at [72, 590] on mat-cell "DOROSZ" at bounding box center [88, 608] width 111 height 38
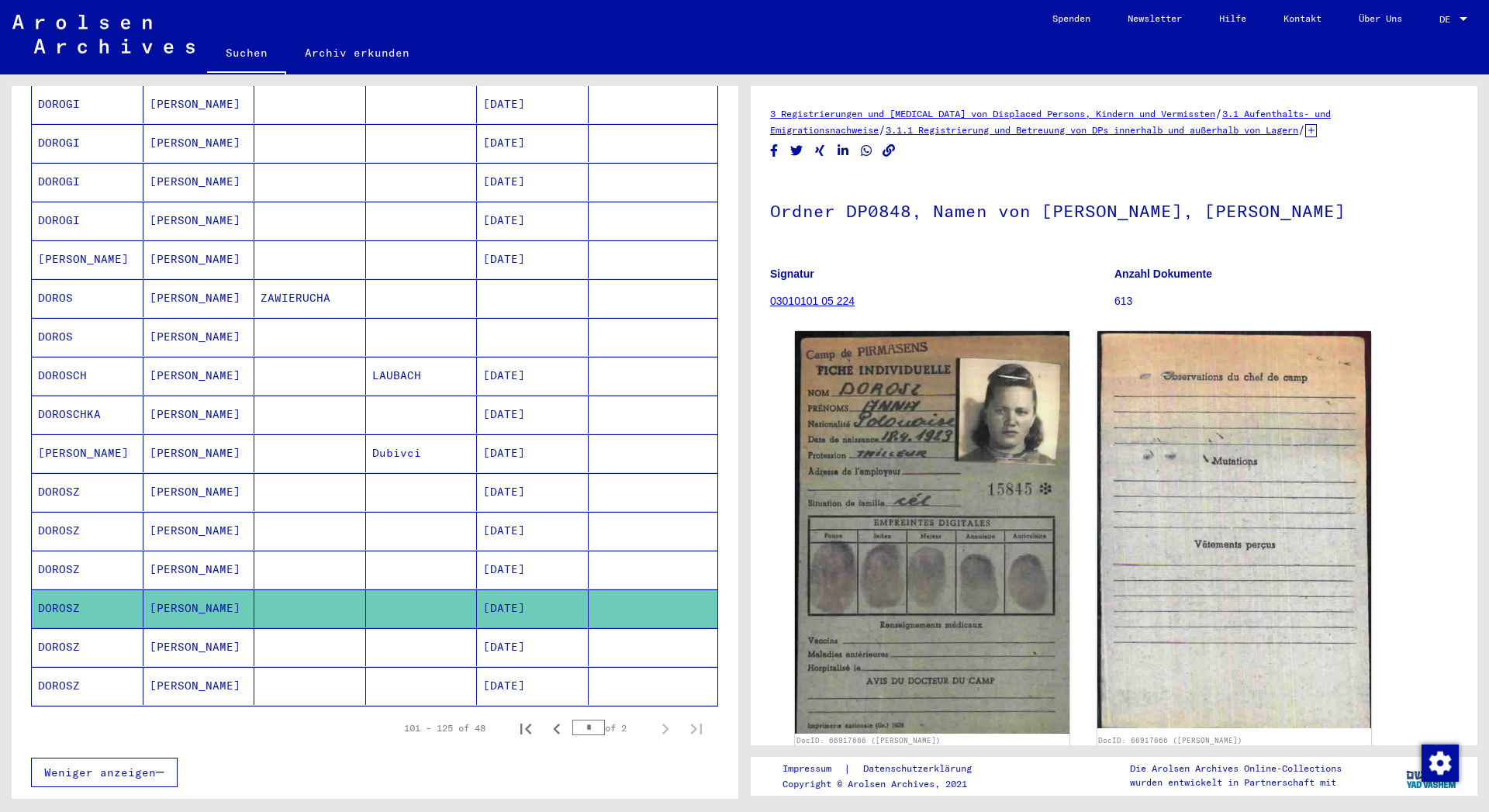
click at [52, 631] on mat-cell "DOROSZ" at bounding box center [88, 647] width 111 height 38
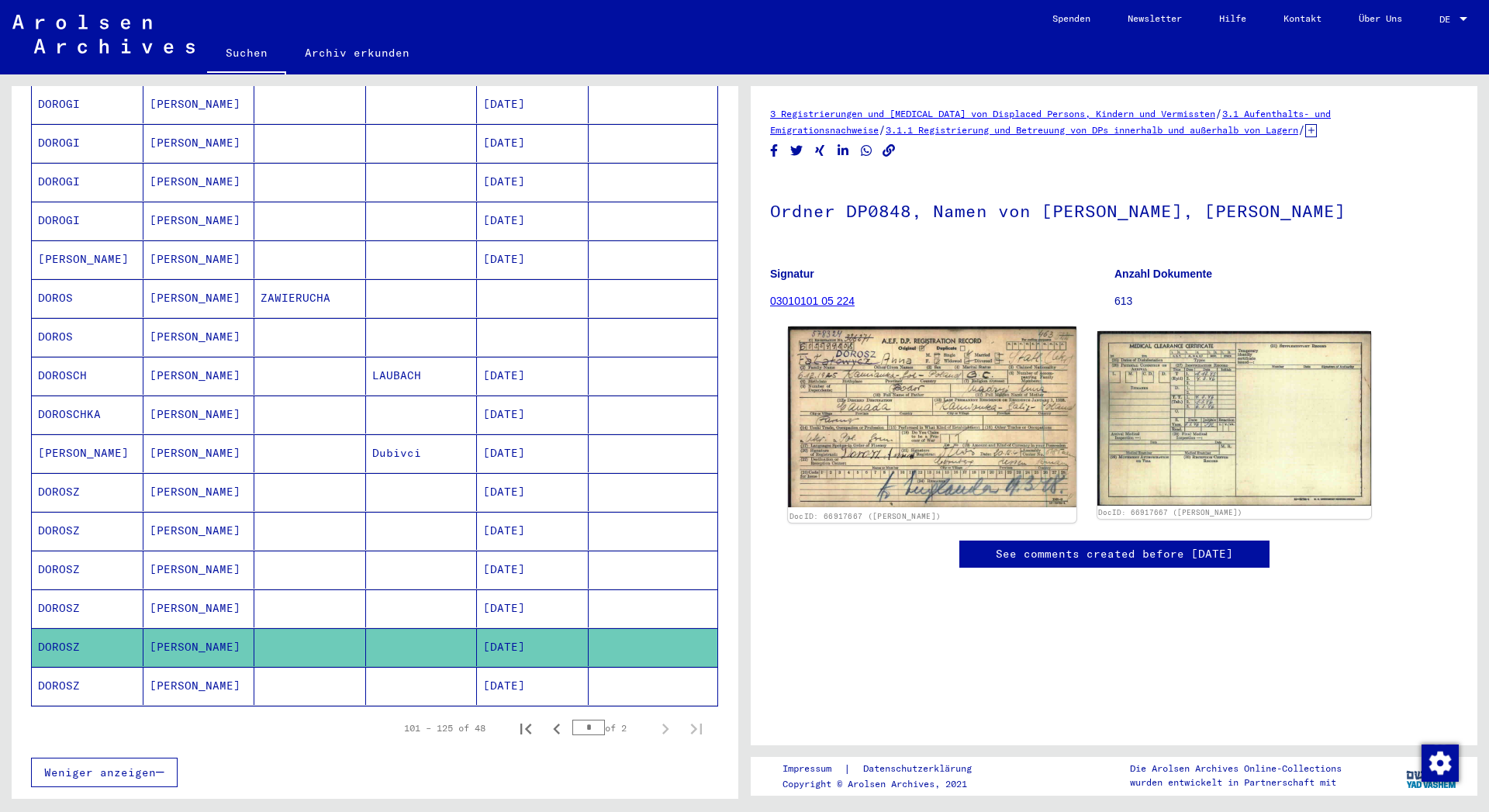
click at [942, 424] on img at bounding box center [931, 417] width 288 height 181
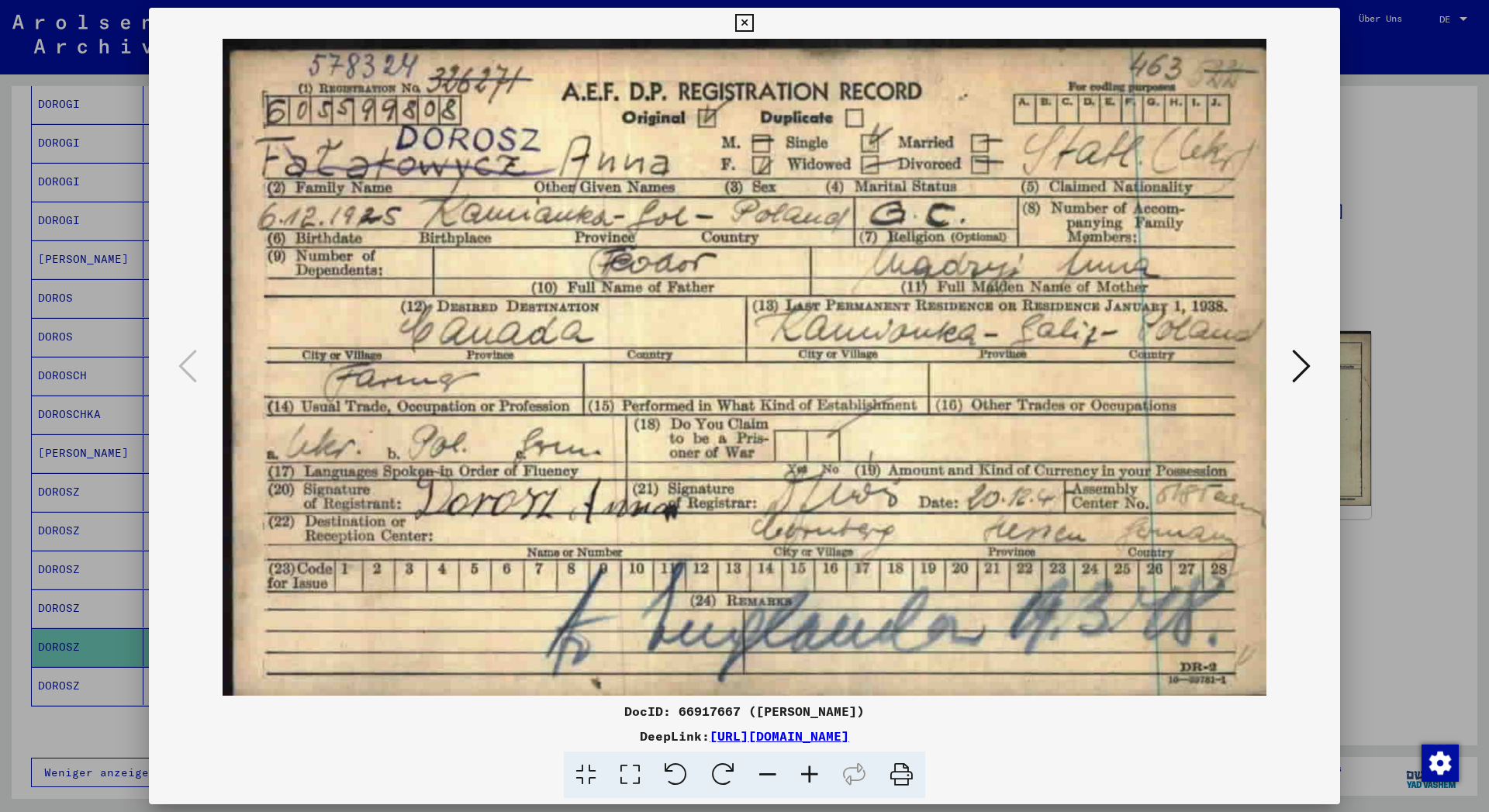
click at [753, 24] on icon at bounding box center [744, 24] width 18 height 19
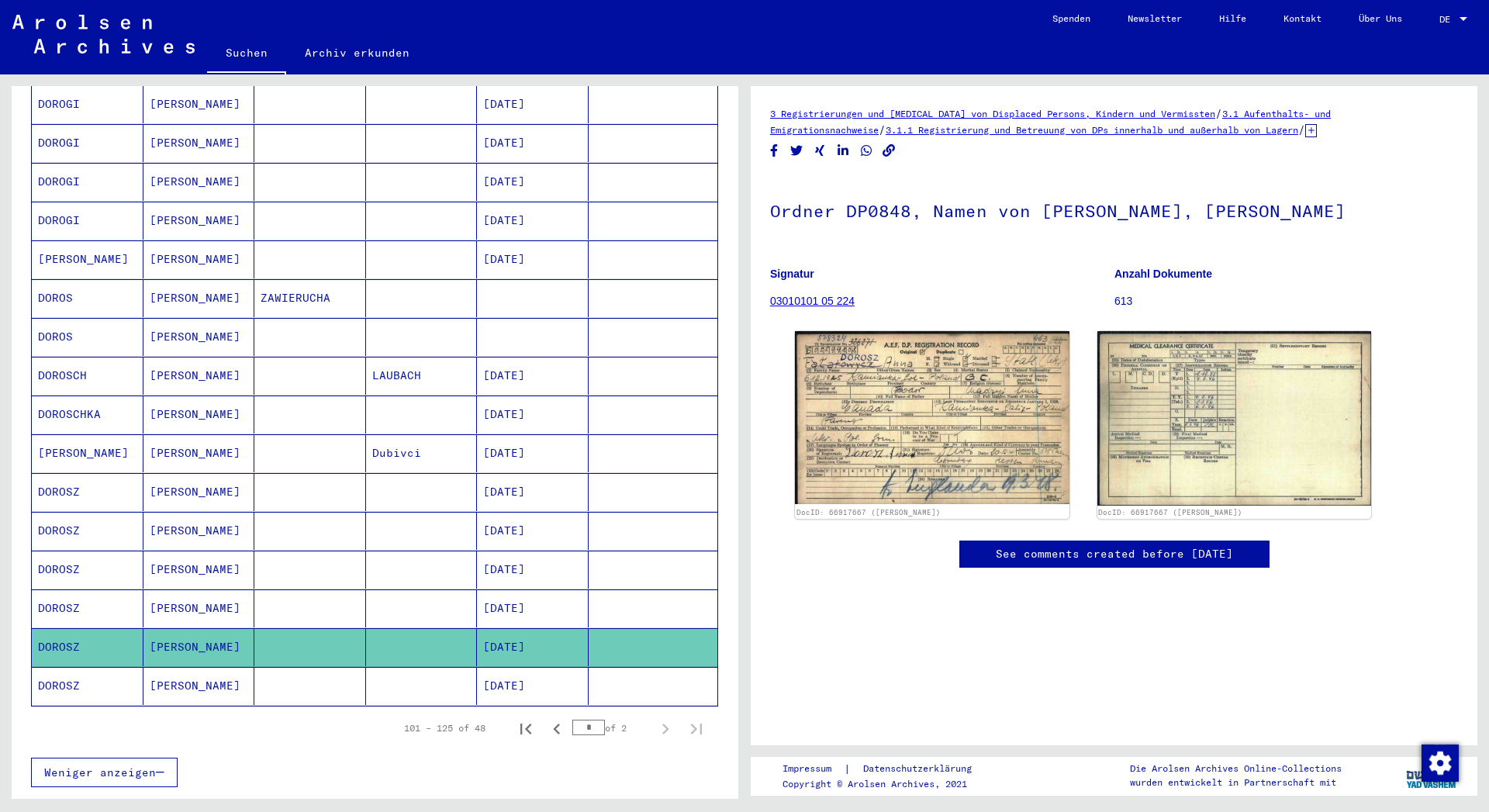
click at [88, 668] on mat-cell "DOROSZ" at bounding box center [88, 685] width 111 height 38
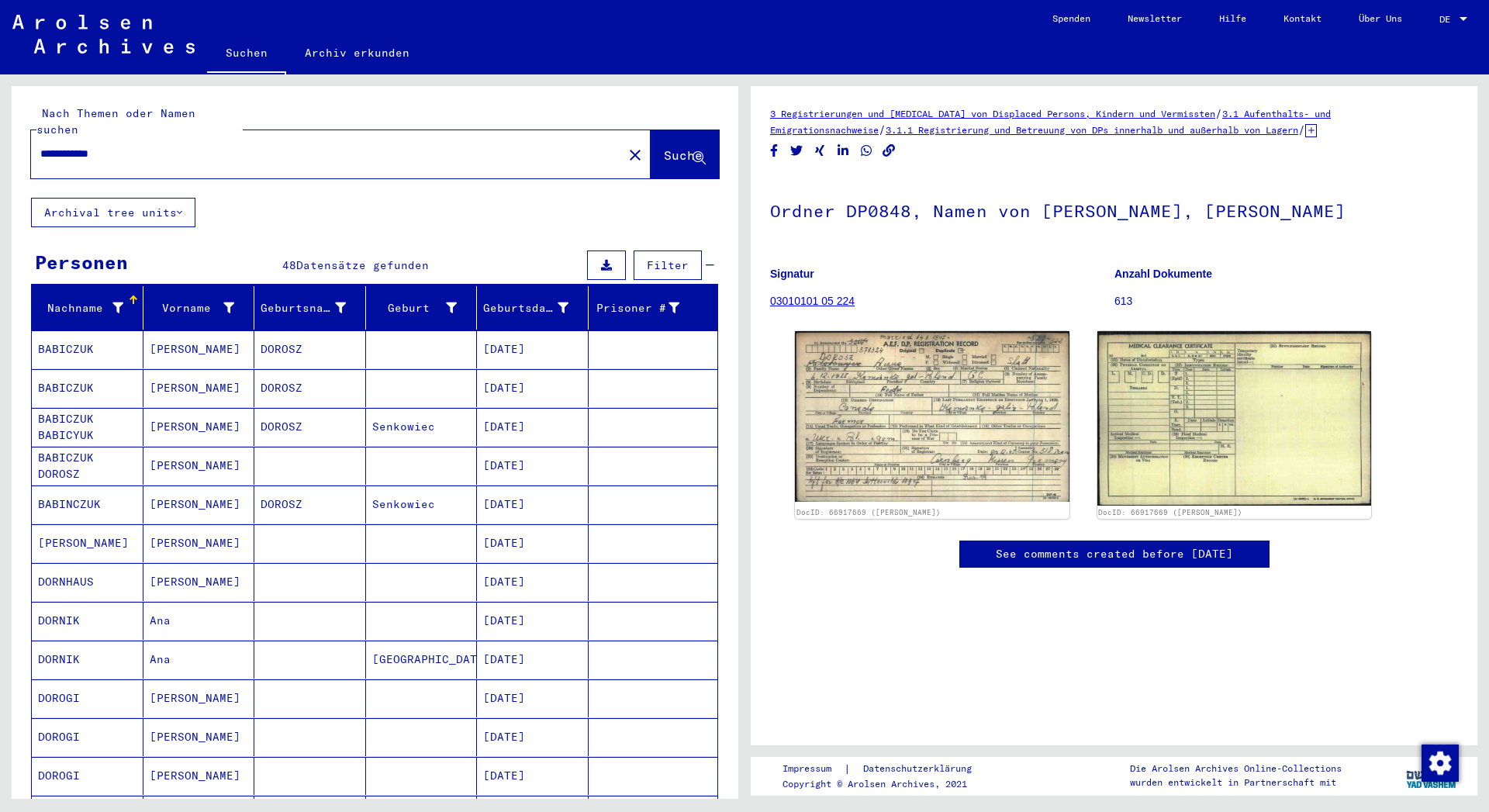
drag, startPoint x: 80, startPoint y: 137, endPoint x: 0, endPoint y: 149, distance: 80.9
click at [41, 149] on input "**********" at bounding box center [327, 153] width 573 height 16
type input "**********"
click at [664, 147] on span "Suche" at bounding box center [683, 155] width 39 height 15
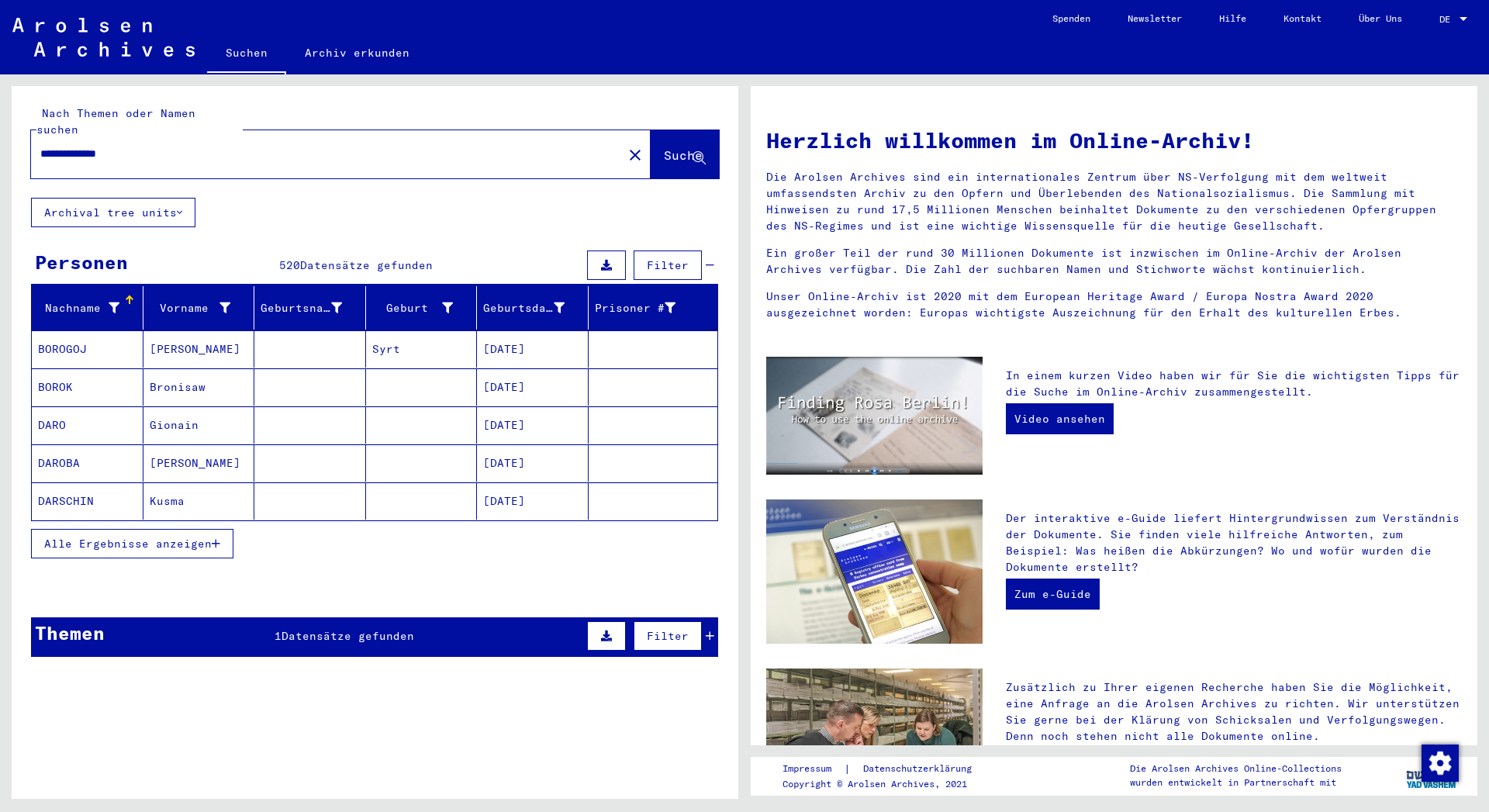
click at [219, 534] on button "Alle Ergebnisse anzeigen" at bounding box center [132, 543] width 202 height 29
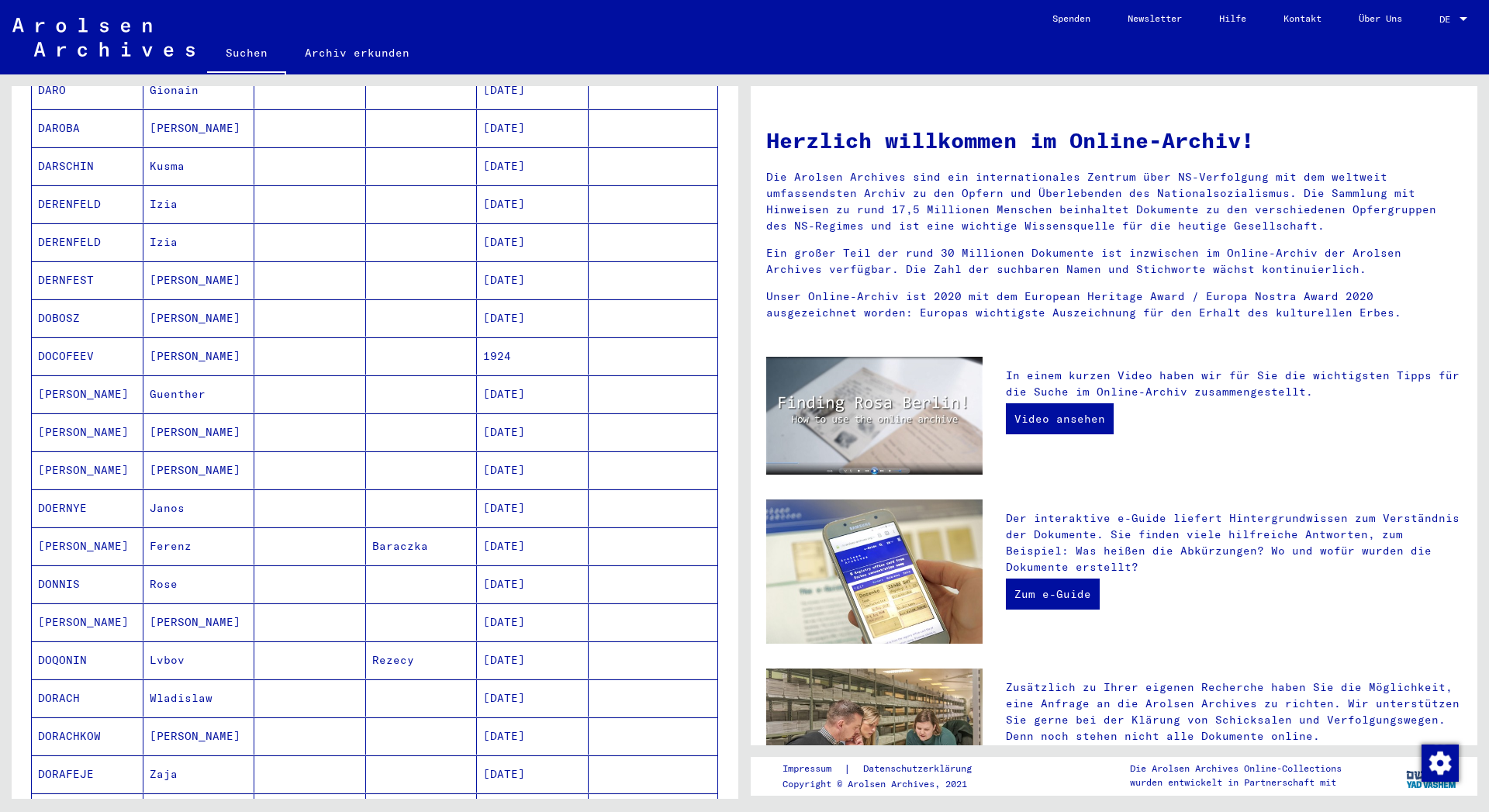
scroll to position [753, 0]
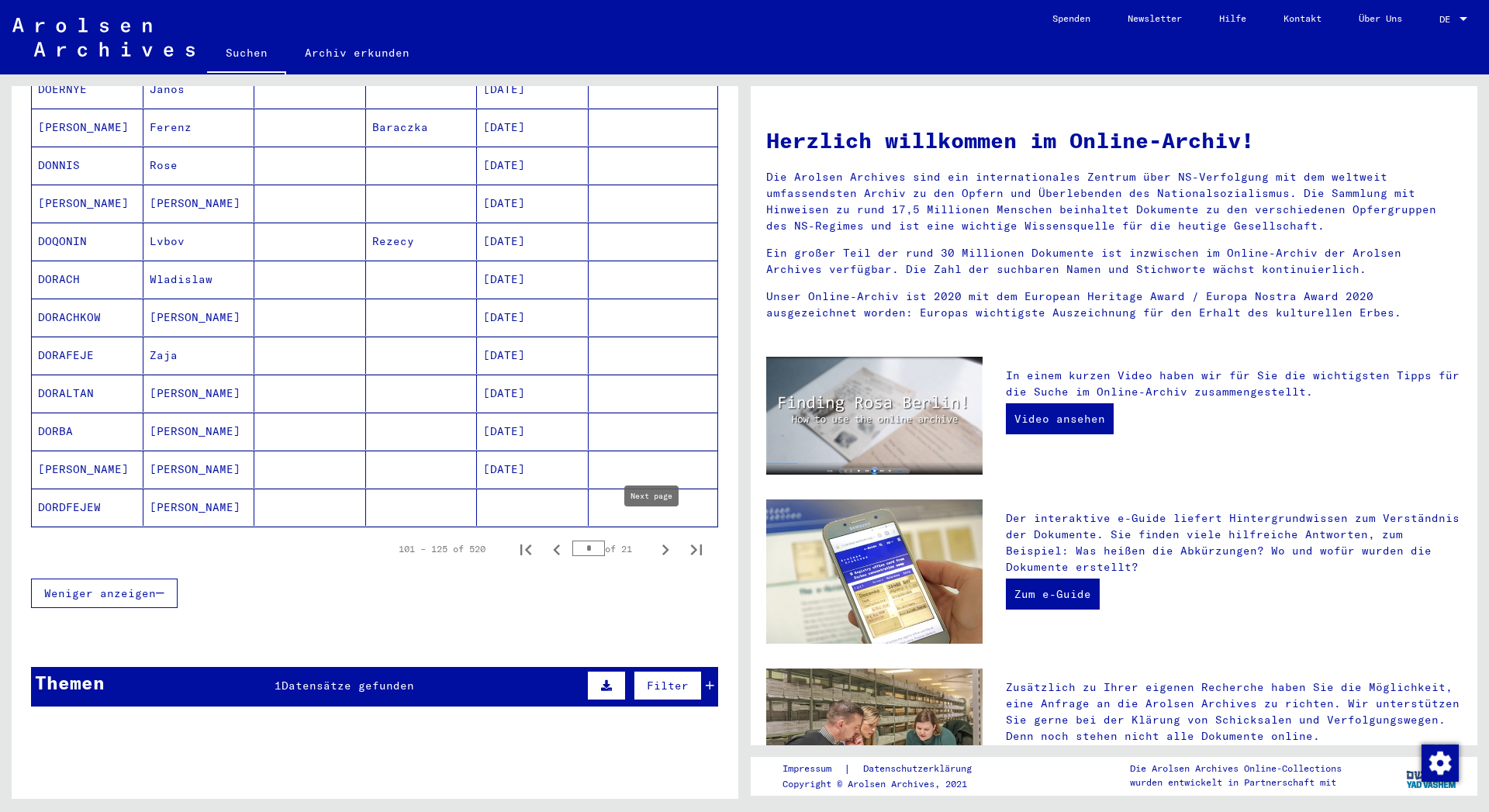
click at [655, 539] on icon "Next page" at bounding box center [665, 550] width 22 height 22
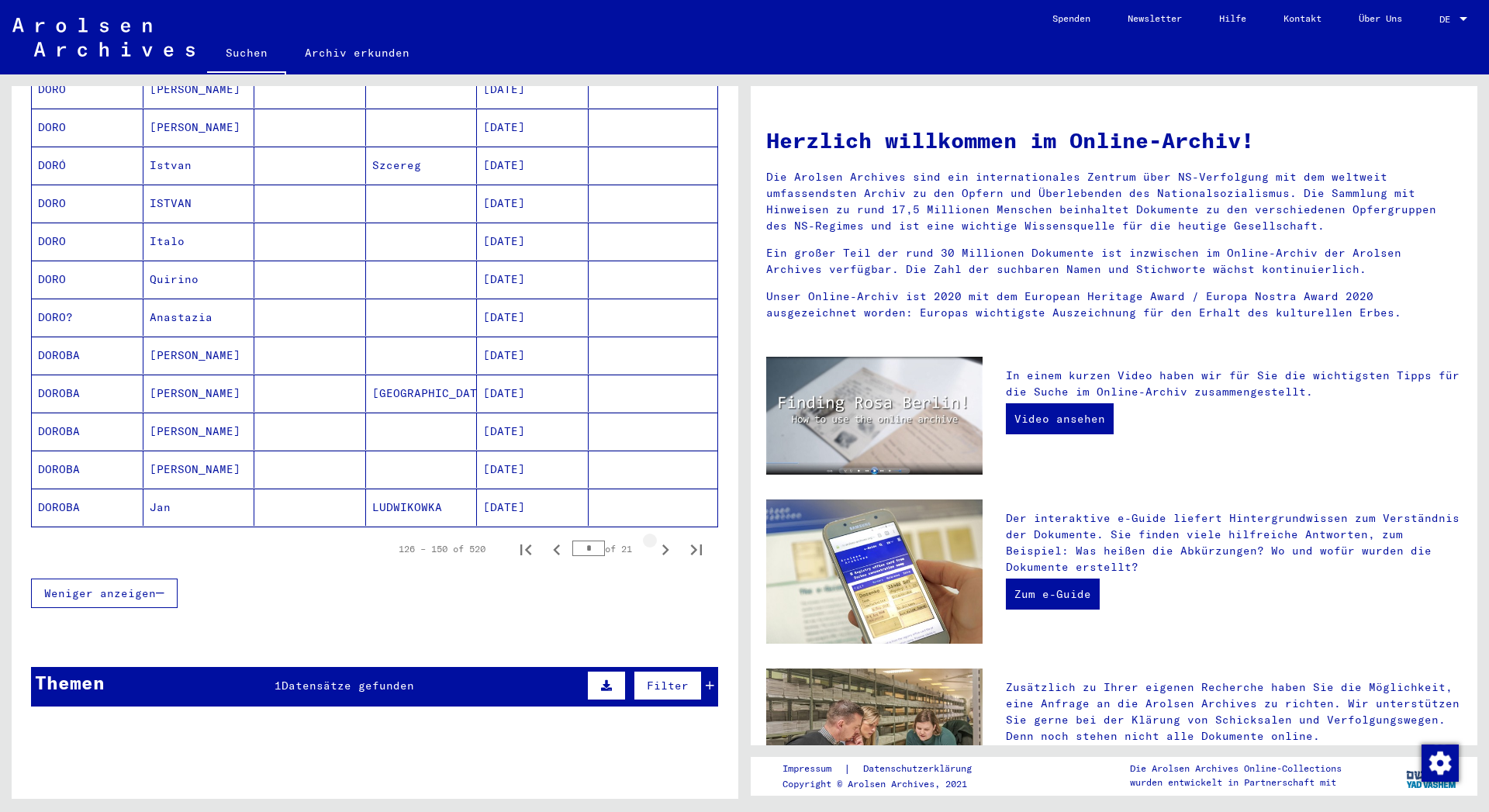
click at [654, 539] on icon "Next page" at bounding box center [665, 550] width 22 height 22
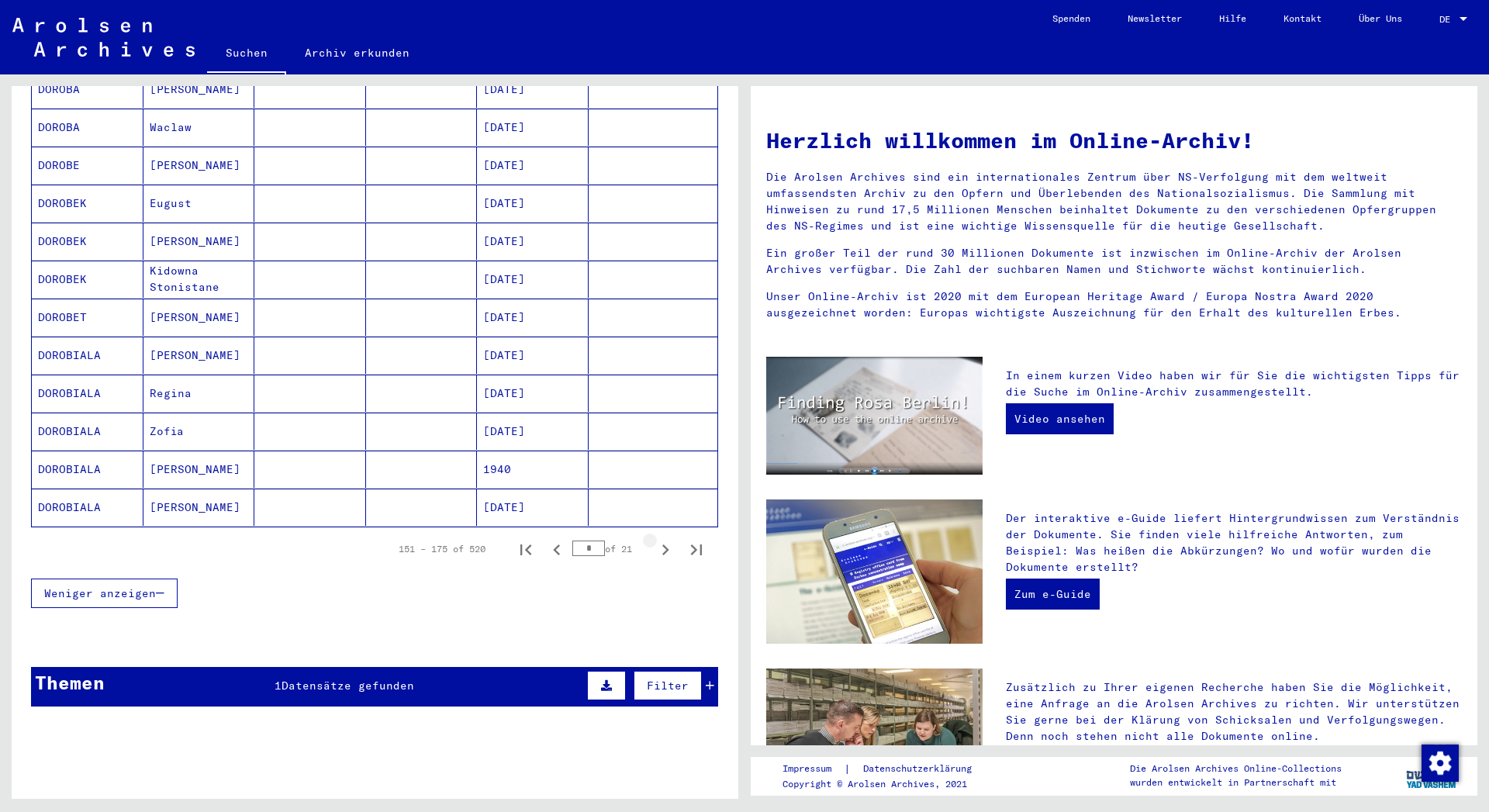
click at [654, 539] on icon "Next page" at bounding box center [665, 550] width 22 height 22
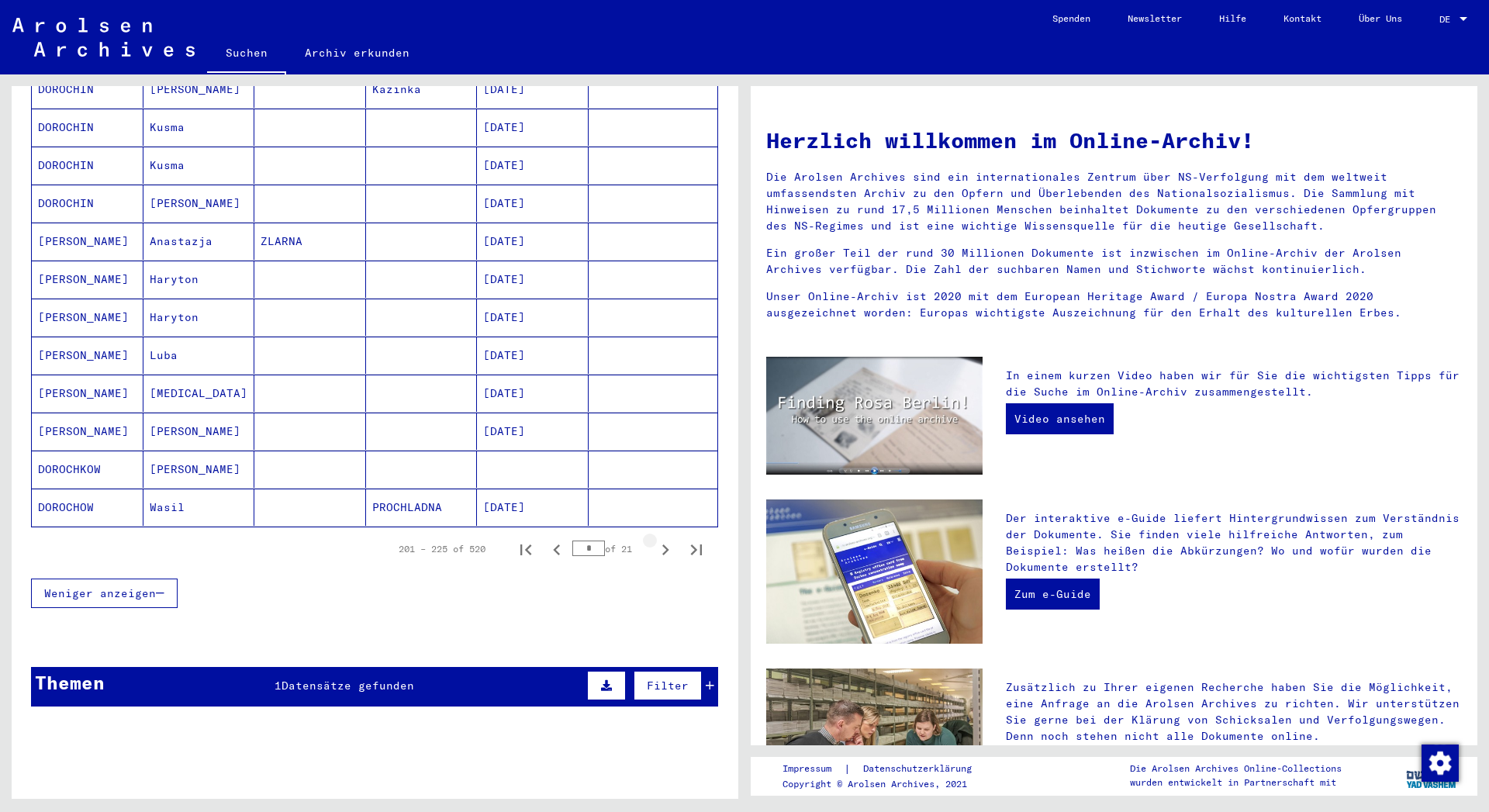
click at [654, 539] on icon "Next page" at bounding box center [665, 550] width 22 height 22
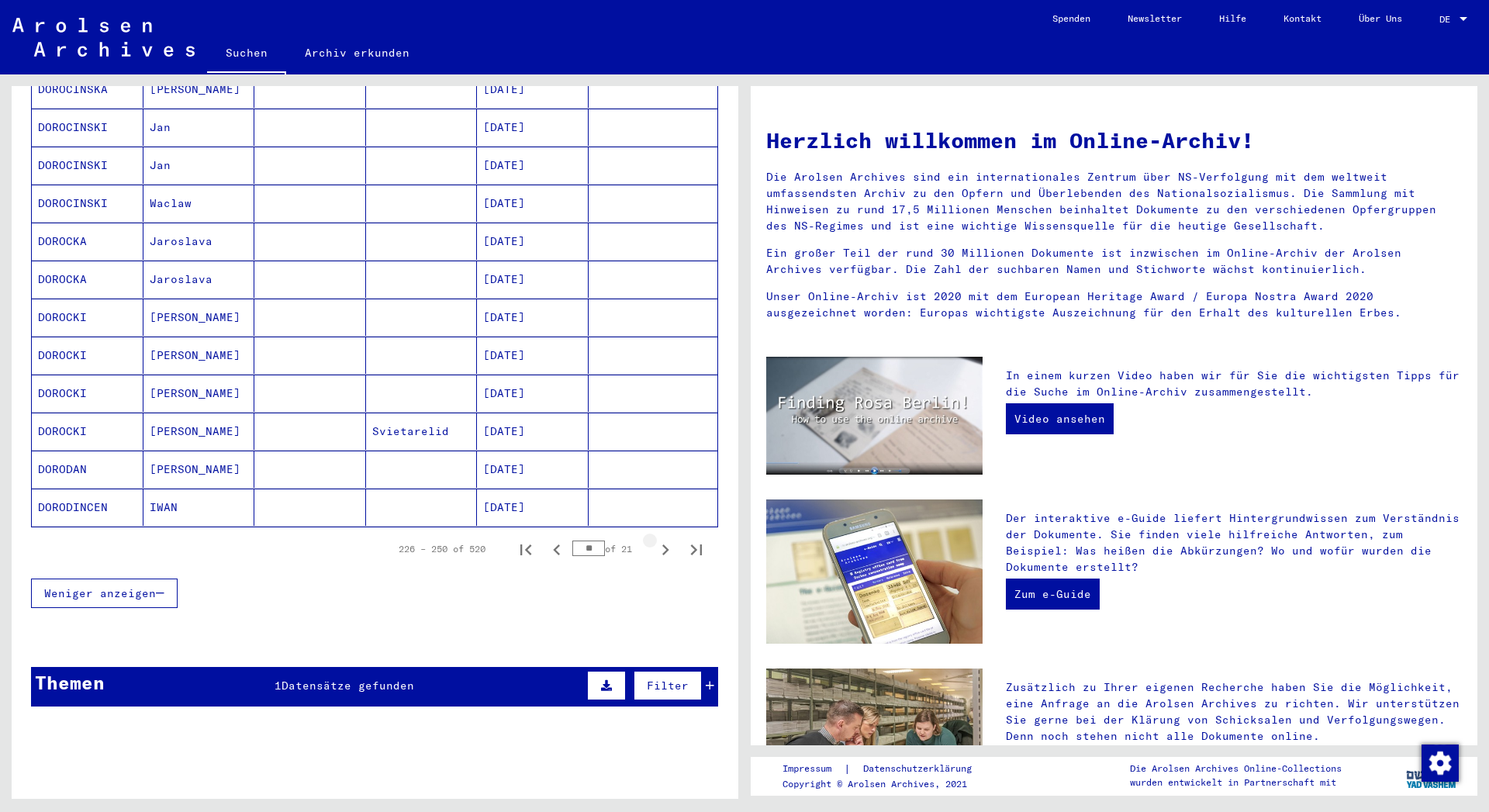
click at [654, 539] on icon "Next page" at bounding box center [665, 550] width 22 height 22
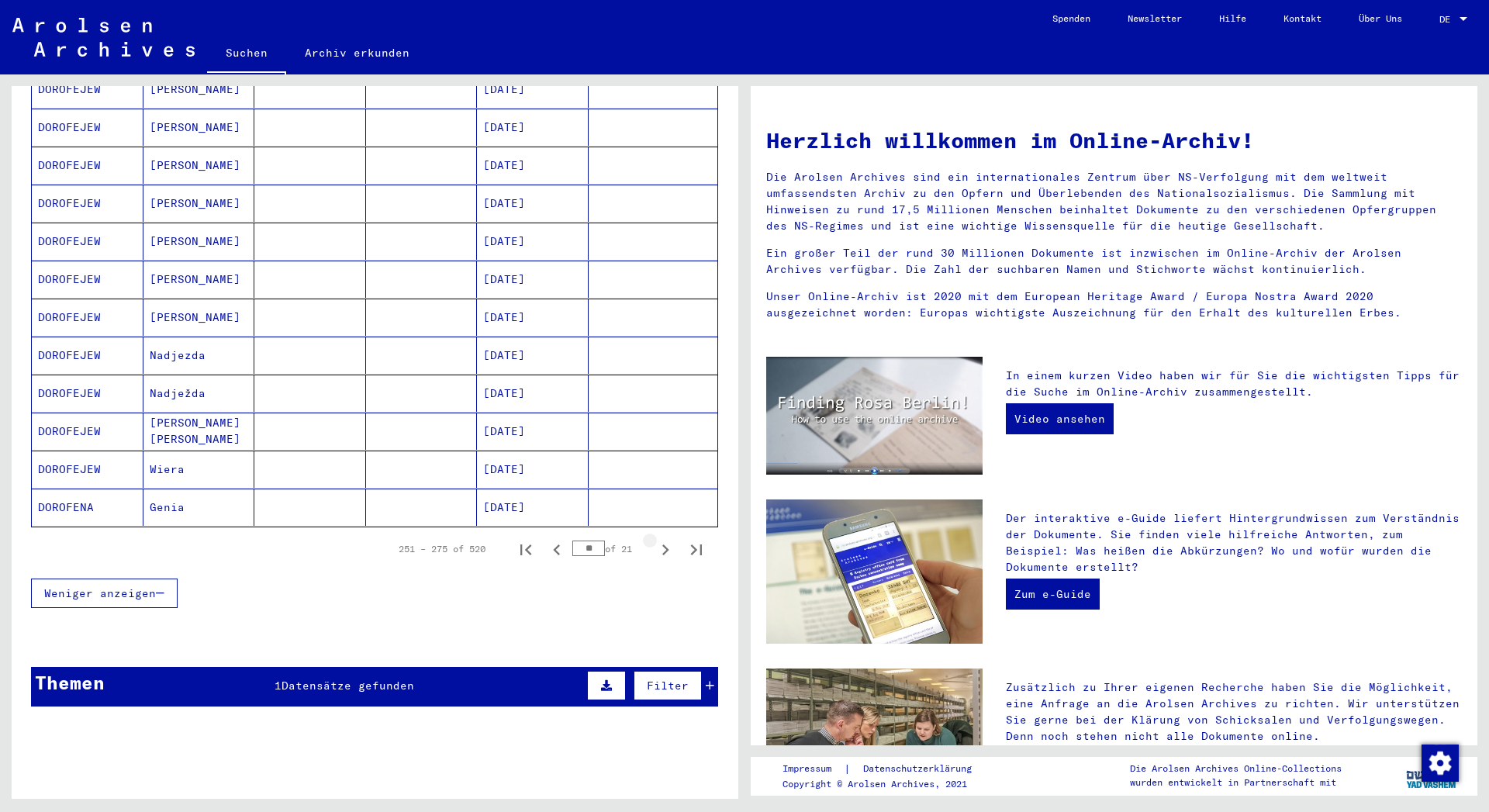
click at [654, 539] on icon "Next page" at bounding box center [665, 550] width 22 height 22
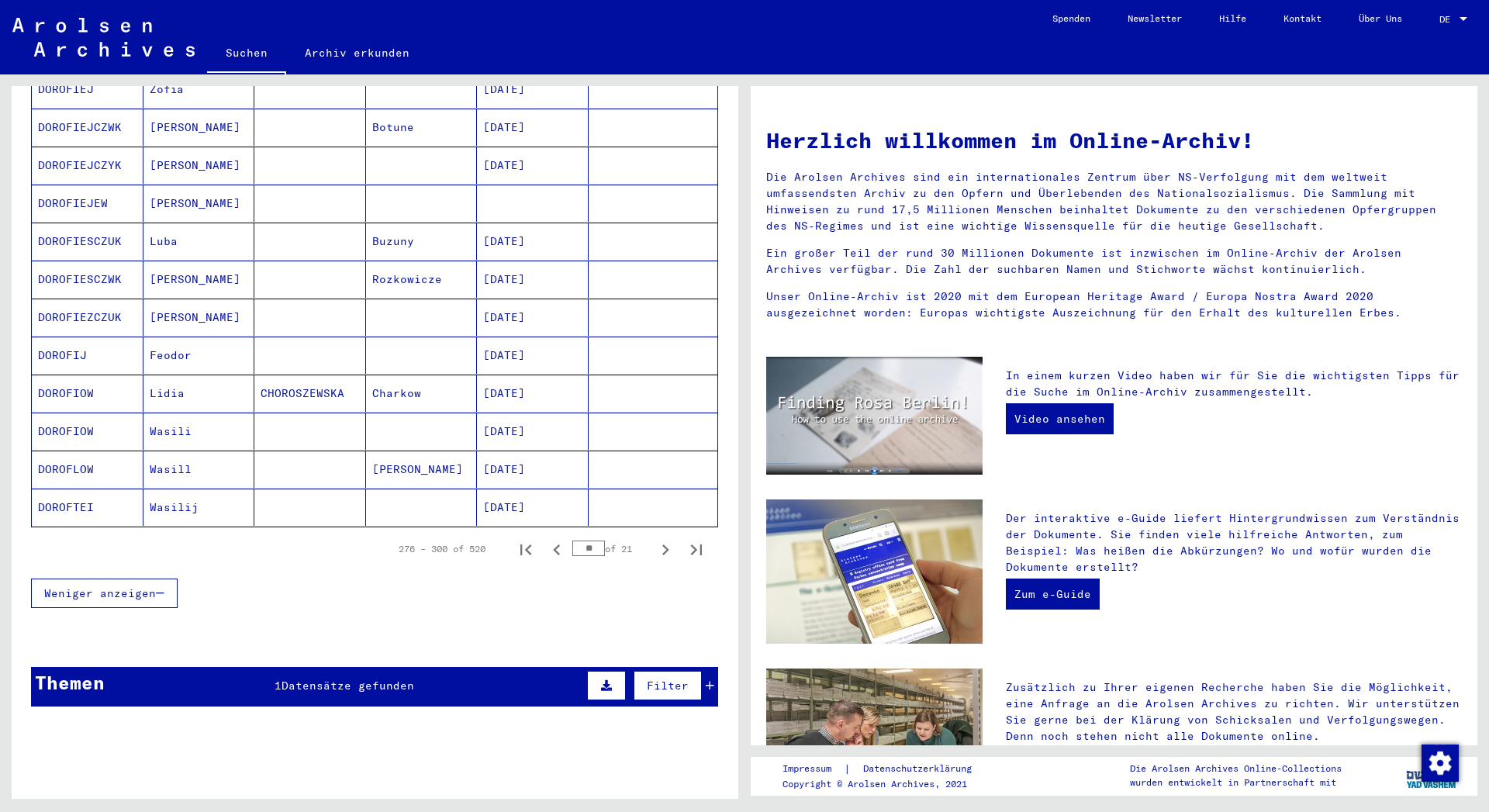
click at [654, 539] on icon "Next page" at bounding box center [665, 550] width 22 height 22
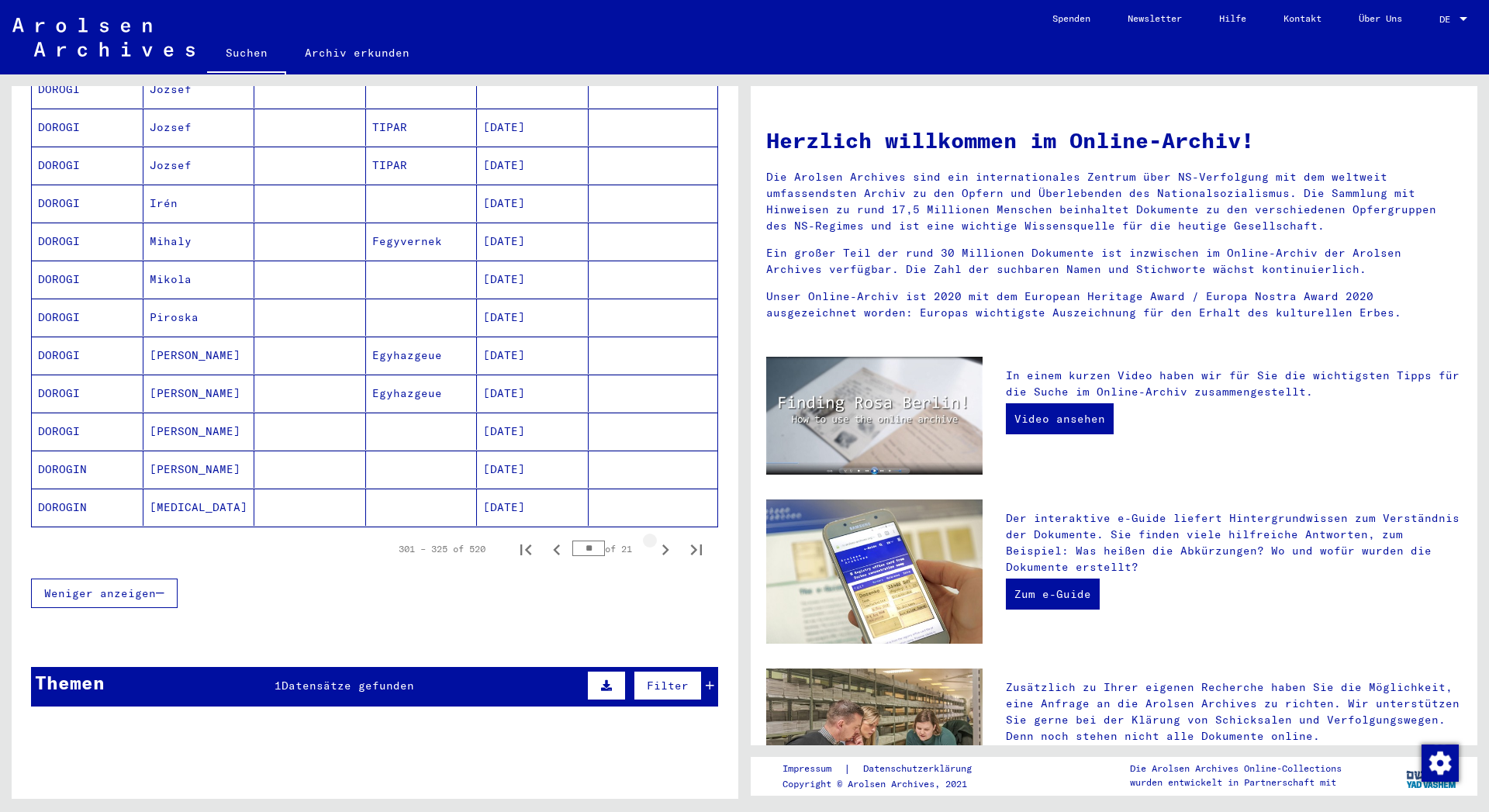
click at [654, 539] on icon "Next page" at bounding box center [665, 550] width 22 height 22
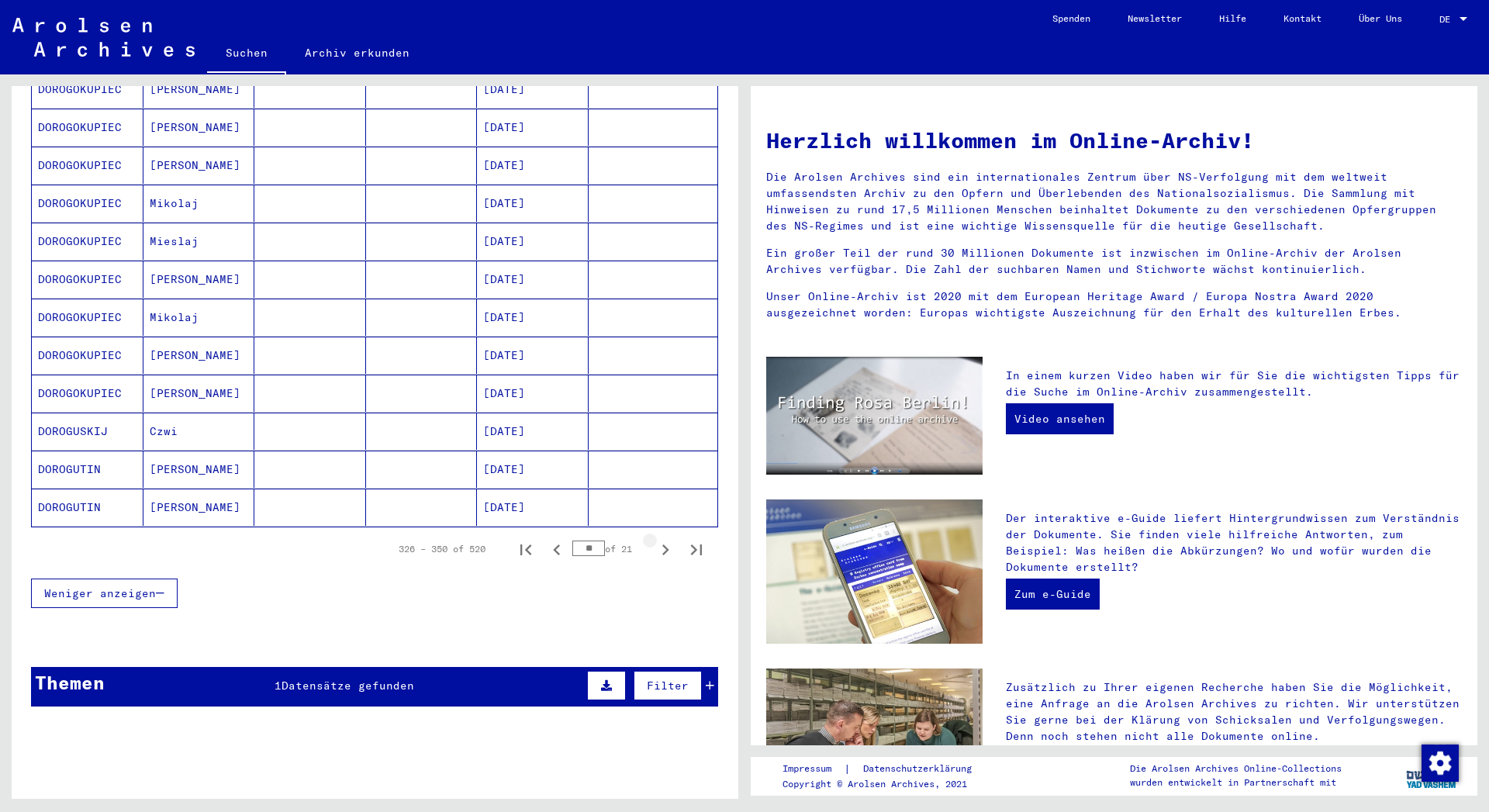
click at [654, 539] on icon "Next page" at bounding box center [665, 550] width 22 height 22
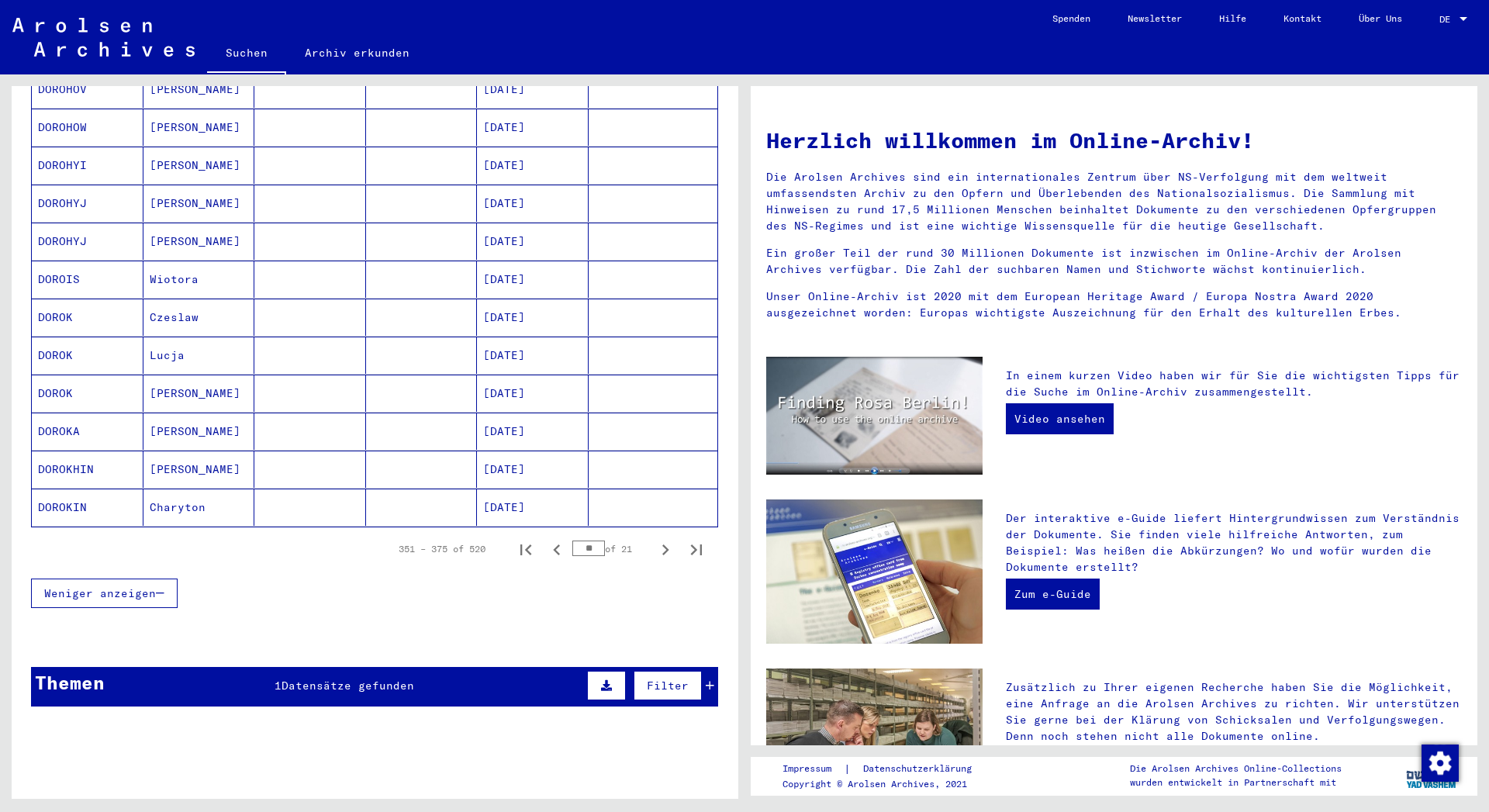
click at [654, 539] on icon "Next page" at bounding box center [665, 550] width 22 height 22
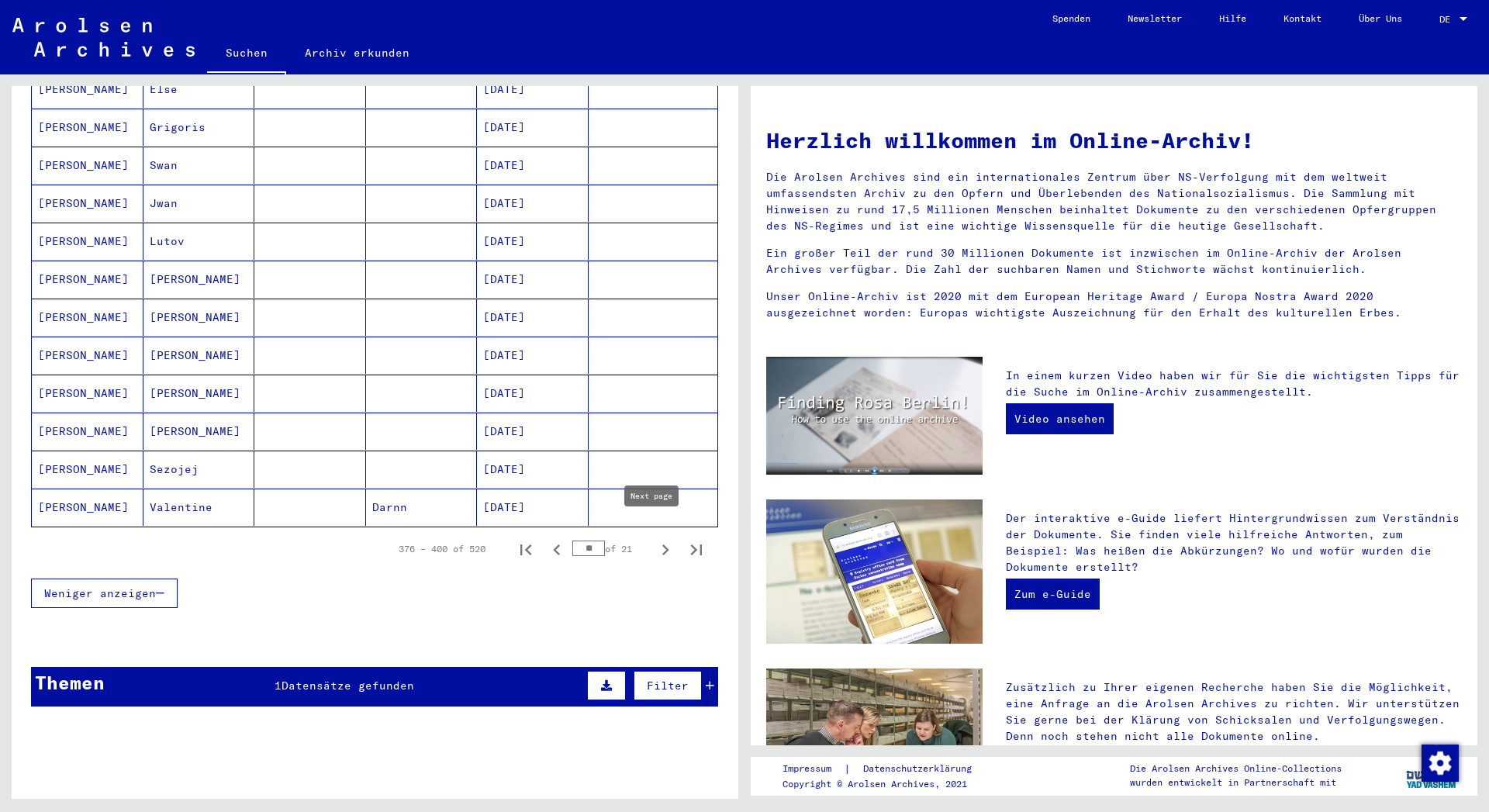
click at [654, 539] on icon "Next page" at bounding box center [665, 550] width 22 height 22
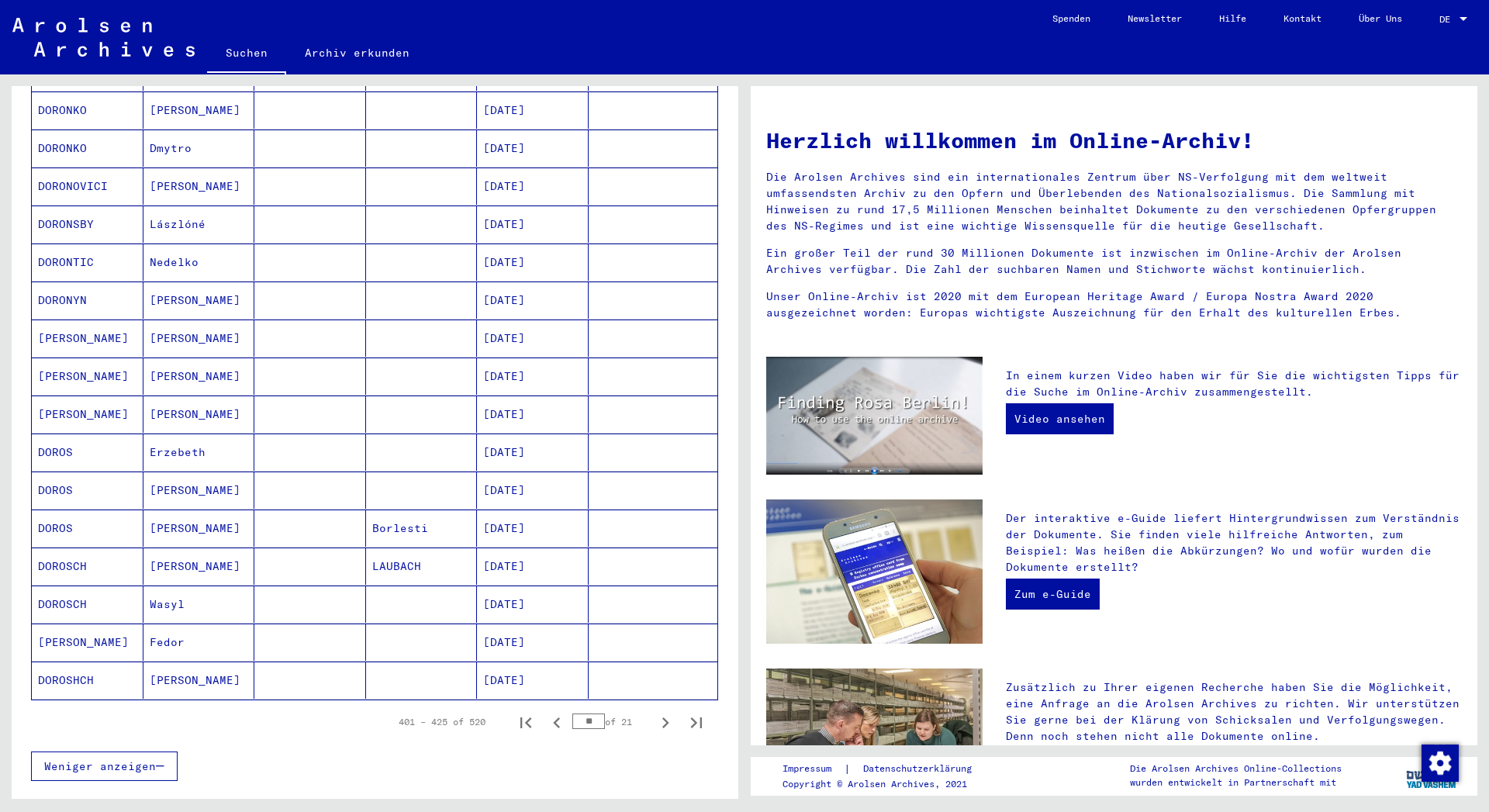
scroll to position [586, 0]
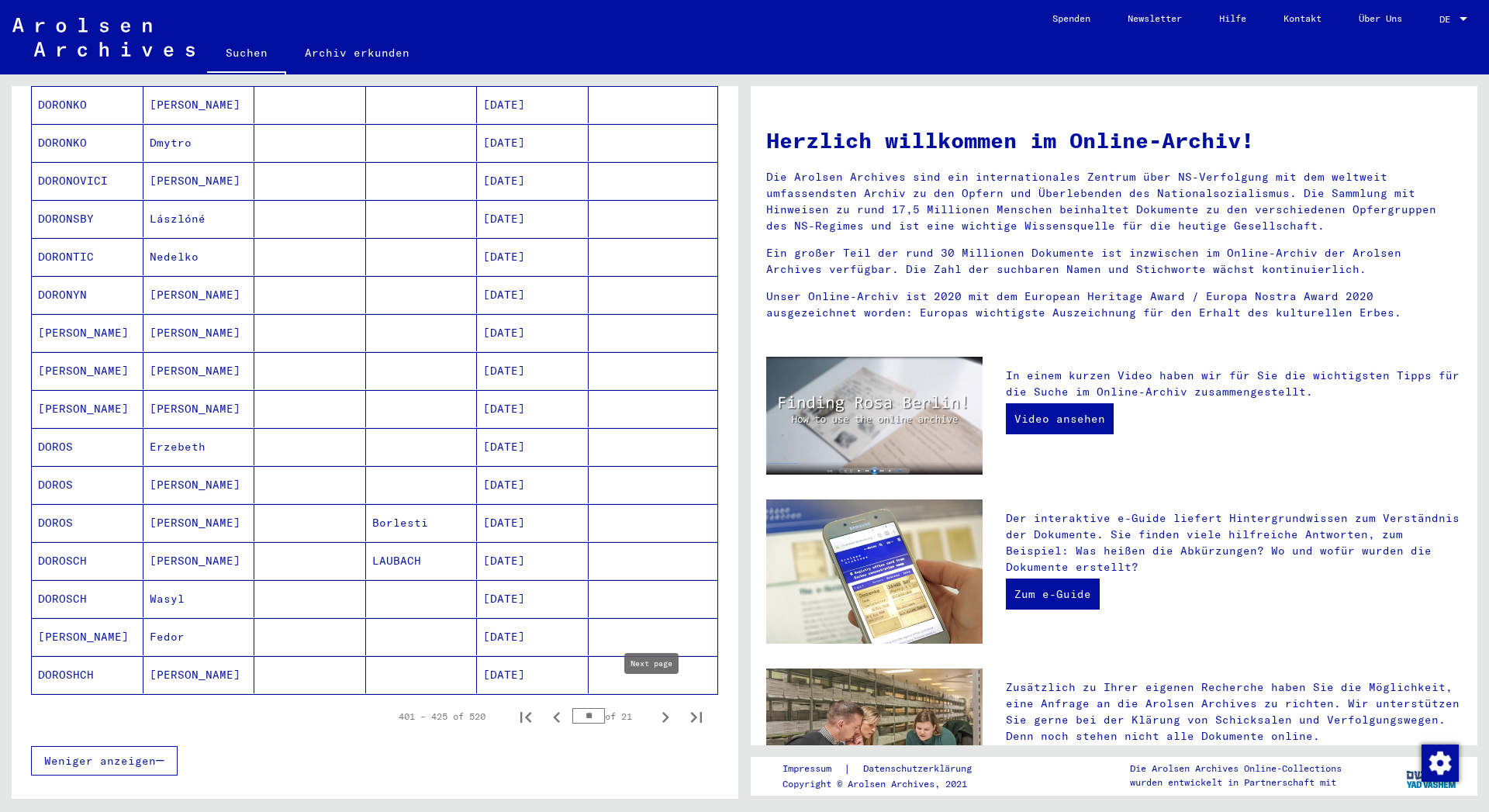
click at [654, 706] on icon "Next page" at bounding box center [665, 717] width 22 height 22
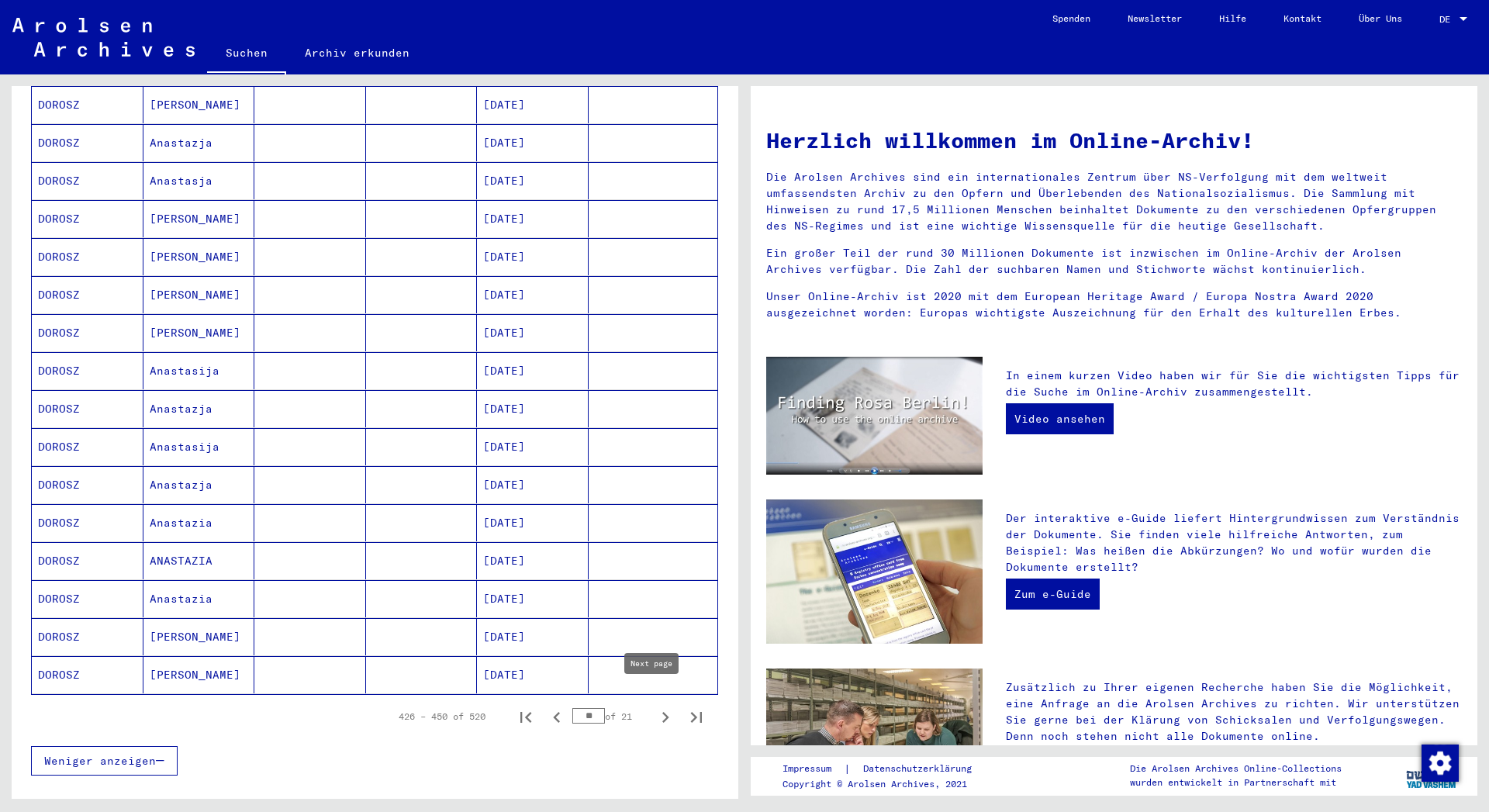
click at [662, 712] on icon "Next page" at bounding box center [665, 717] width 7 height 10
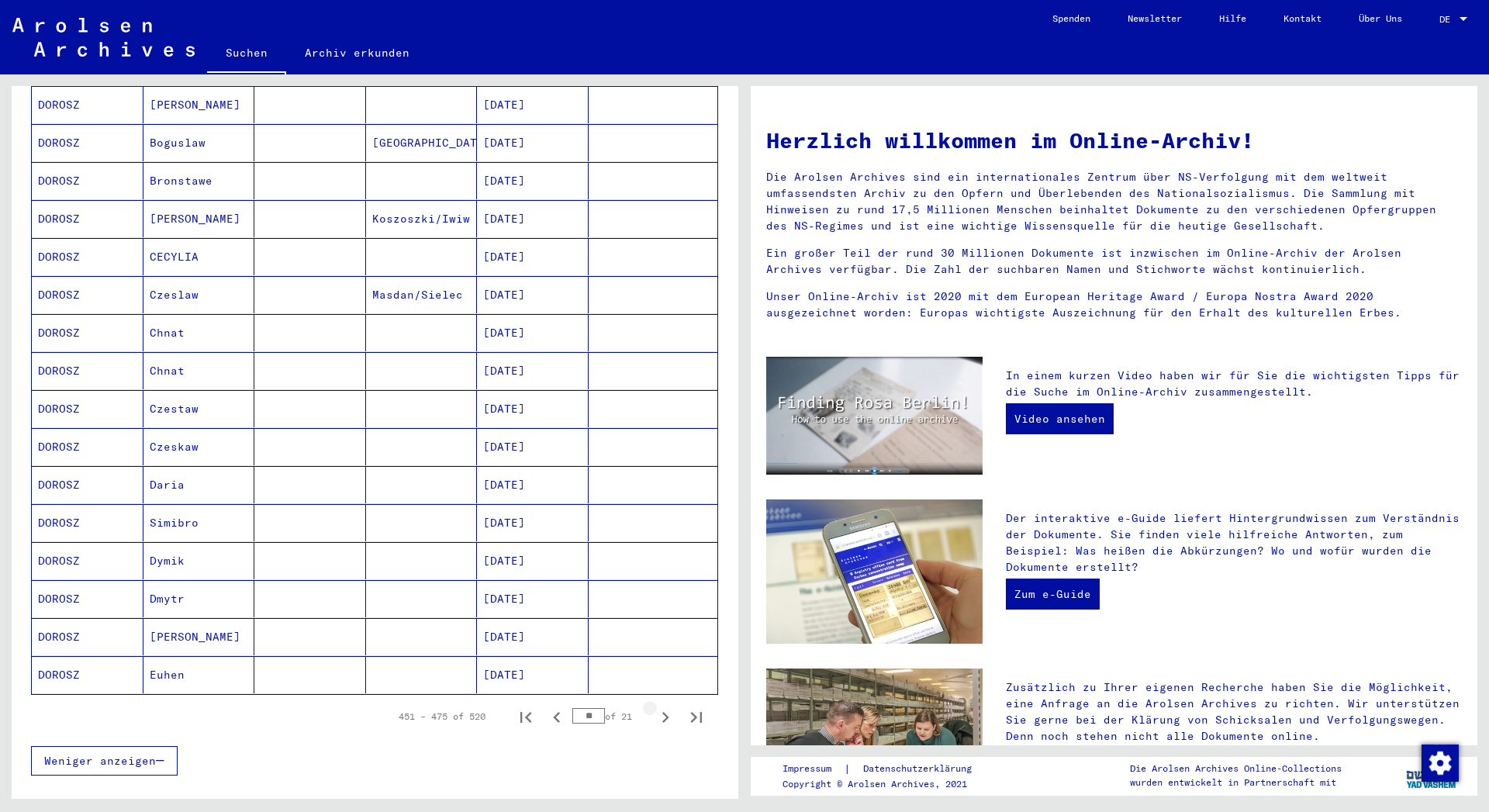
click at [654, 706] on icon "Next page" at bounding box center [665, 717] width 22 height 22
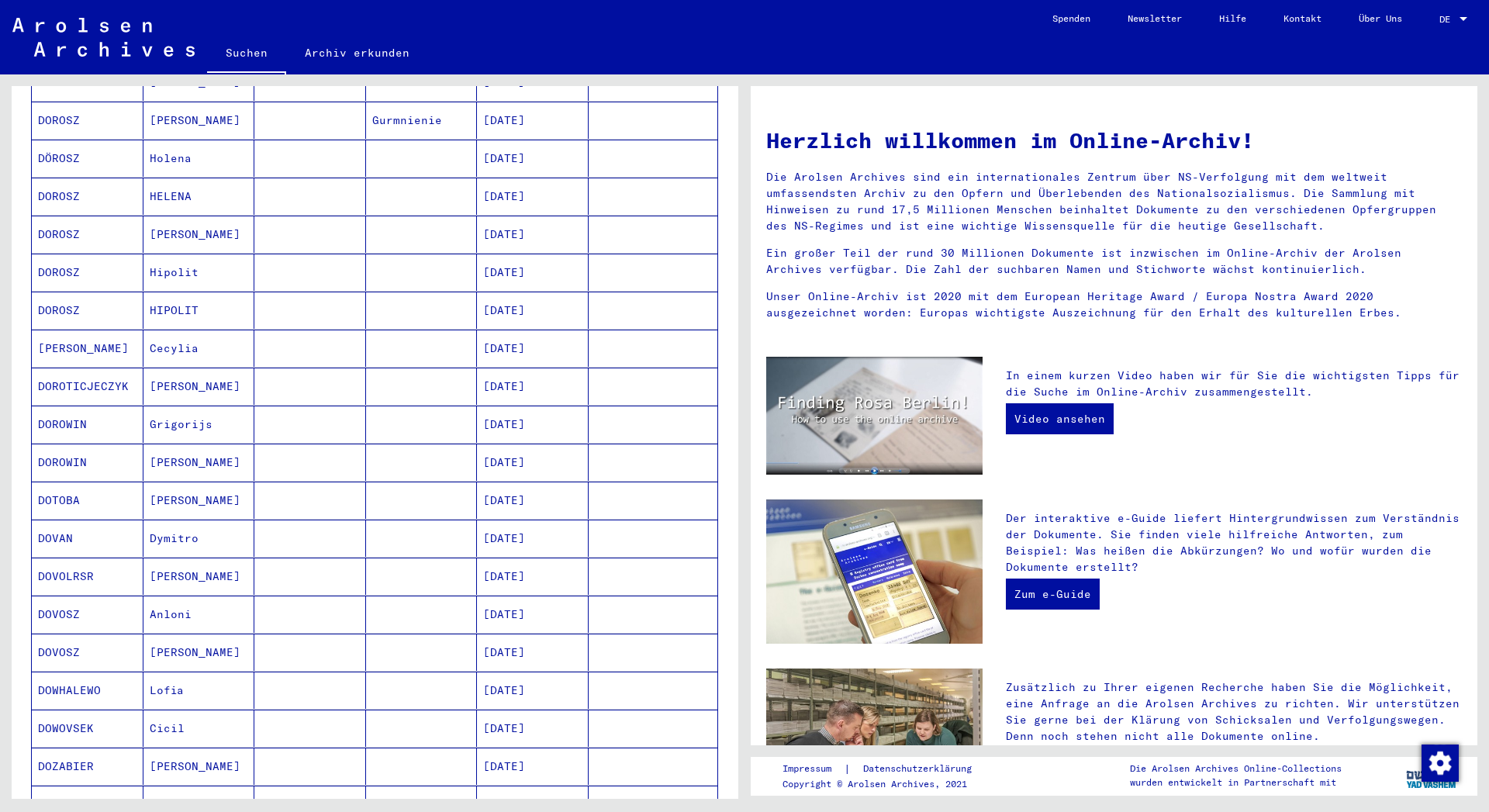
scroll to position [251, 0]
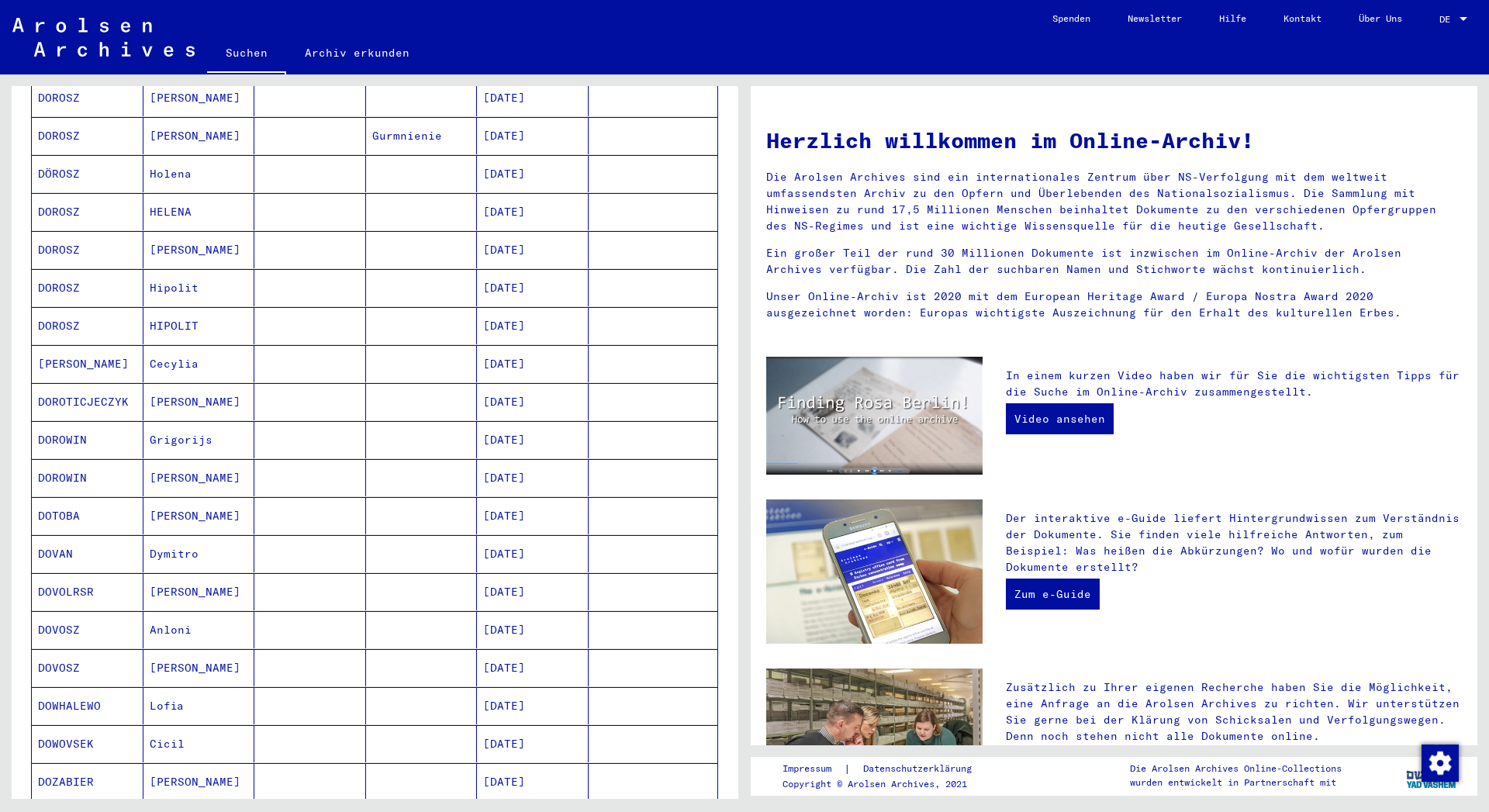
click at [54, 269] on mat-cell "DOROSZ" at bounding box center [88, 287] width 111 height 37
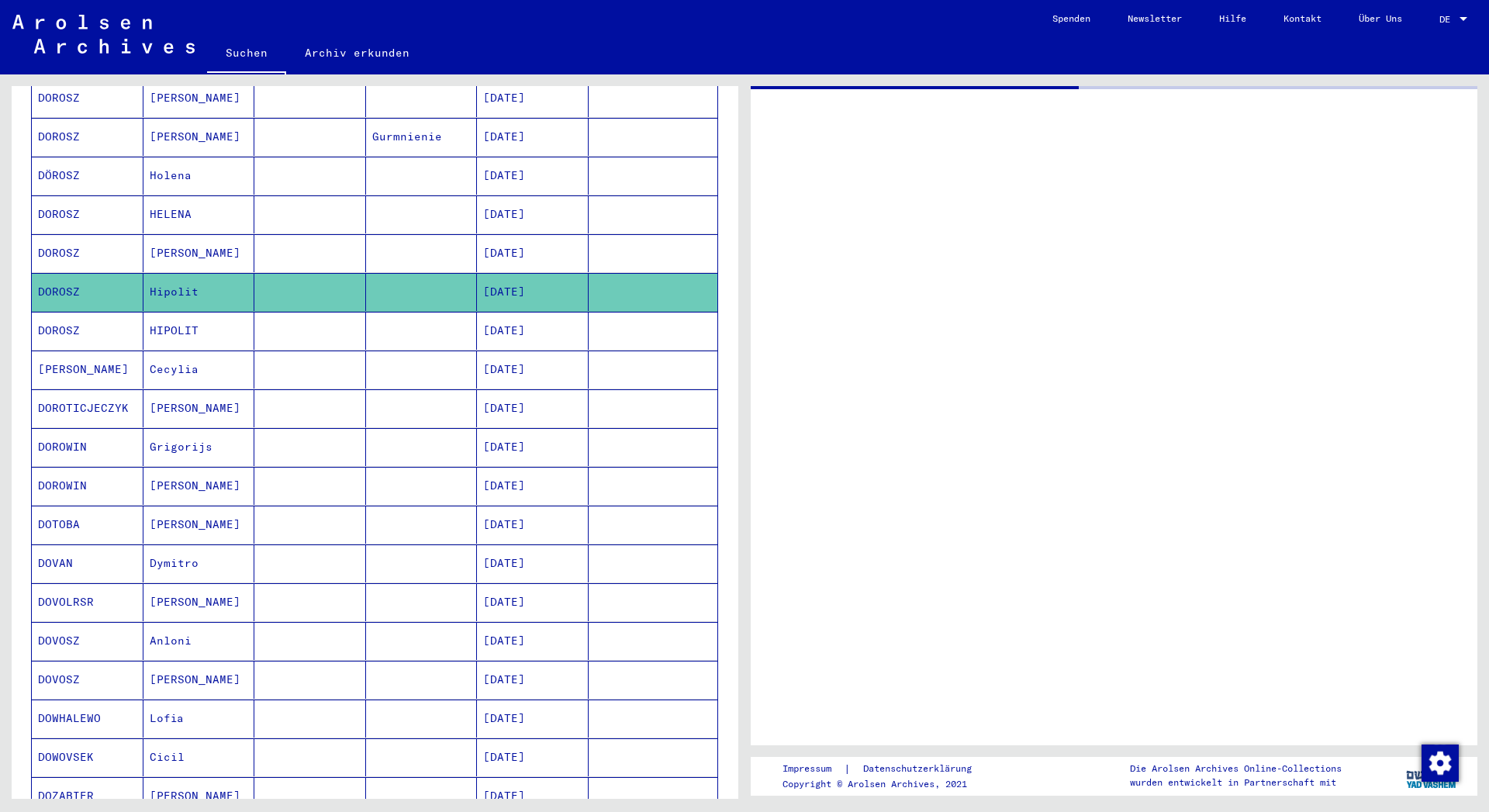
scroll to position [252, 0]
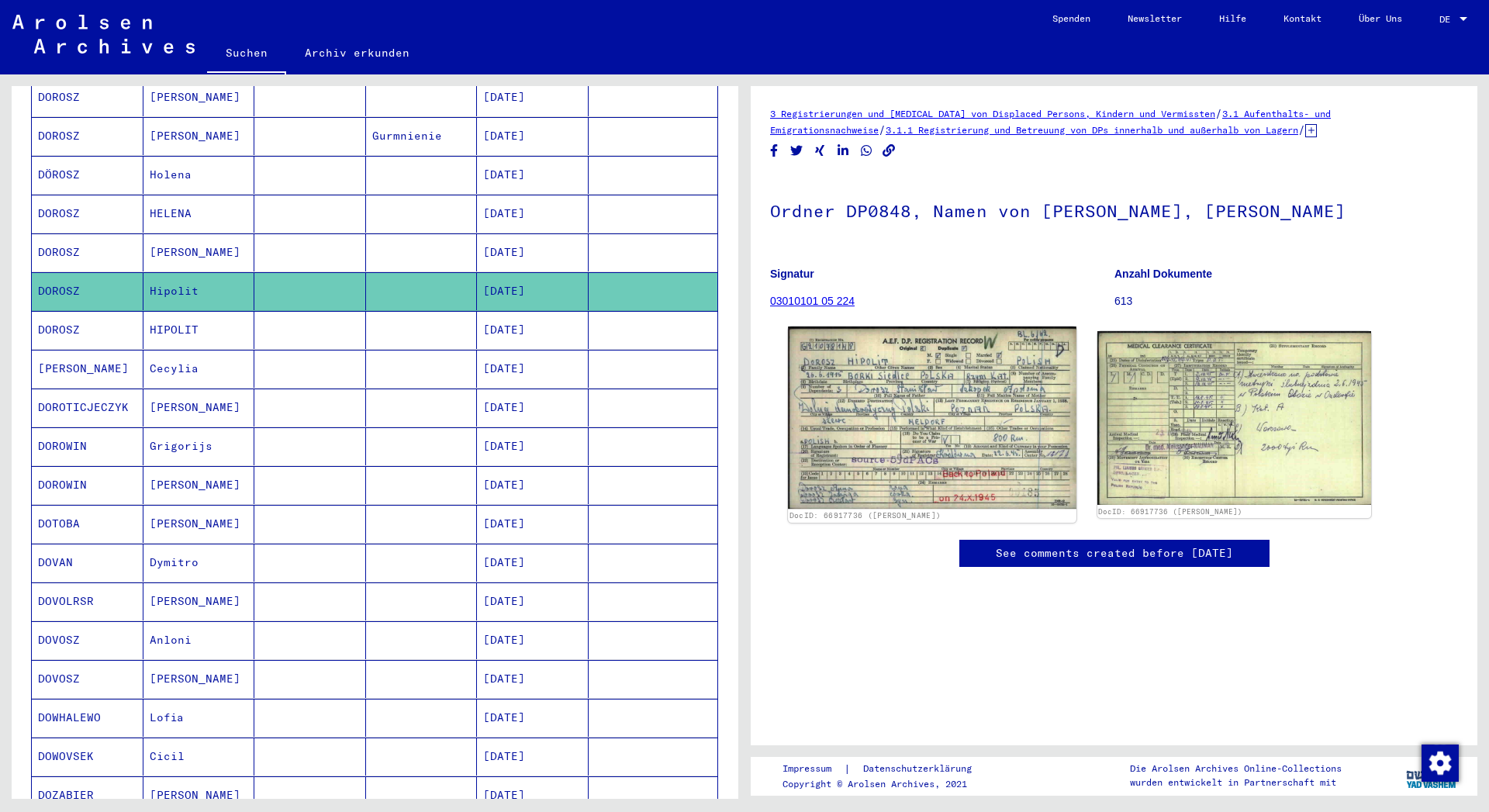
click at [916, 415] on img at bounding box center [931, 417] width 288 height 182
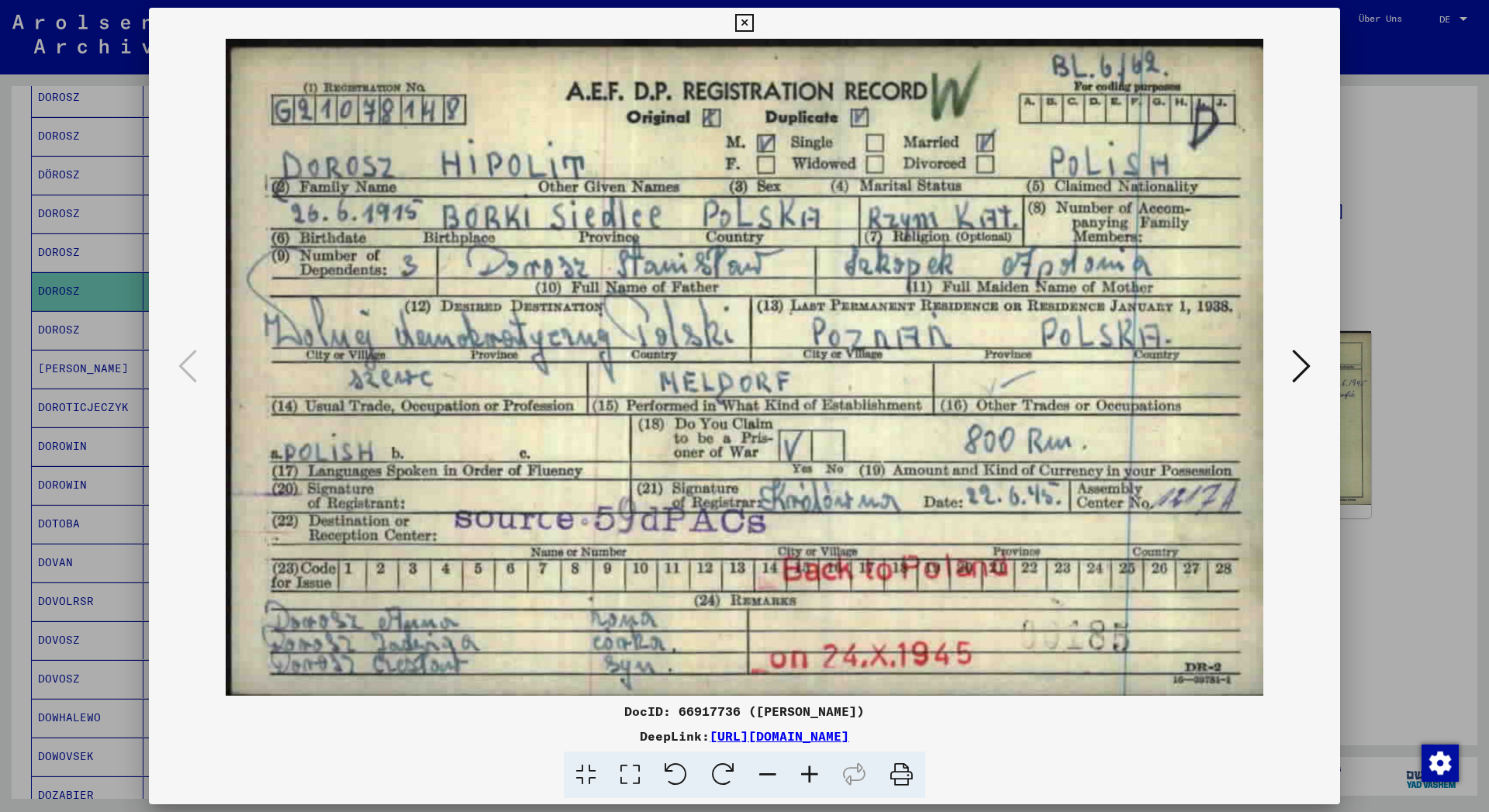
click at [1305, 375] on icon at bounding box center [1301, 365] width 19 height 37
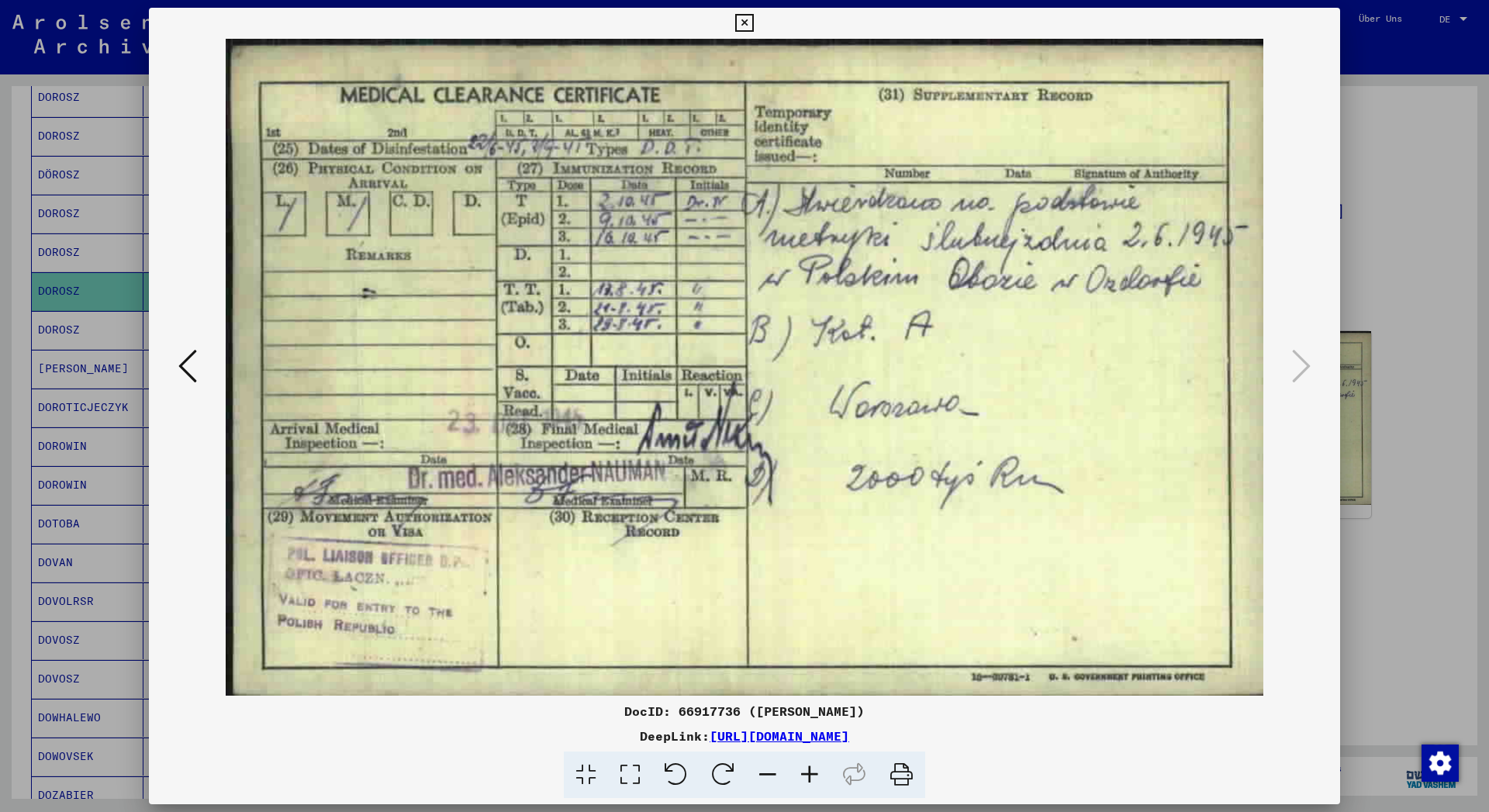
click at [190, 365] on icon at bounding box center [188, 365] width 19 height 37
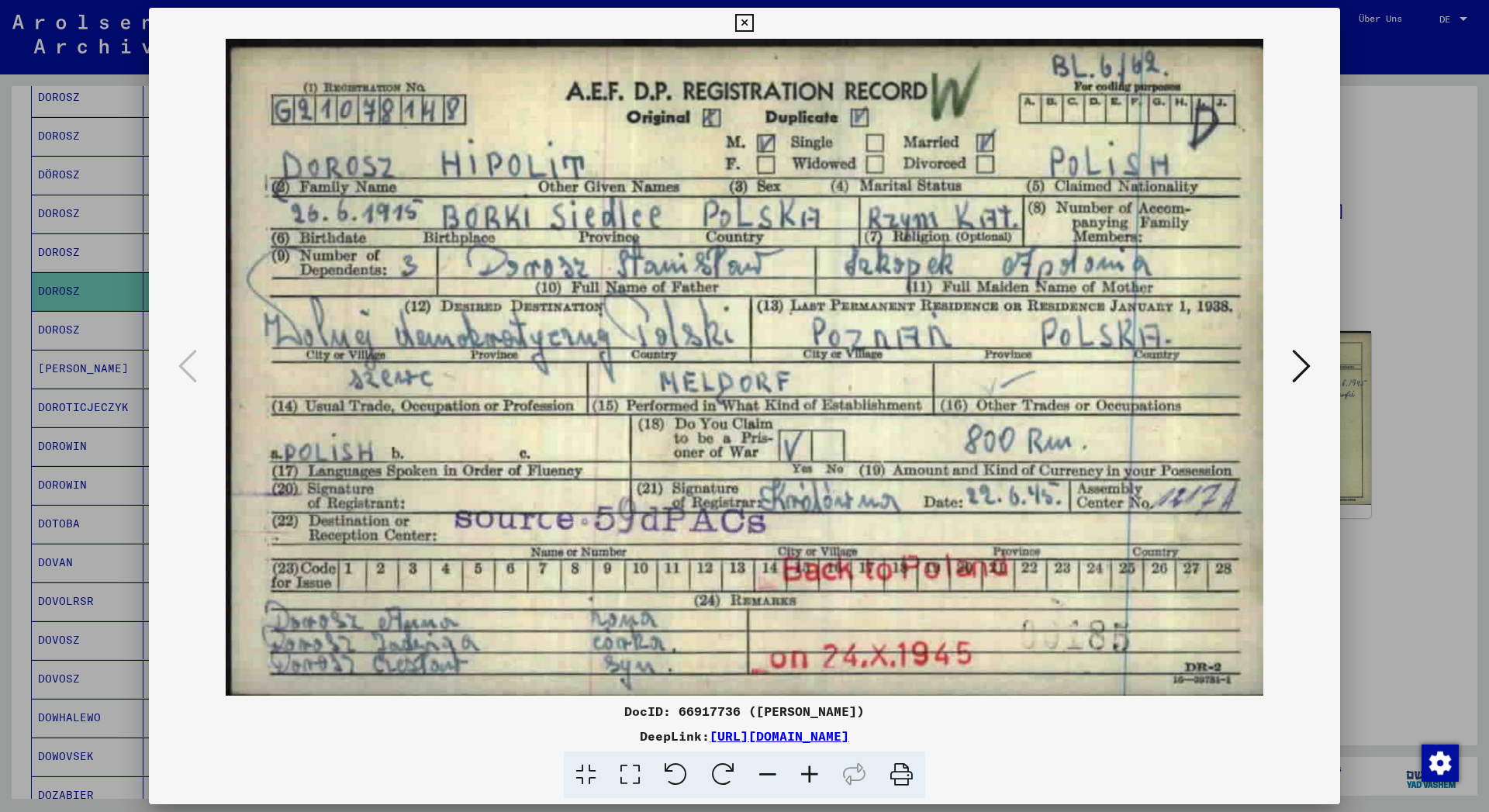
click at [753, 27] on icon at bounding box center [744, 24] width 18 height 19
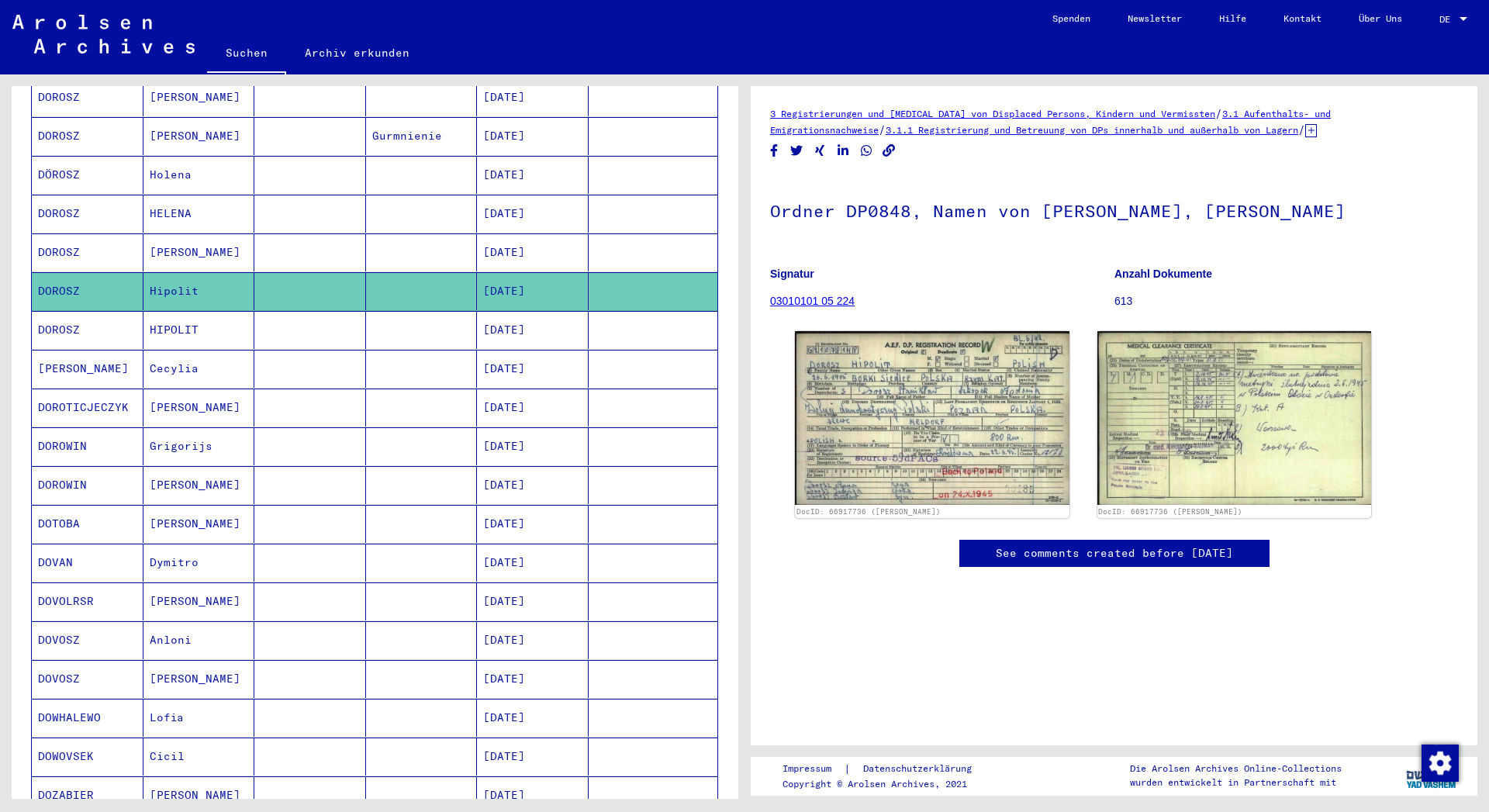
click at [178, 313] on mat-cell "HIPOLIT" at bounding box center [199, 330] width 111 height 38
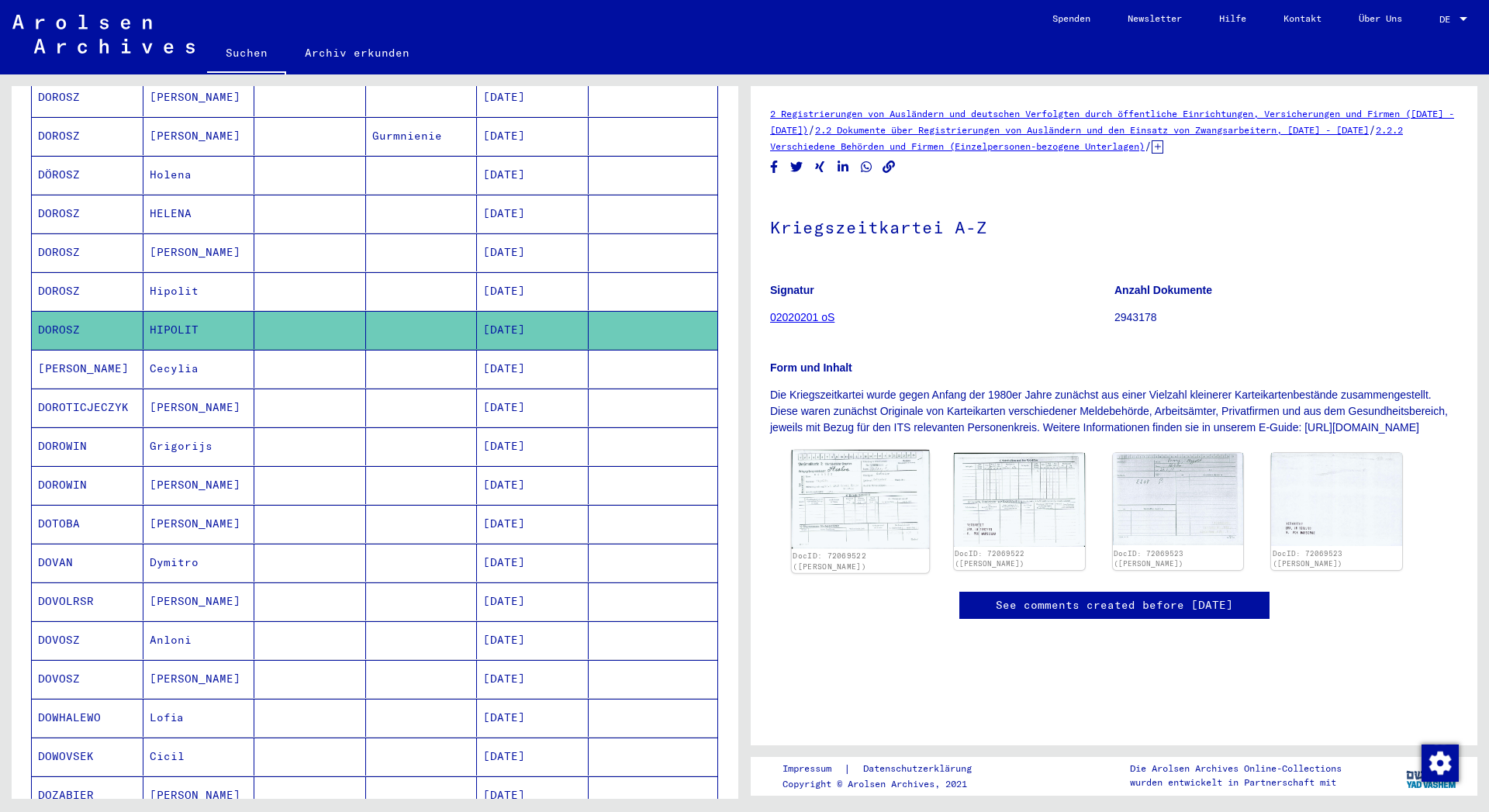
click at [841, 535] on img at bounding box center [859, 499] width 137 height 98
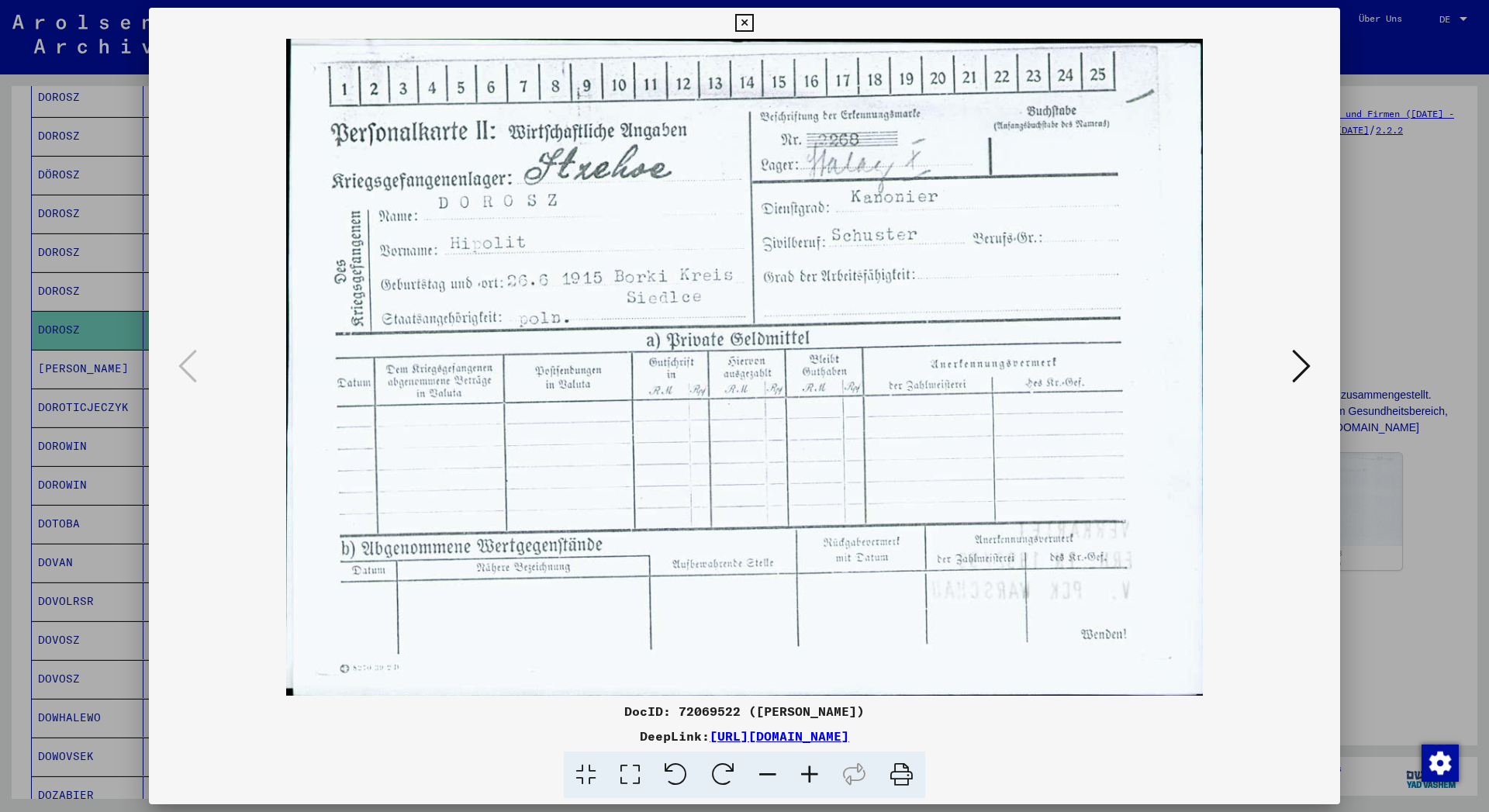
click at [1304, 368] on icon at bounding box center [1301, 365] width 19 height 37
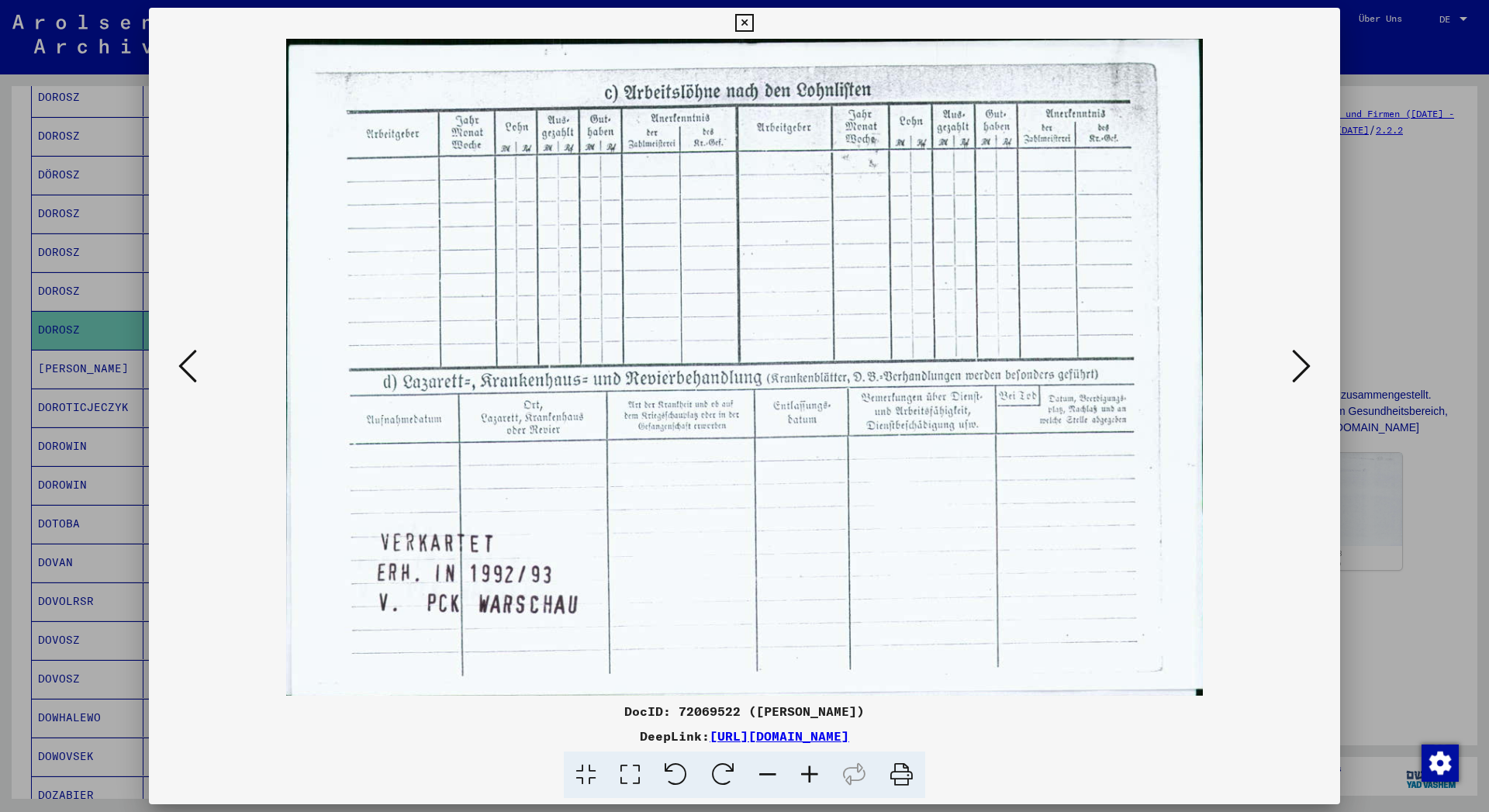
click at [1304, 375] on icon at bounding box center [1301, 365] width 19 height 37
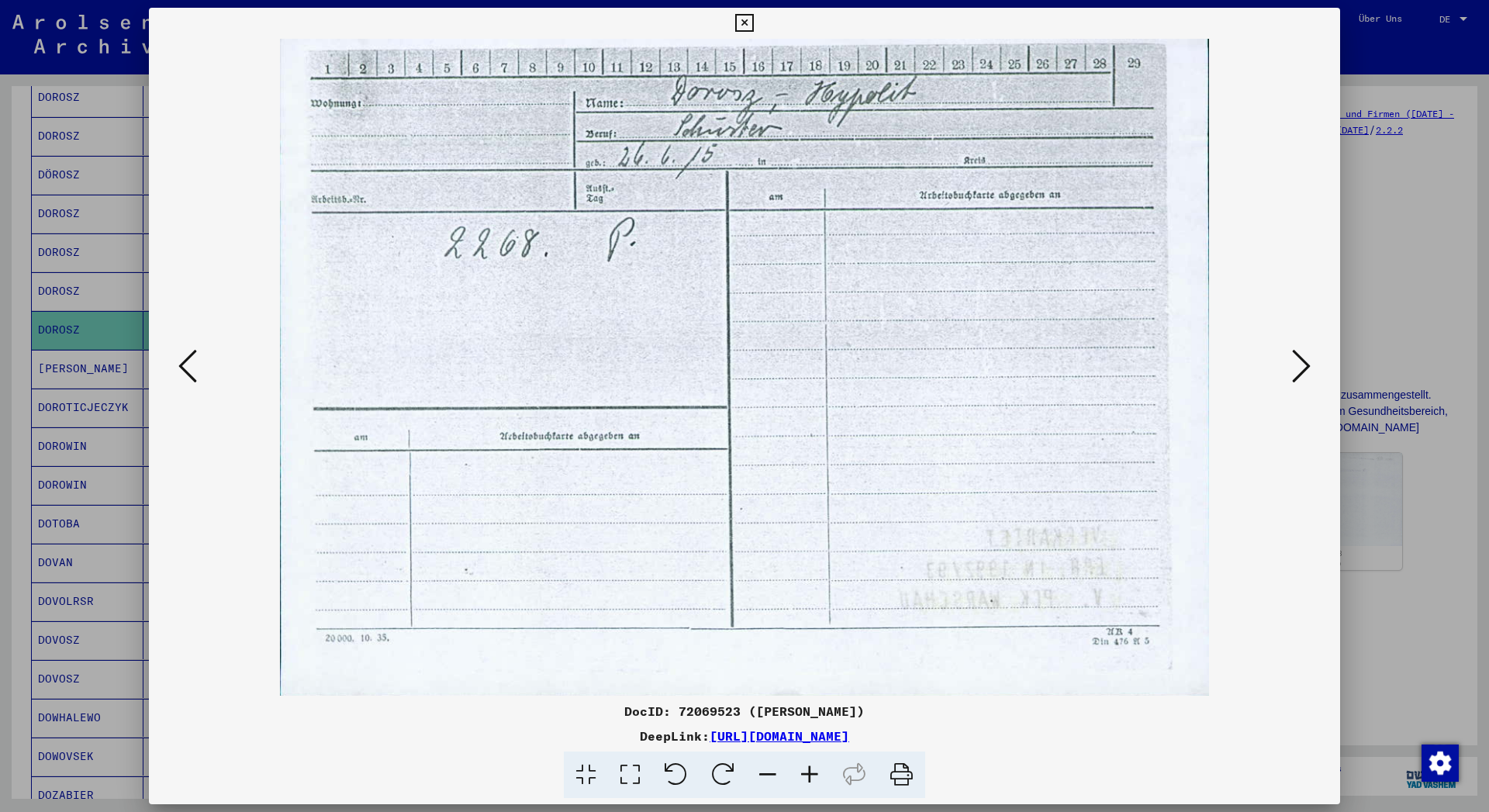
click at [1304, 375] on icon at bounding box center [1301, 365] width 19 height 37
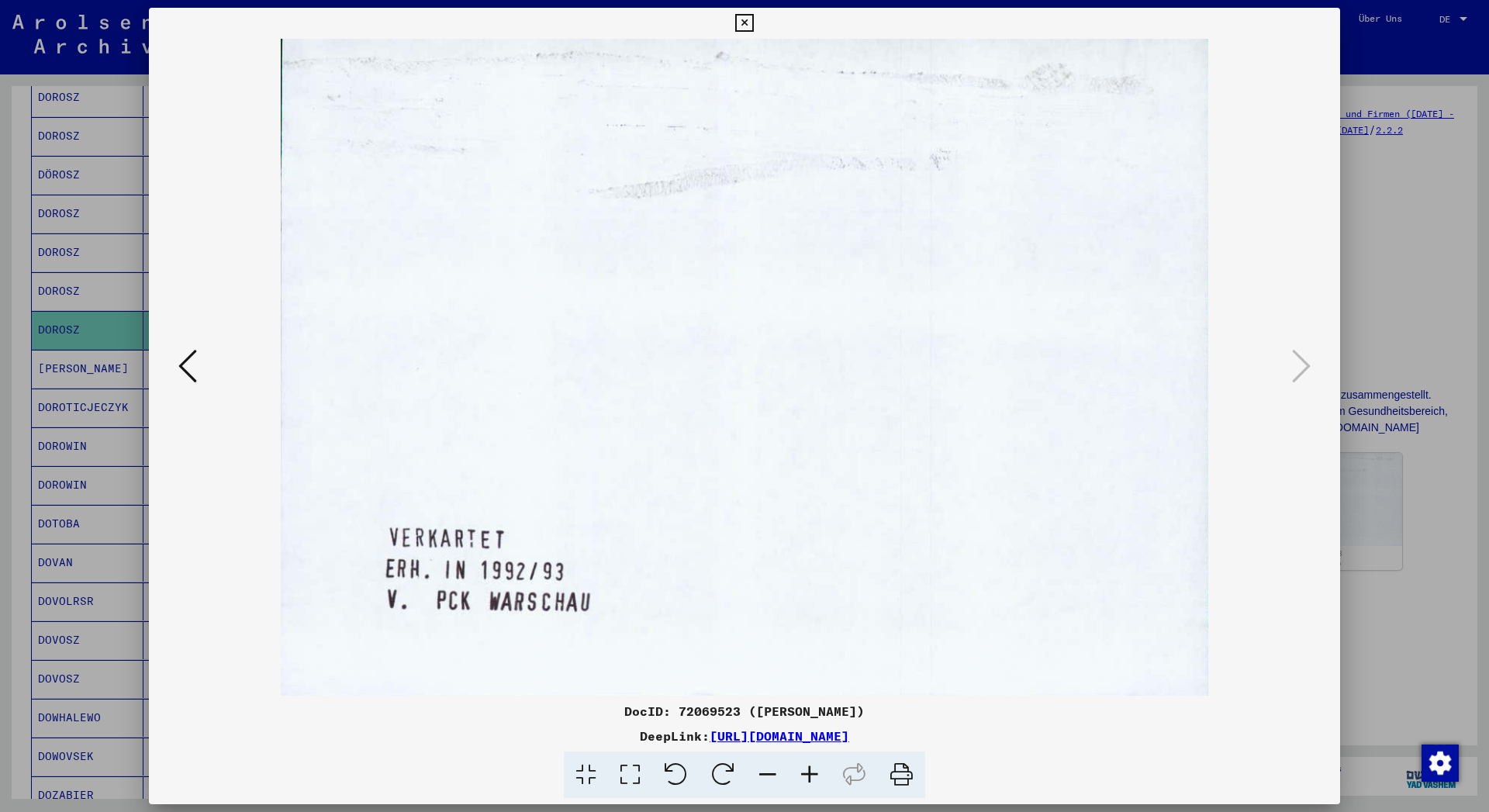
click at [753, 21] on icon at bounding box center [744, 24] width 18 height 19
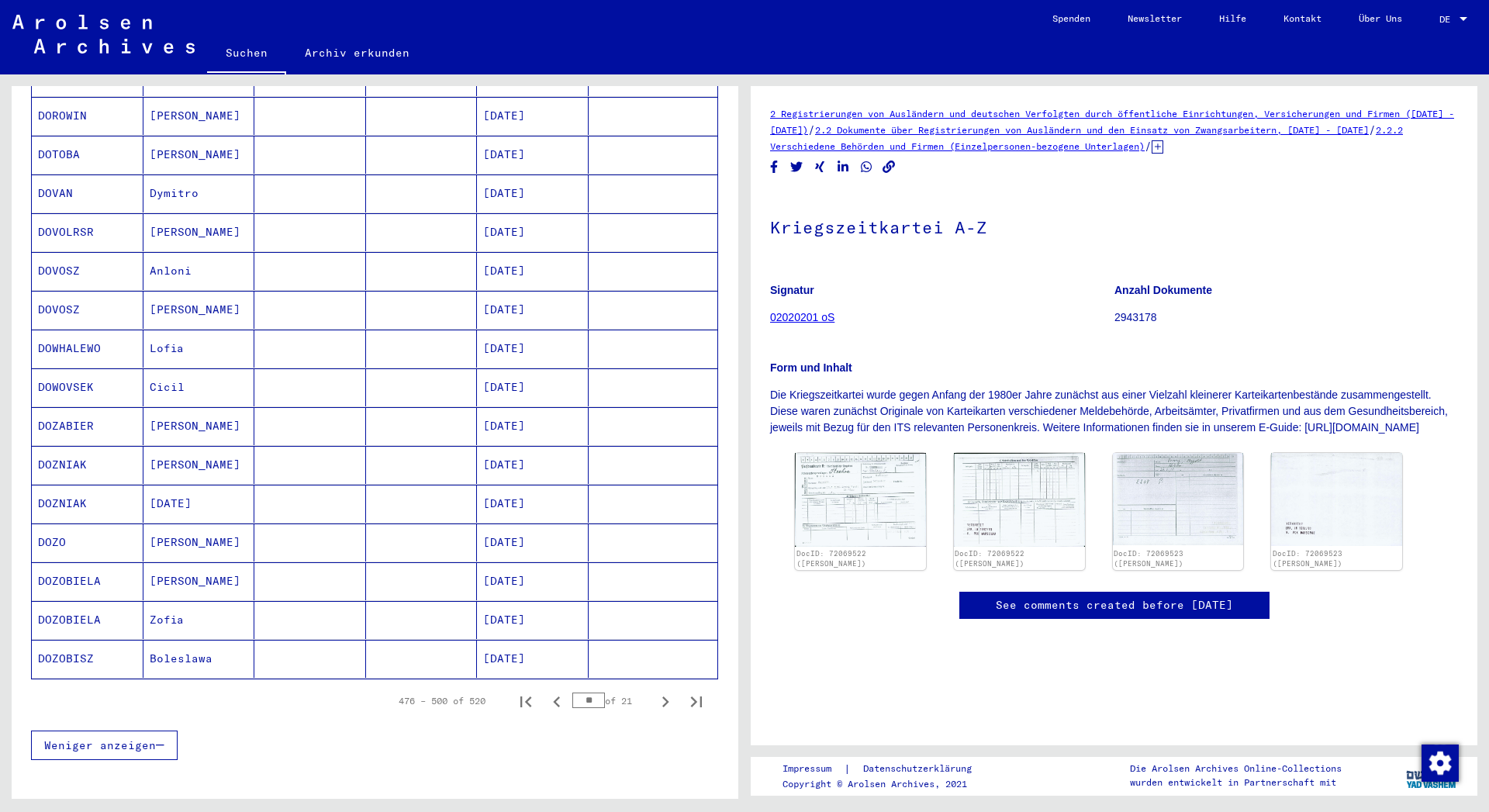
scroll to position [670, 0]
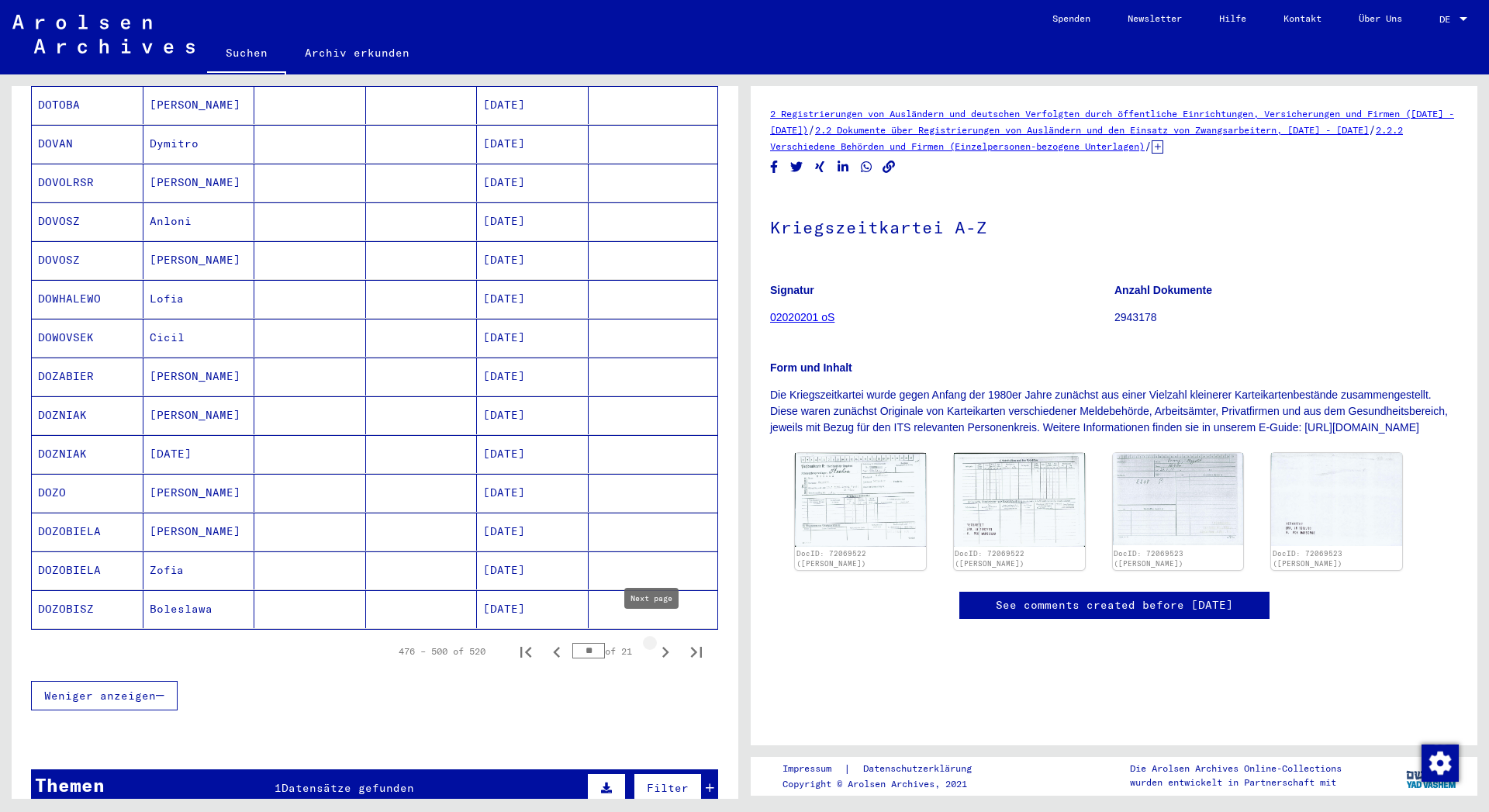
click at [662, 647] on icon "Next page" at bounding box center [665, 651] width 7 height 10
type input "**"
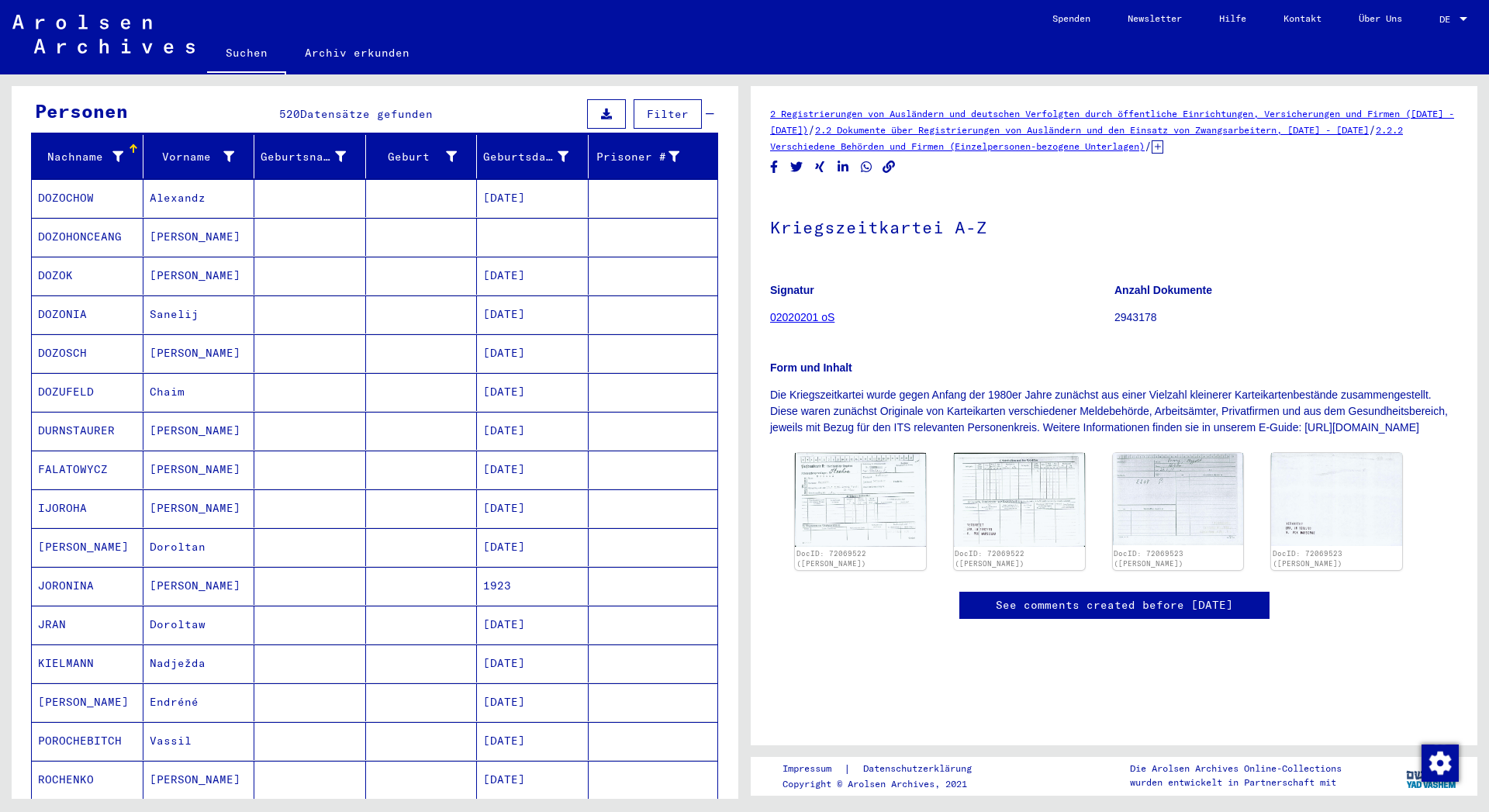
scroll to position [0, 0]
